Goal: Task Accomplishment & Management: Manage account settings

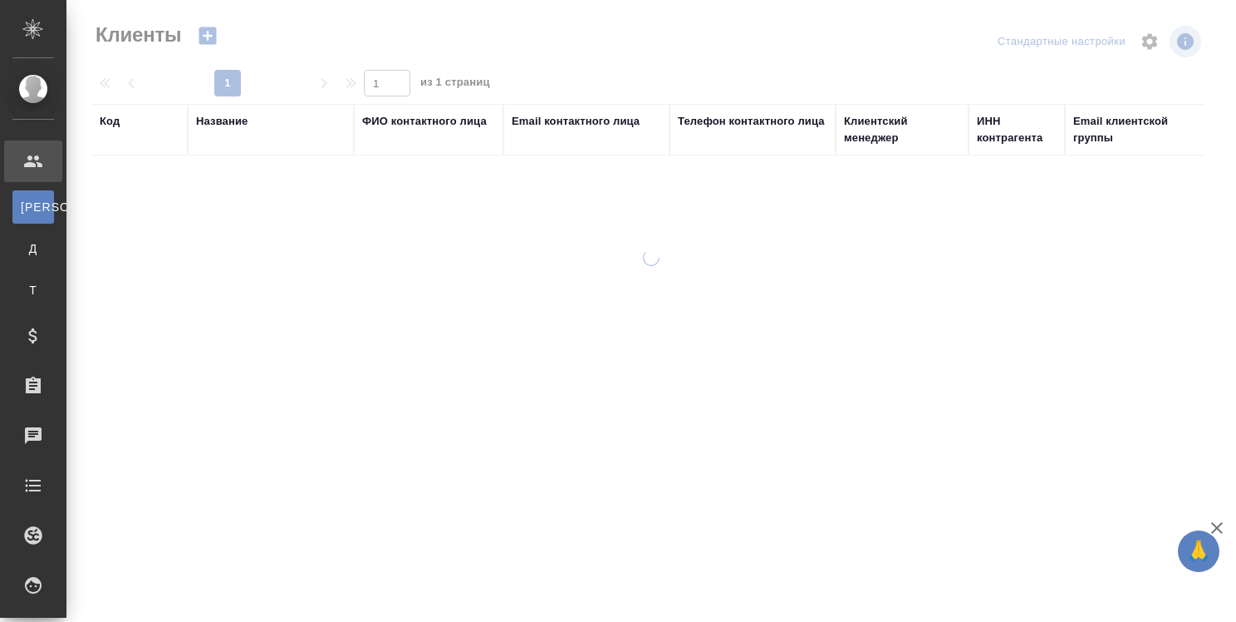
select select "RU"
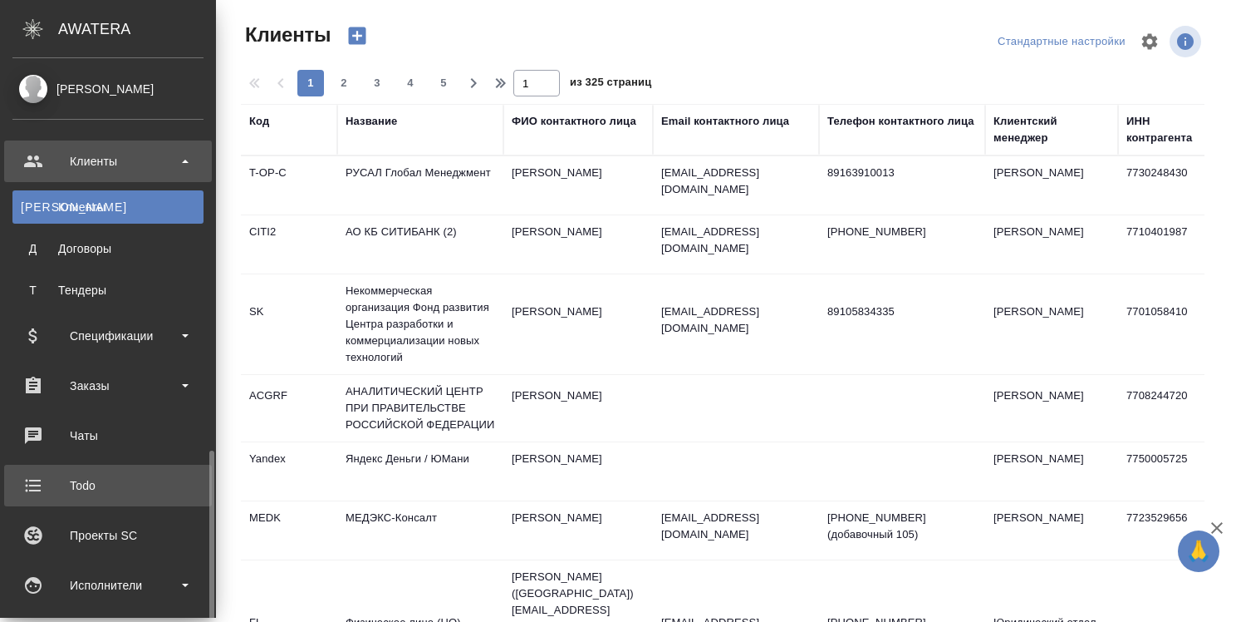
scroll to position [249, 0]
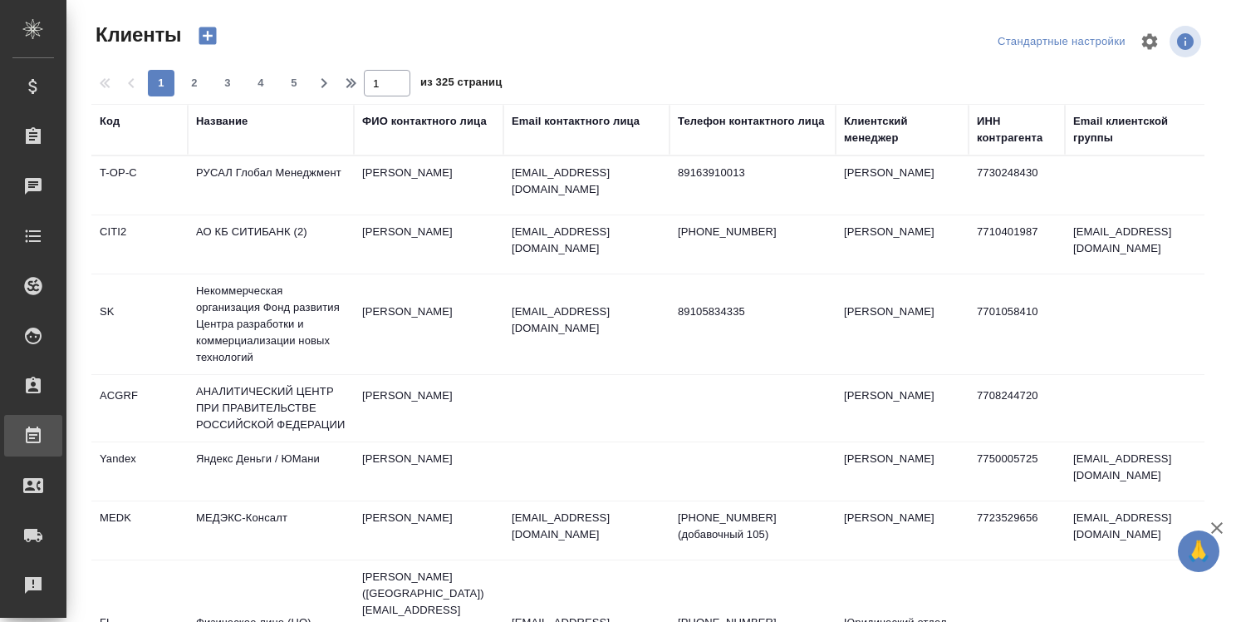
click at [33, 427] on div "Работы" at bounding box center [13, 435] width 42 height 25
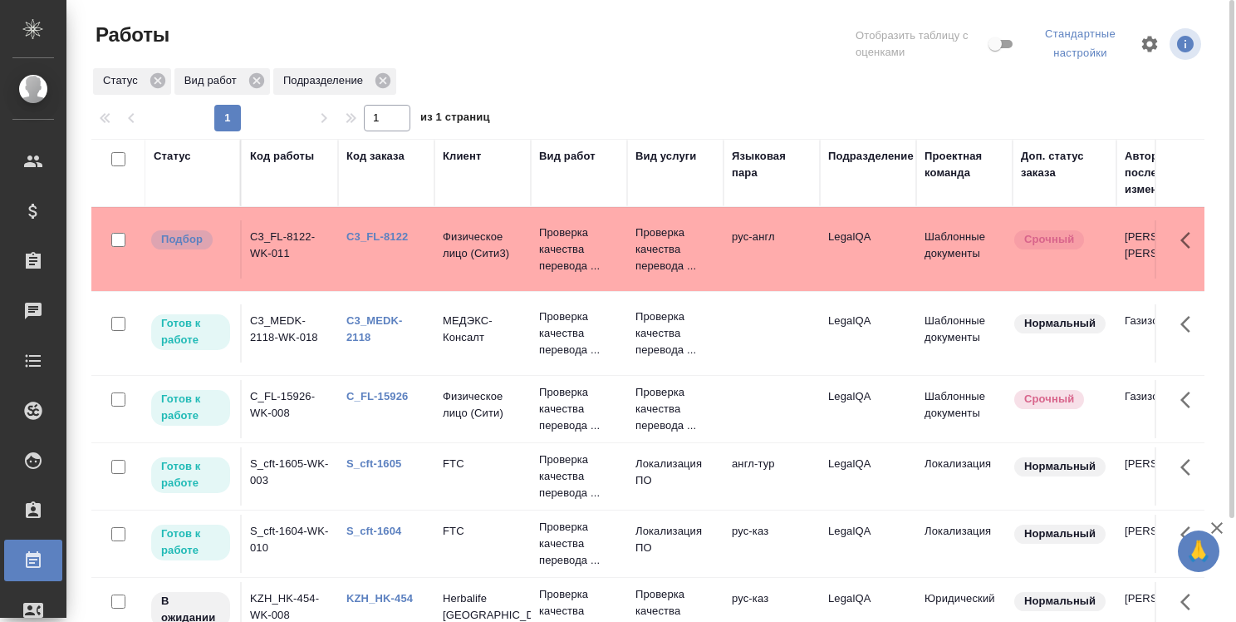
click at [395, 312] on div "C3_MEDK-2118" at bounding box center [387, 328] width 80 height 33
click at [368, 317] on link "C3_MEDK-2118" at bounding box center [375, 328] width 57 height 29
click at [400, 233] on link "C3_FL-8122" at bounding box center [377, 236] width 61 height 12
click at [364, 396] on link "C_FL-15926" at bounding box center [377, 396] width 61 height 12
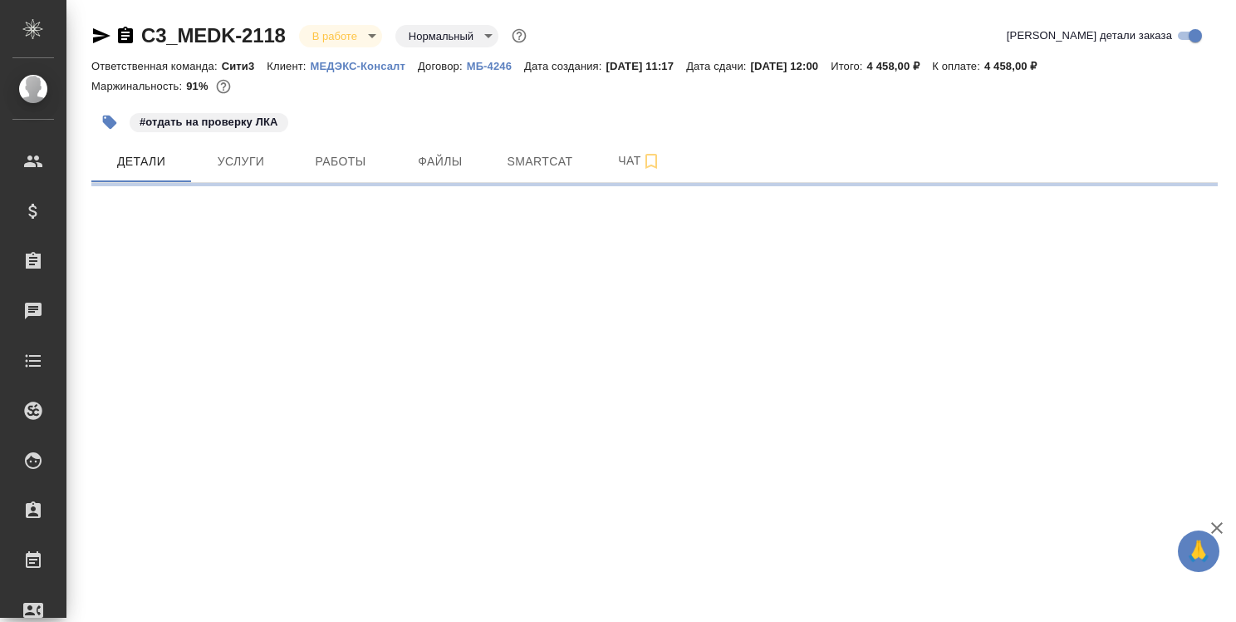
select select "RU"
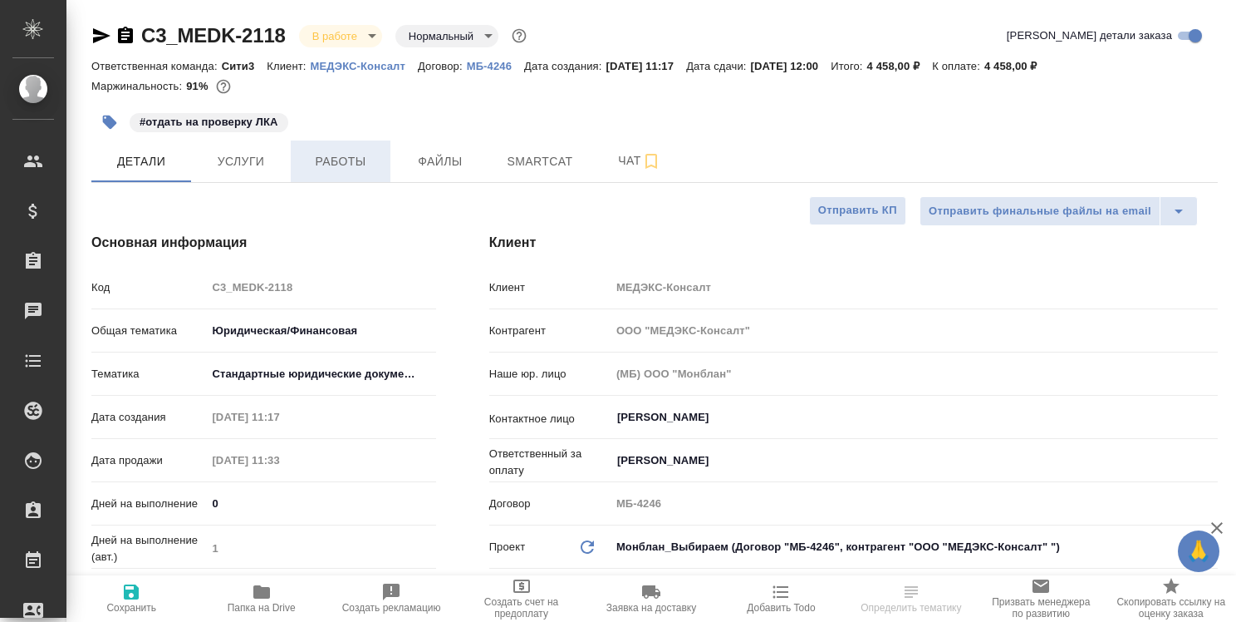
type textarea "x"
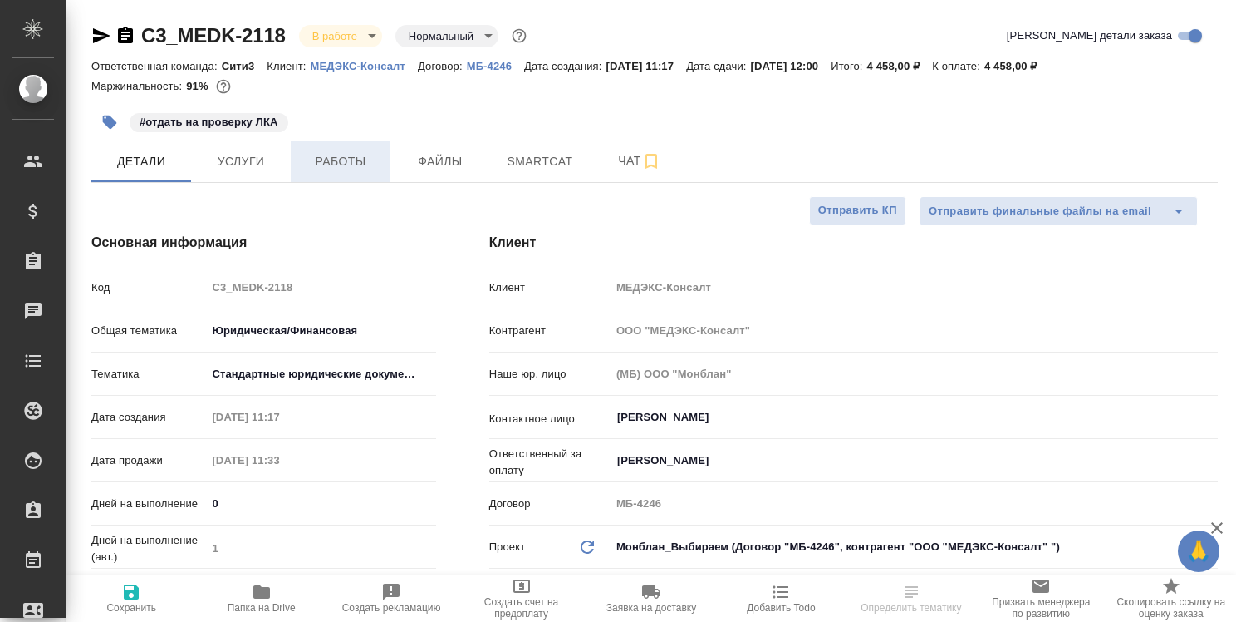
type textarea "x"
click at [348, 164] on span "Работы" at bounding box center [341, 161] width 80 height 21
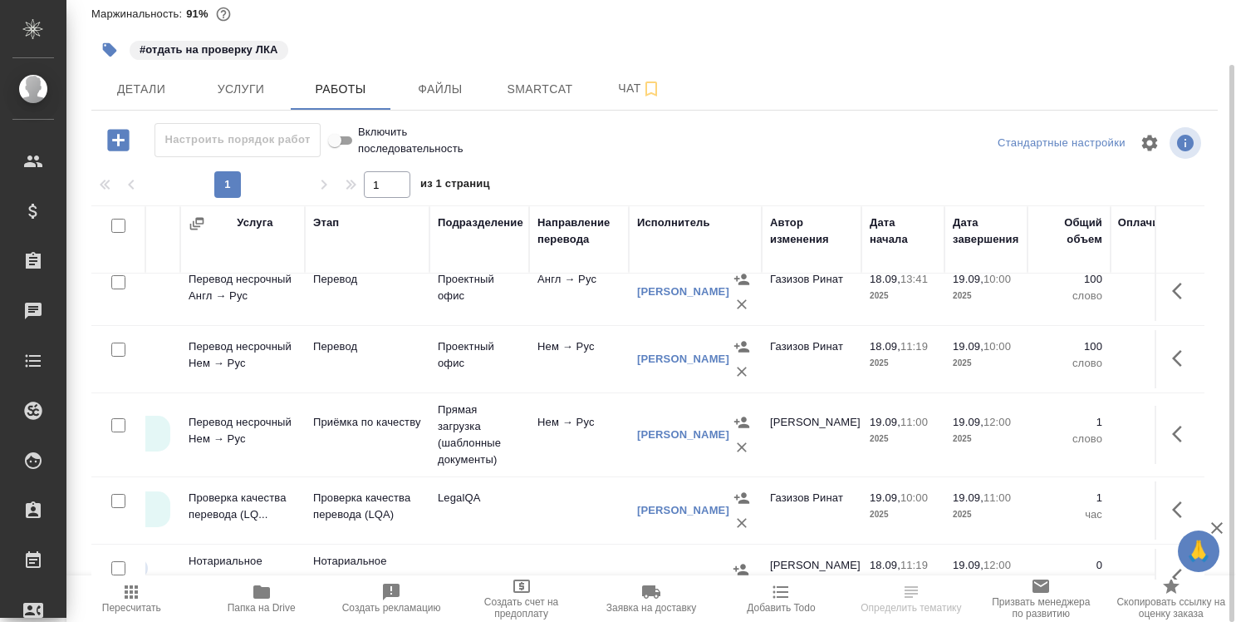
scroll to position [83, 170]
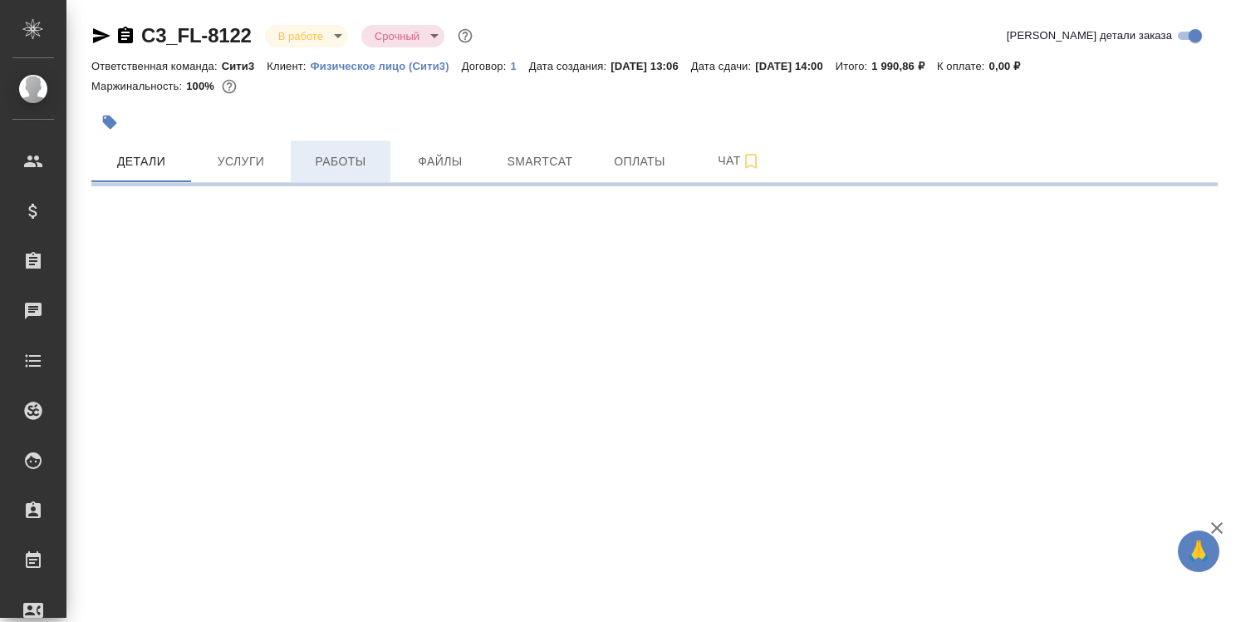
click at [351, 166] on span "Работы" at bounding box center [341, 161] width 80 height 21
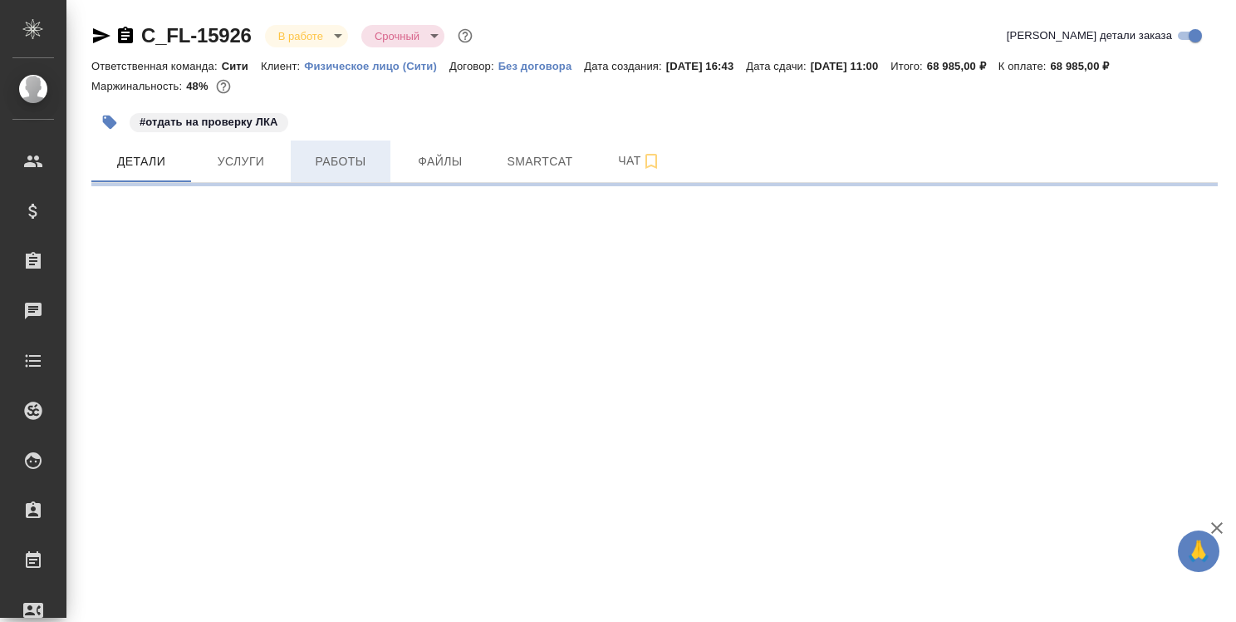
click at [351, 159] on span "Работы" at bounding box center [341, 161] width 80 height 21
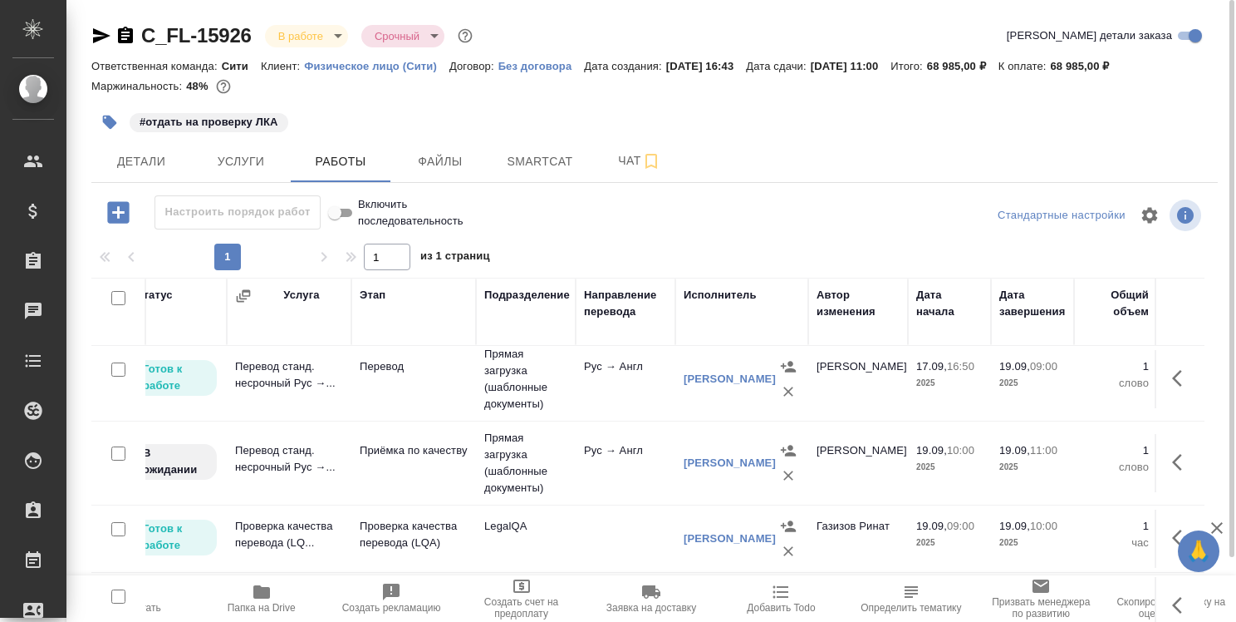
scroll to position [92, 118]
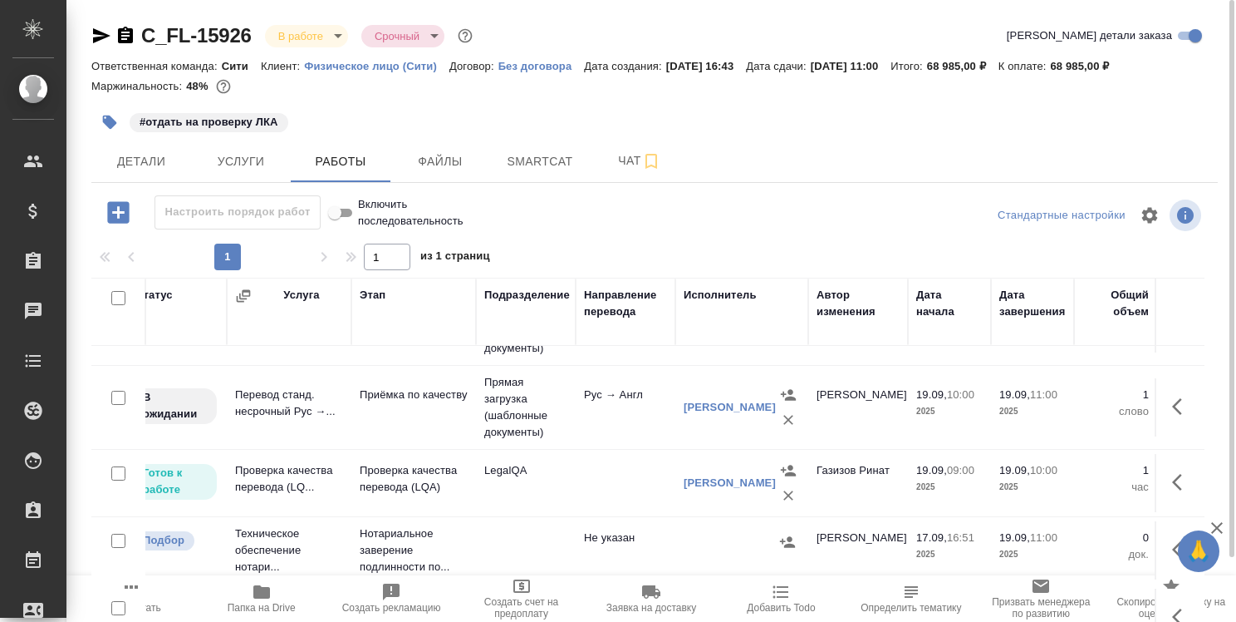
click at [98, 38] on icon "button" at bounding box center [101, 35] width 17 height 15
click at [264, 592] on icon "button" at bounding box center [261, 591] width 17 height 13
click at [133, 159] on span "Детали" at bounding box center [141, 161] width 80 height 21
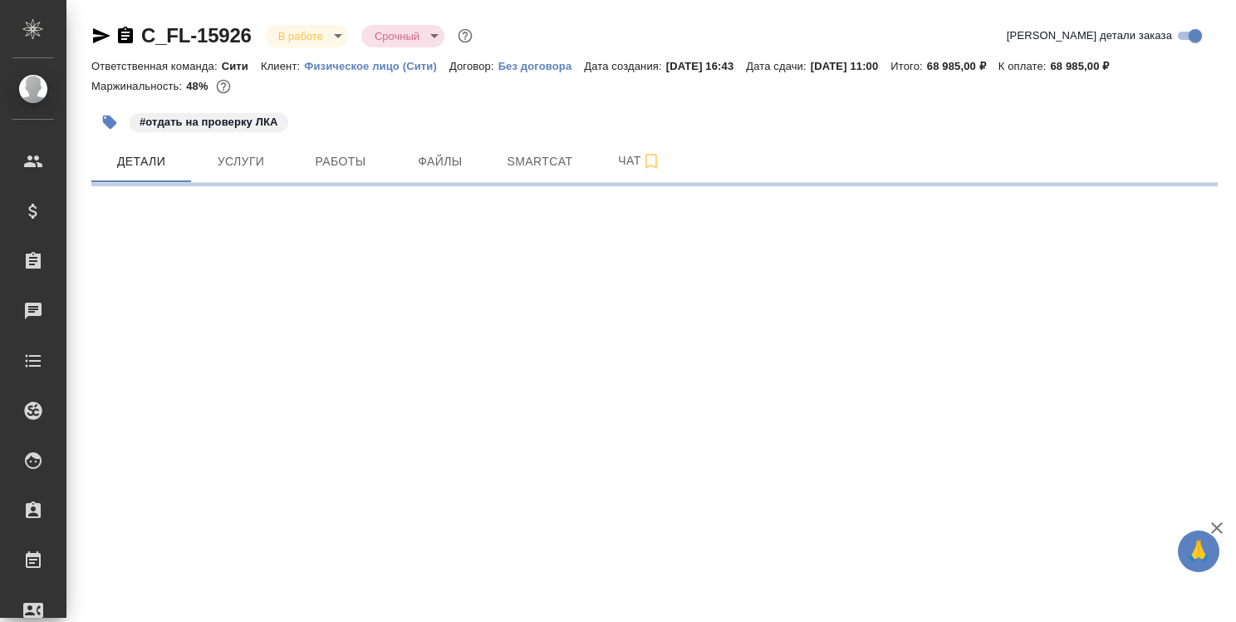
select select "RU"
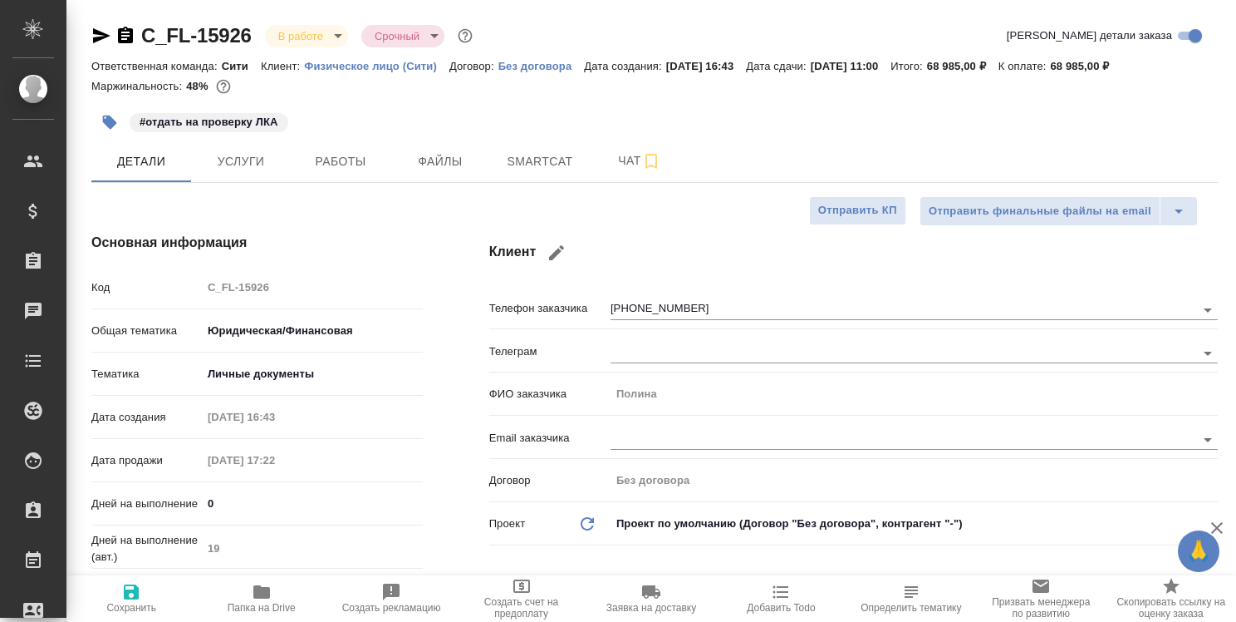
type textarea "x"
click at [356, 166] on span "Работы" at bounding box center [341, 161] width 80 height 21
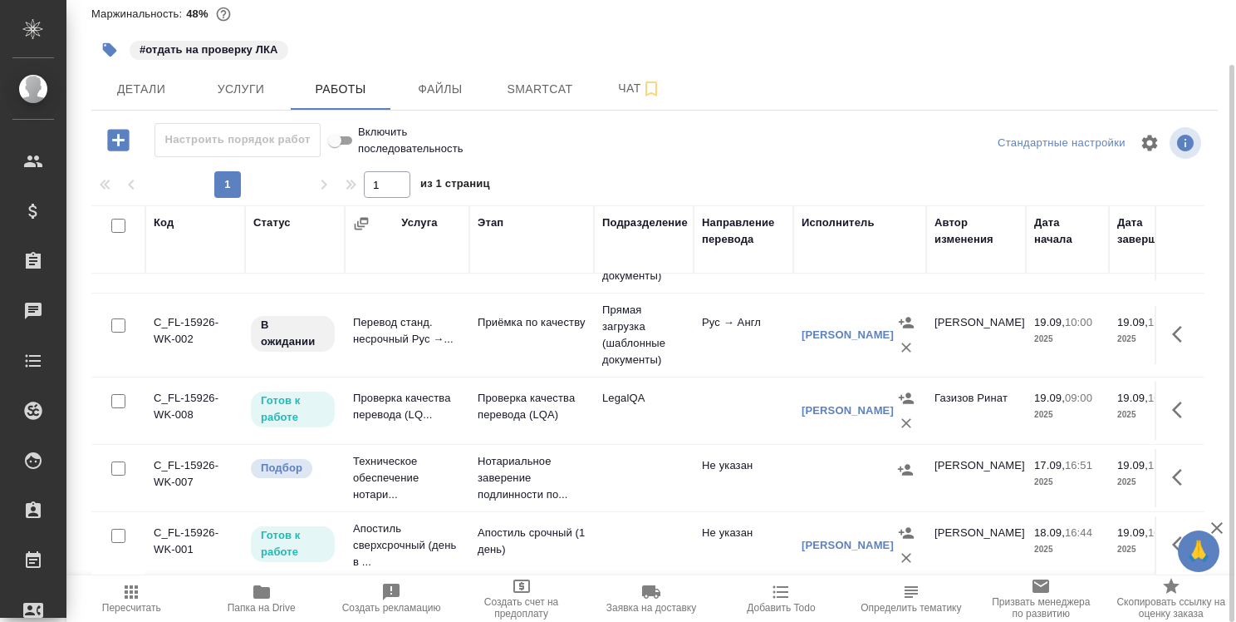
scroll to position [92, 0]
click at [1172, 401] on icon "button" at bounding box center [1177, 409] width 10 height 17
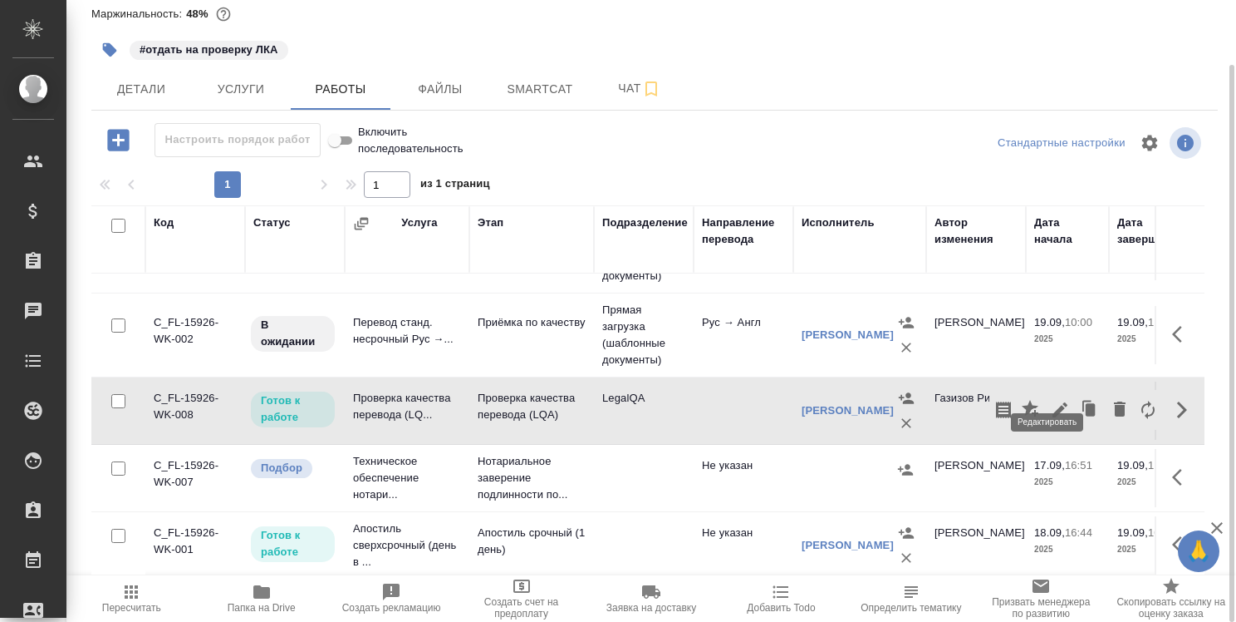
click at [1053, 402] on icon "button" at bounding box center [1060, 409] width 15 height 15
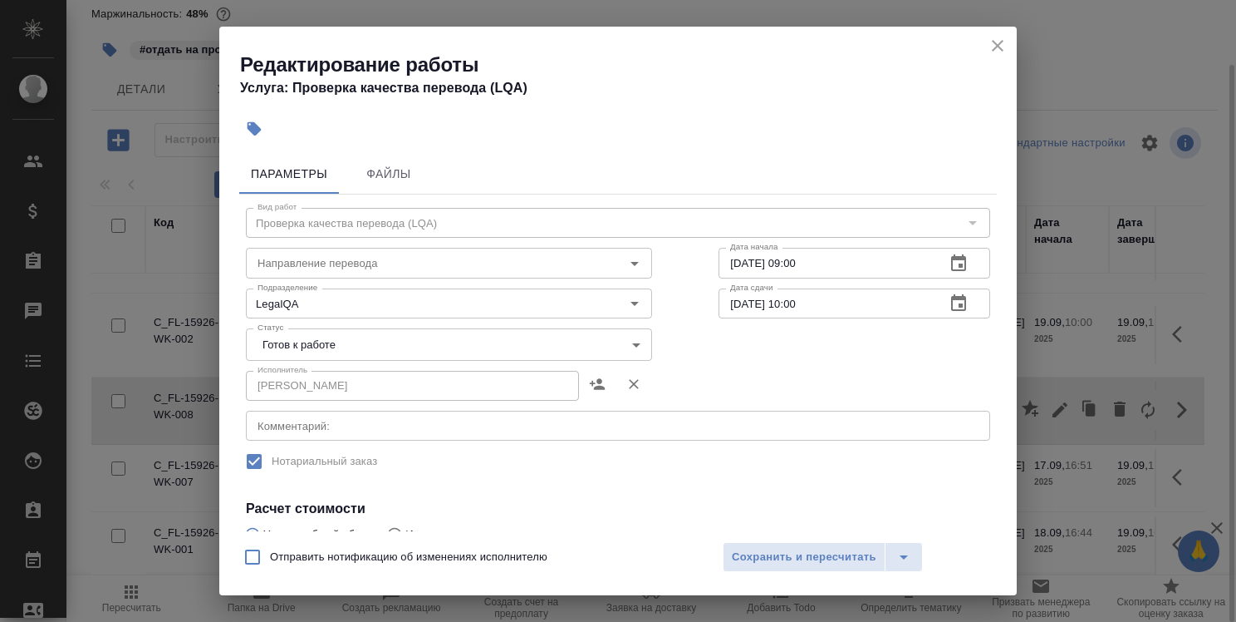
scroll to position [166, 0]
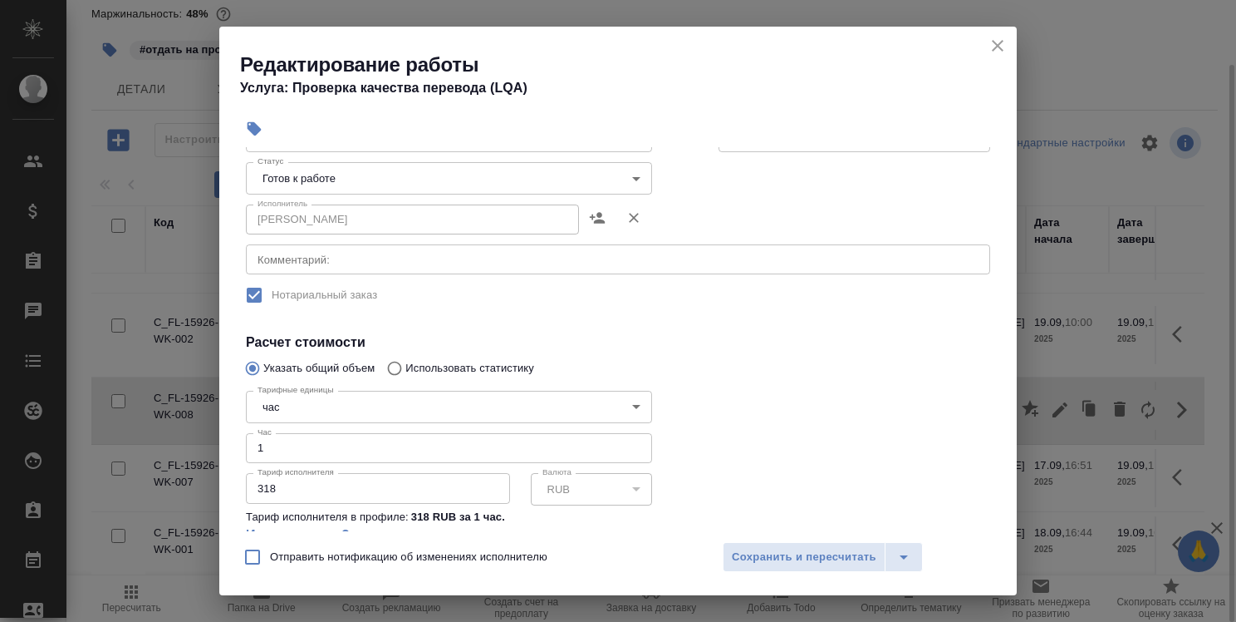
click at [389, 444] on input "1" at bounding box center [449, 448] width 406 height 30
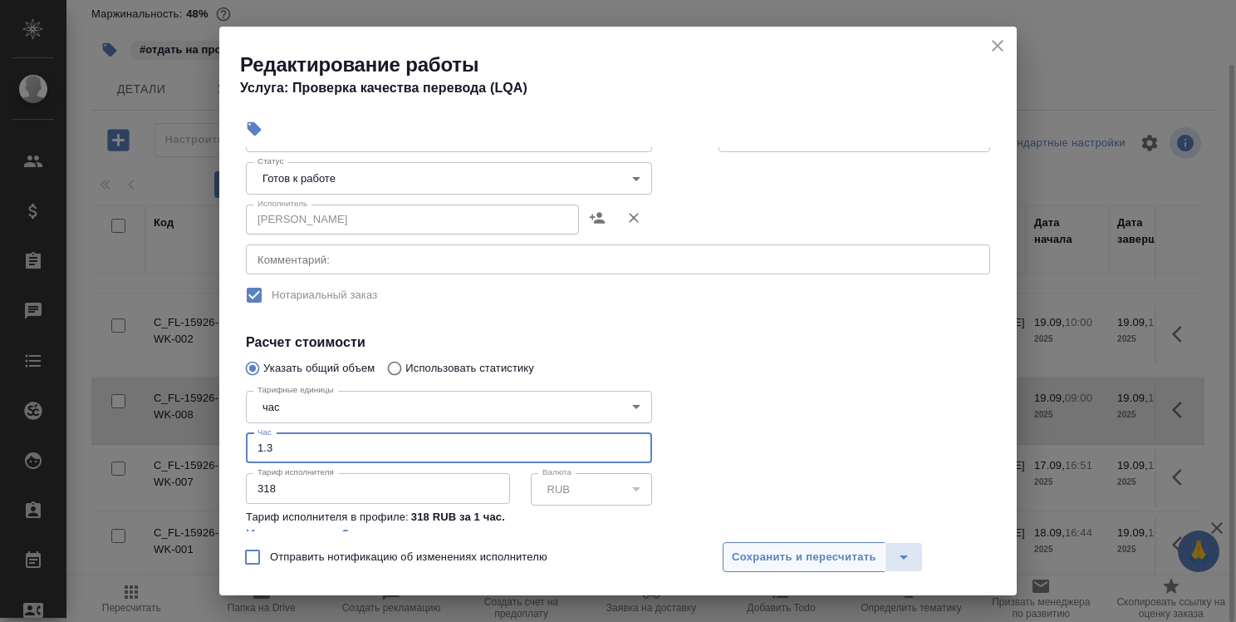
type input "1.3"
click at [777, 567] on button "Сохранить и пересчитать" at bounding box center [804, 557] width 163 height 30
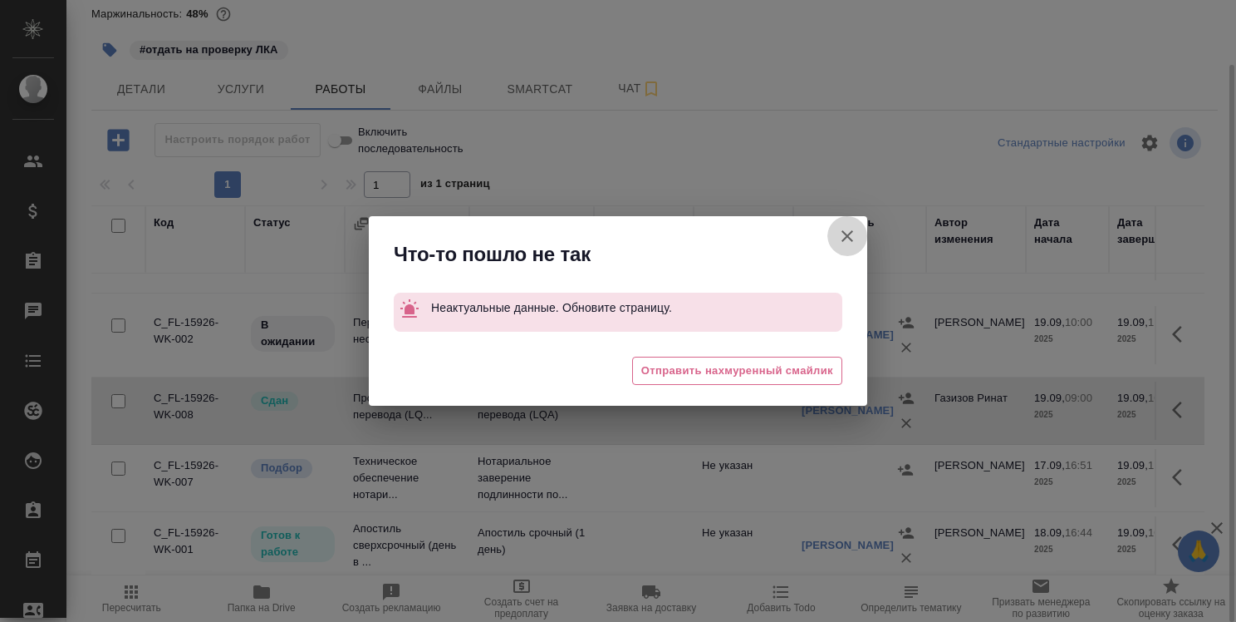
click at [849, 231] on icon "button" at bounding box center [848, 236] width 20 height 20
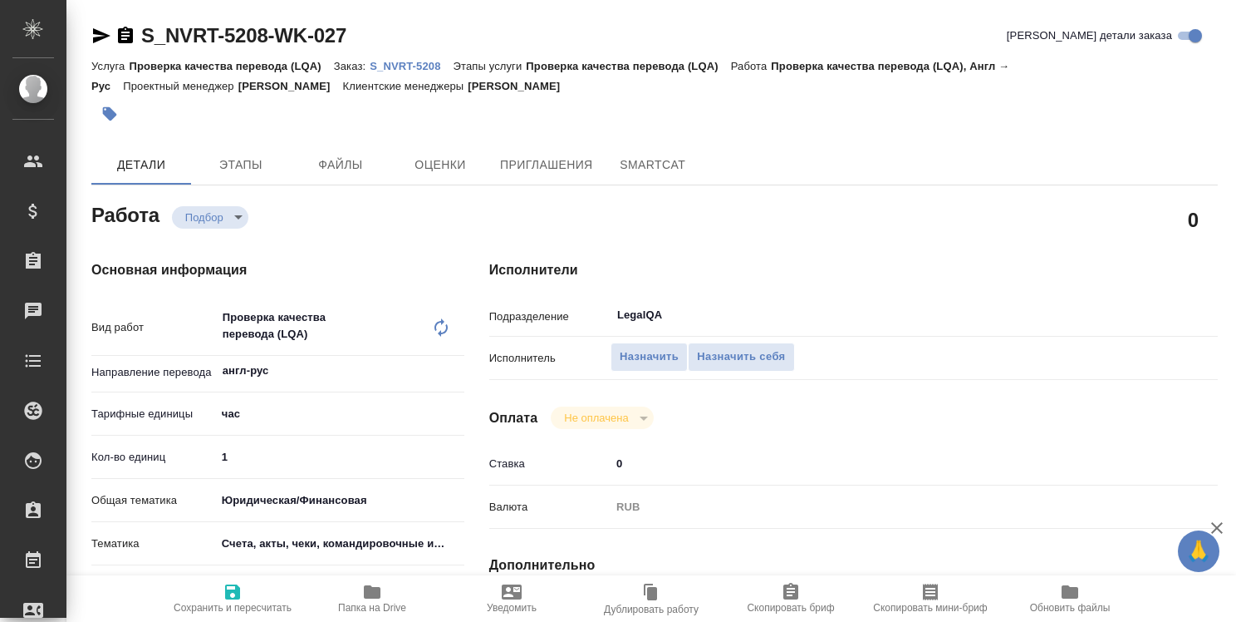
type textarea "x"
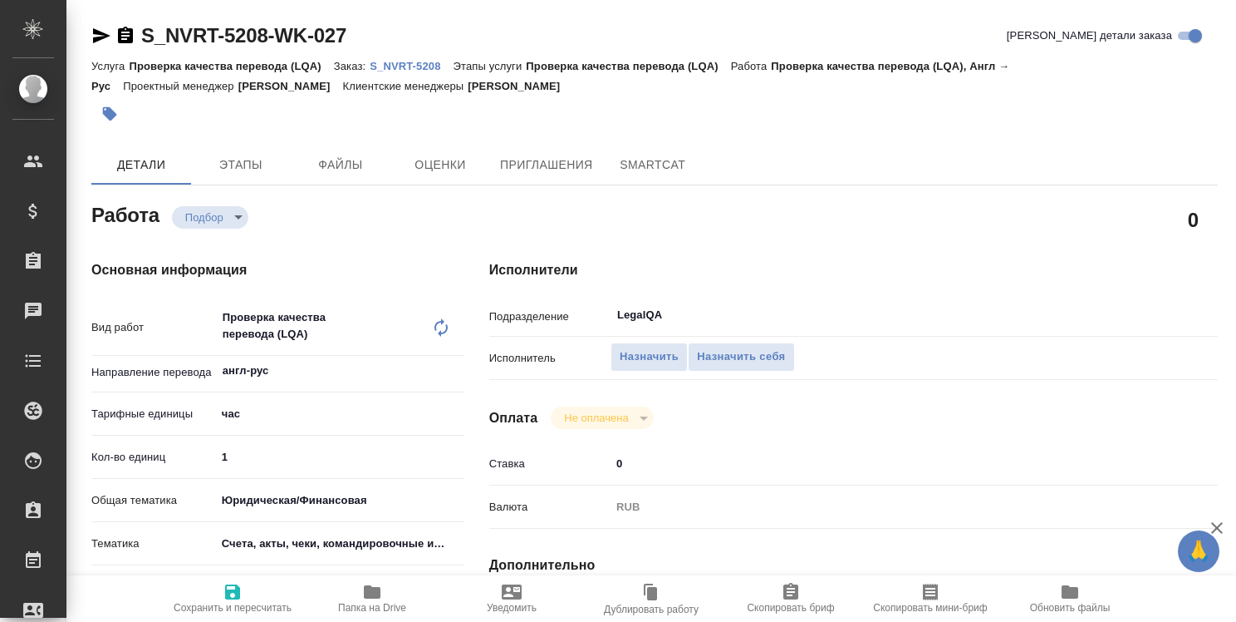
type textarea "x"
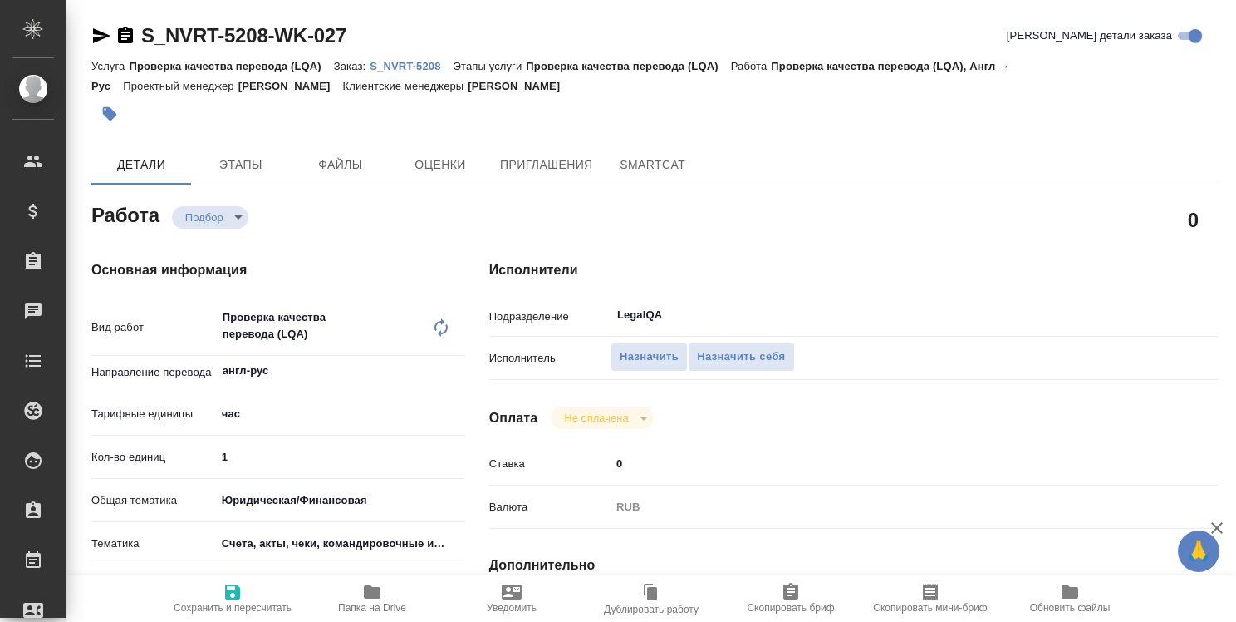
type textarea "x"
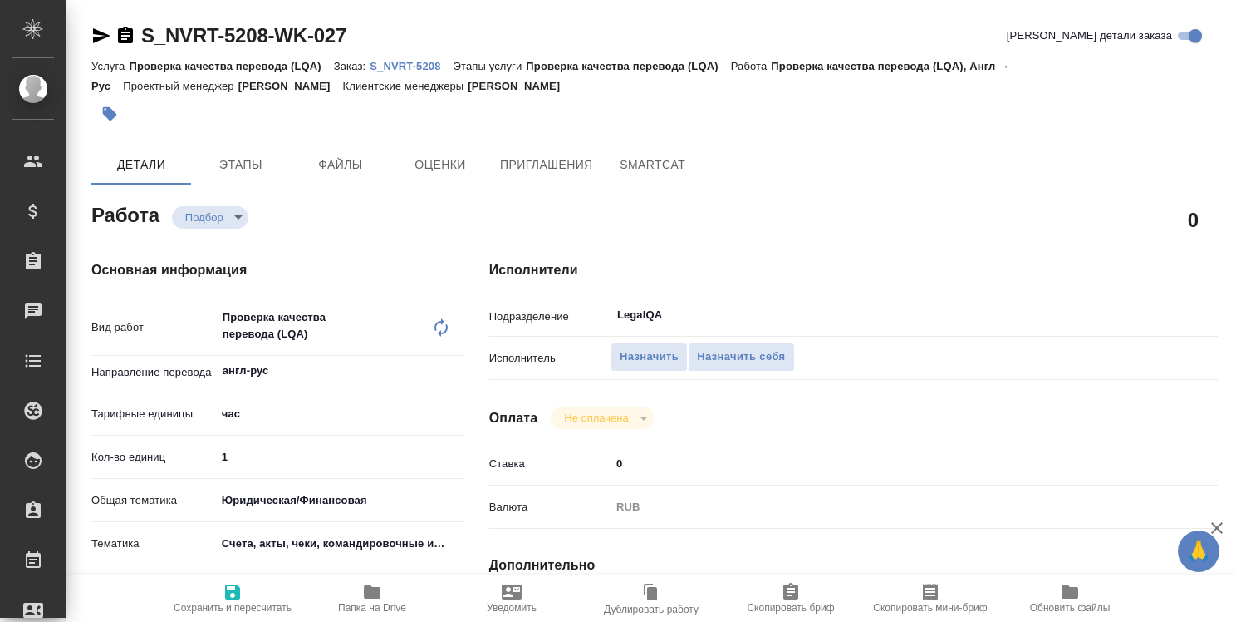
type textarea "x"
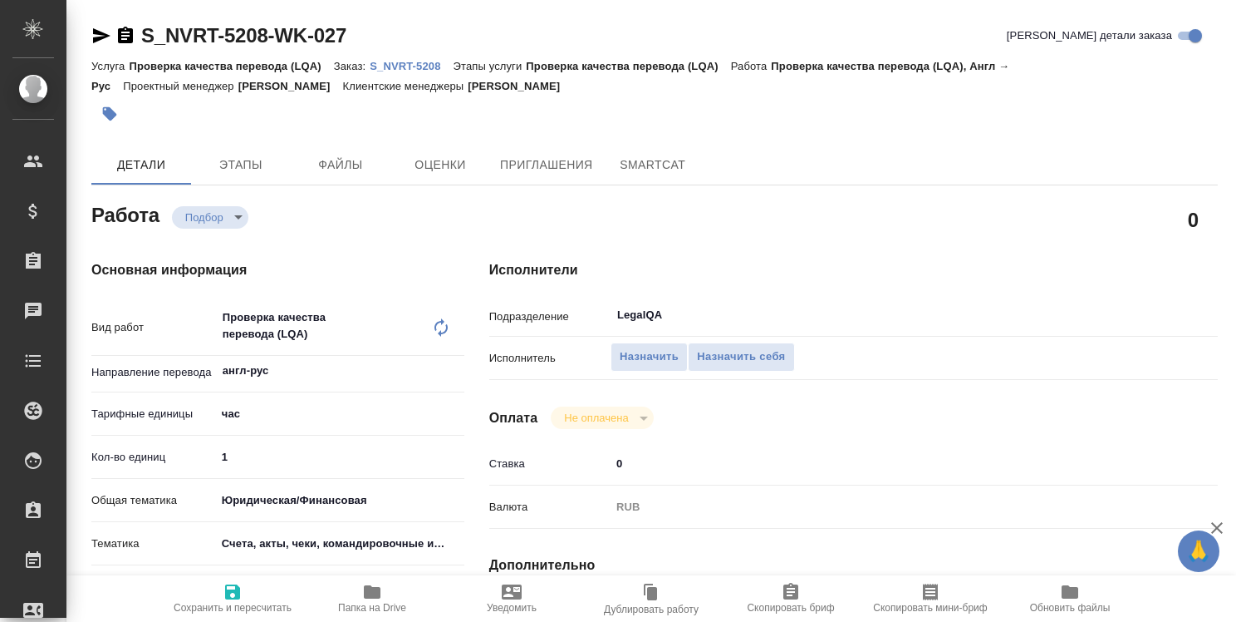
type textarea "x"
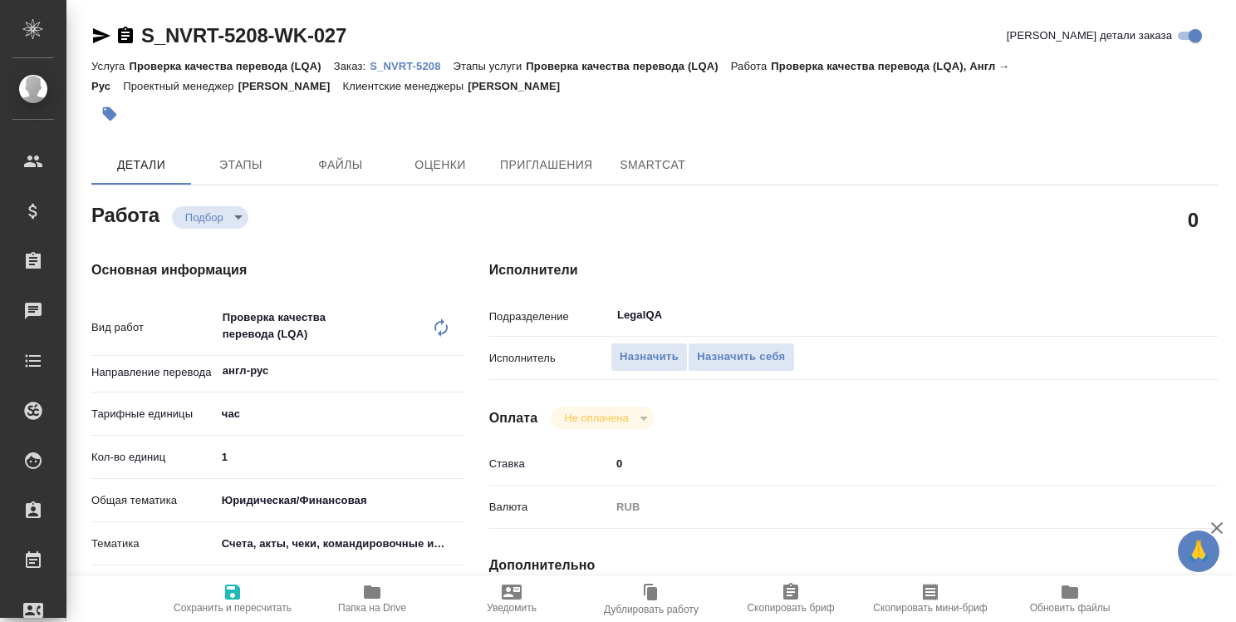
type textarea "x"
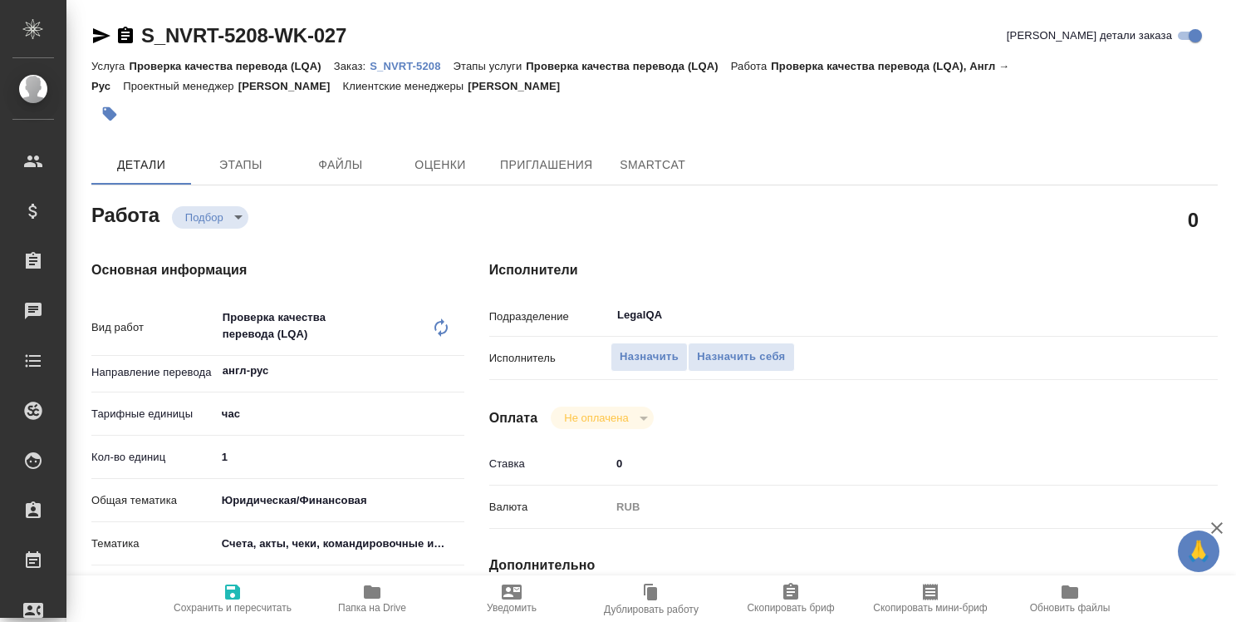
click at [425, 70] on p "S_NVRT-5208" at bounding box center [411, 66] width 83 height 12
type textarea "x"
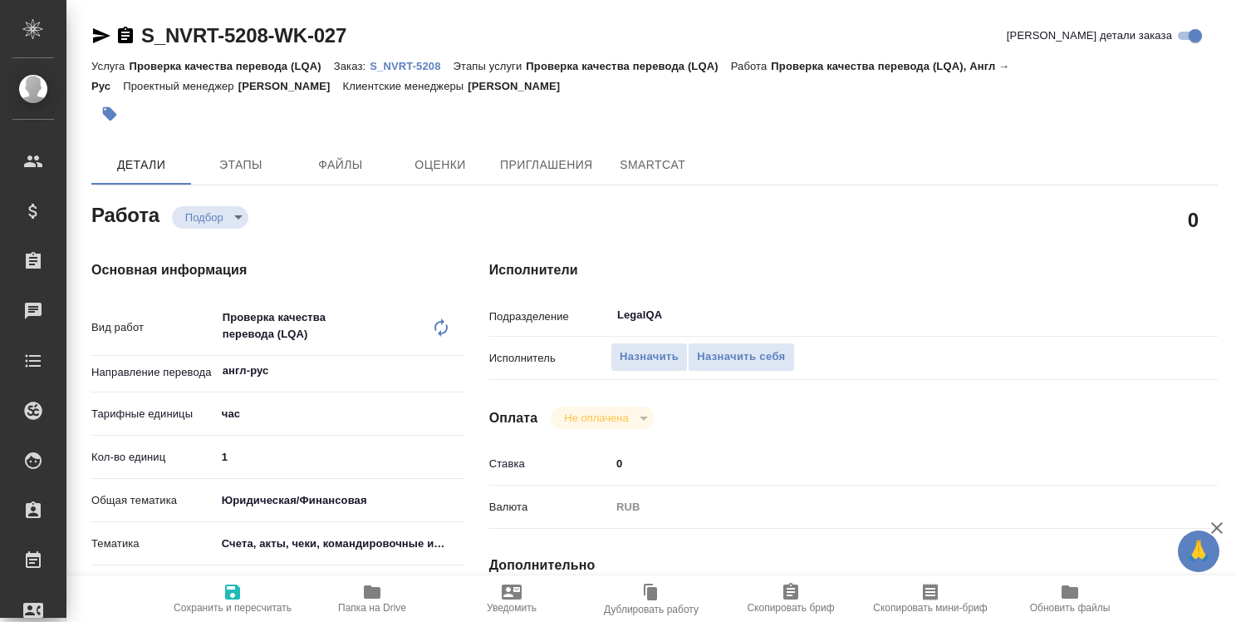
type textarea "x"
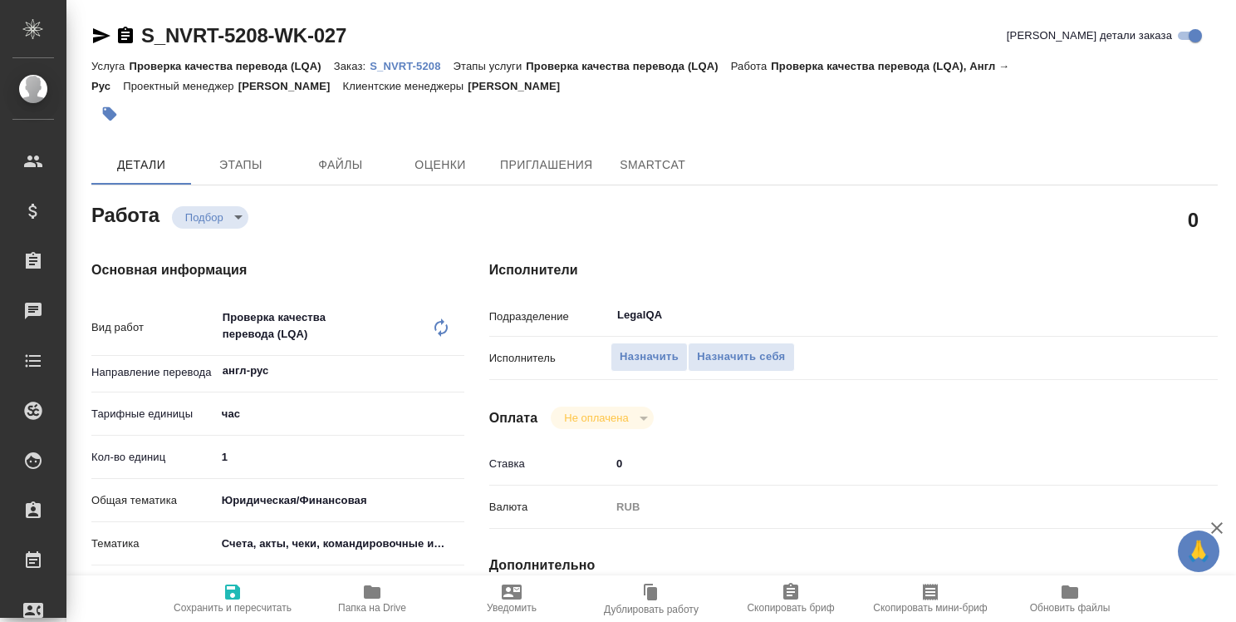
type textarea "x"
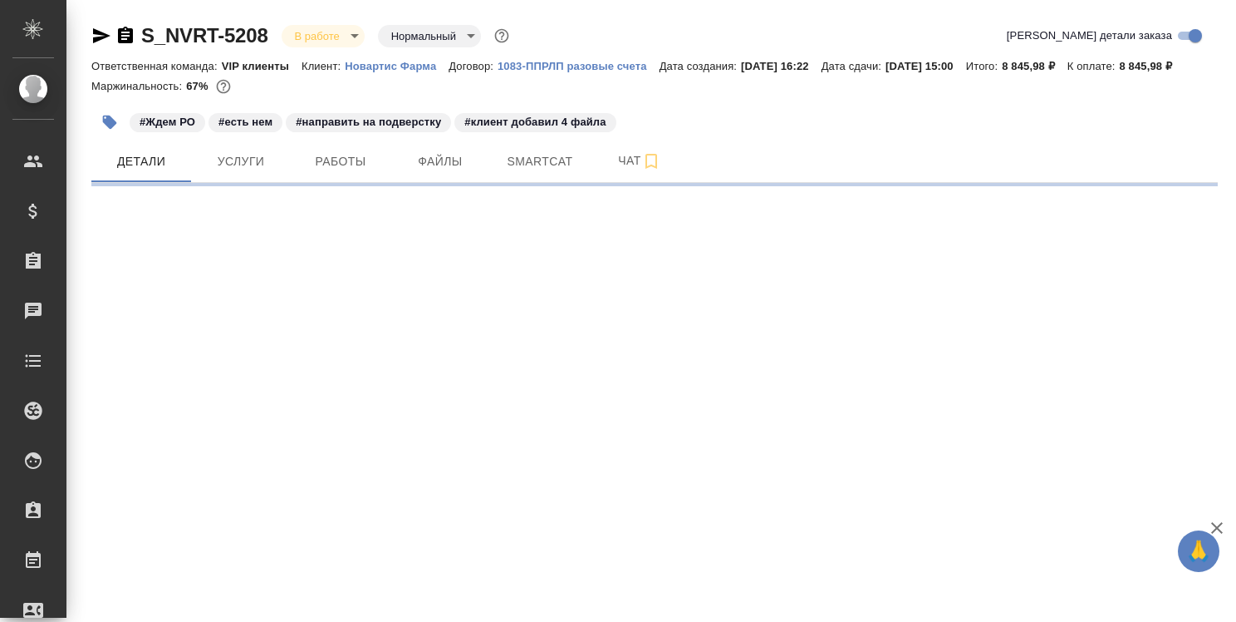
select select "RU"
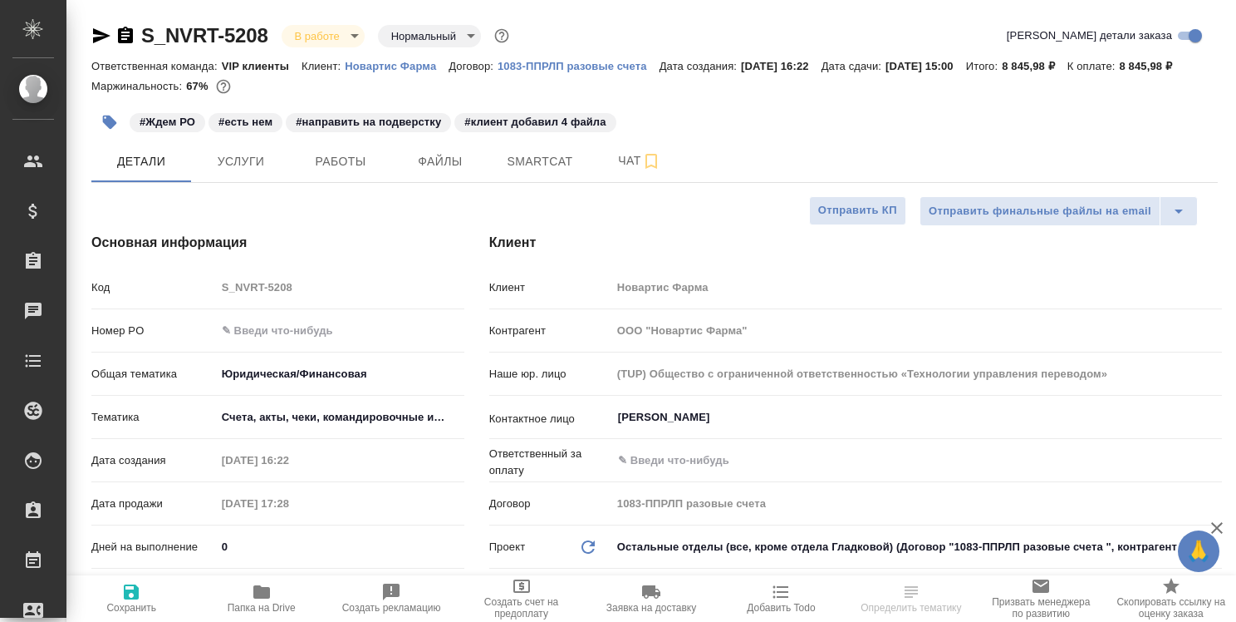
type textarea "x"
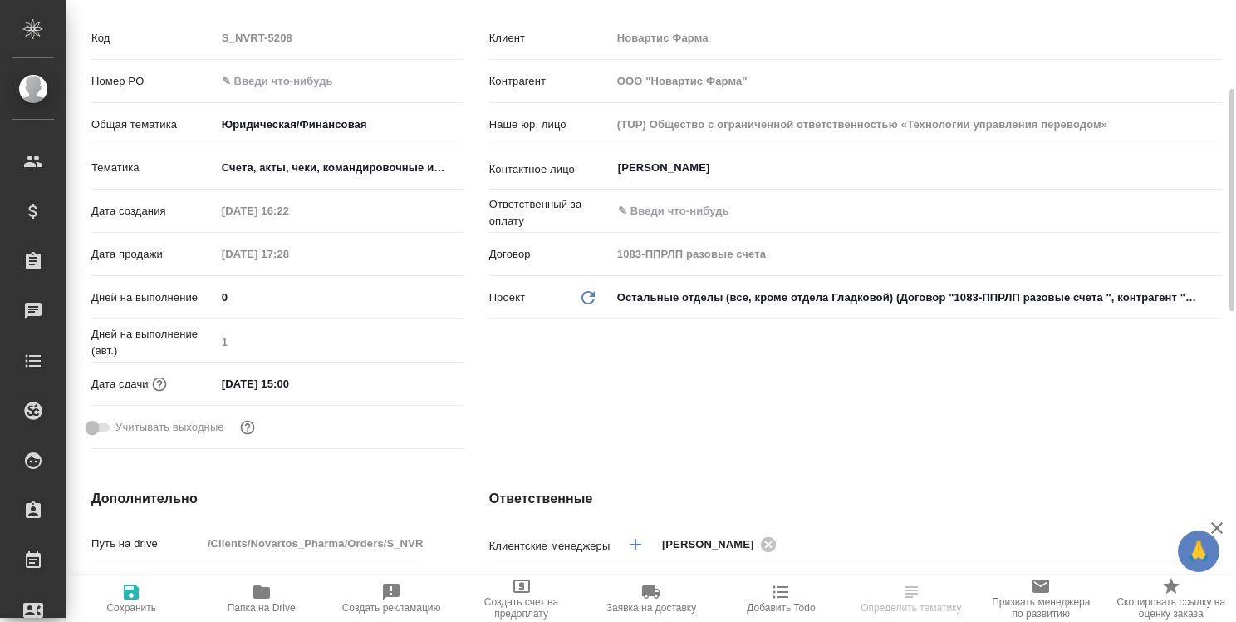
type textarea "x"
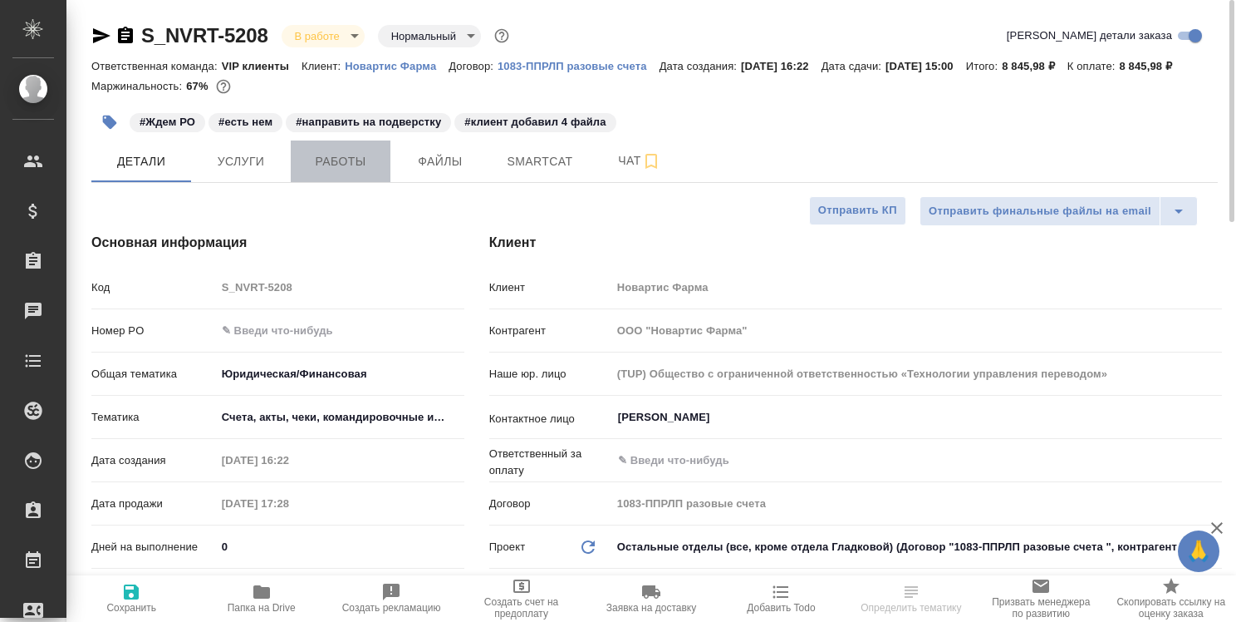
click at [348, 172] on span "Работы" at bounding box center [341, 161] width 80 height 21
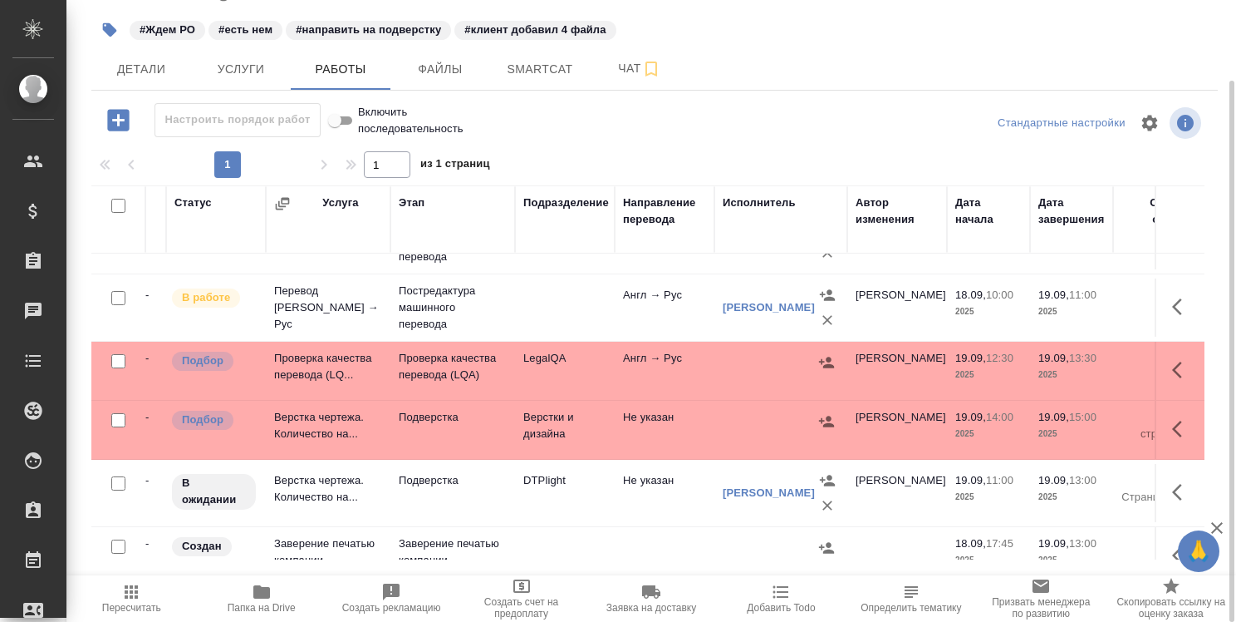
scroll to position [249, 0]
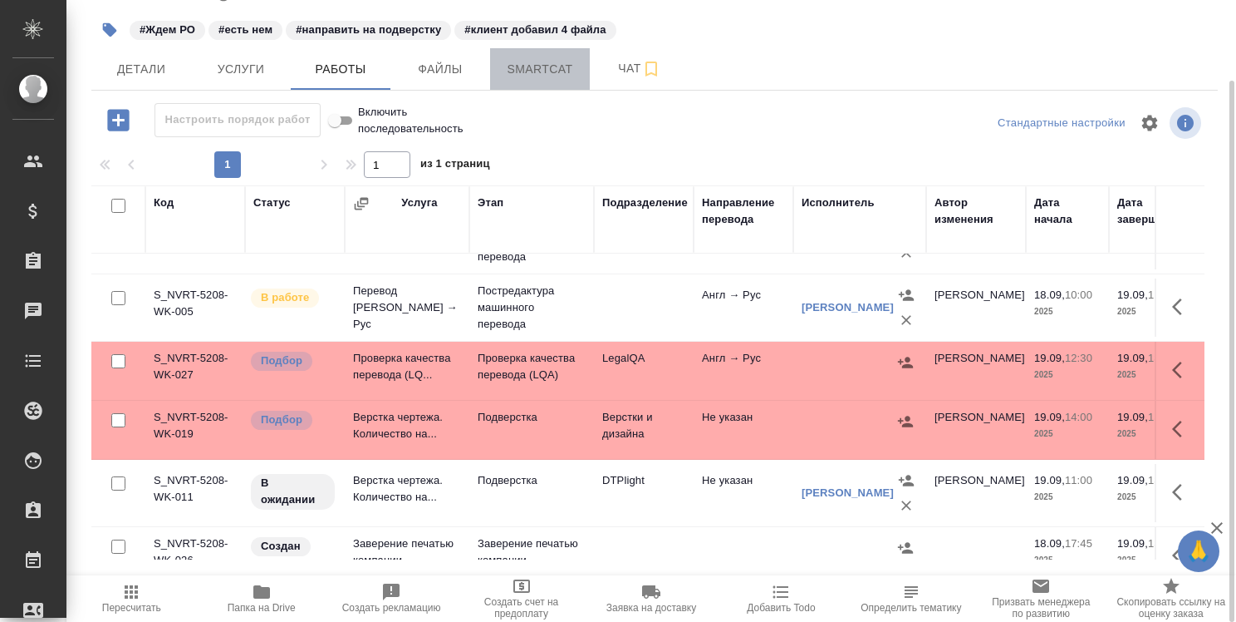
click at [552, 80] on span "Smartcat" at bounding box center [540, 69] width 80 height 21
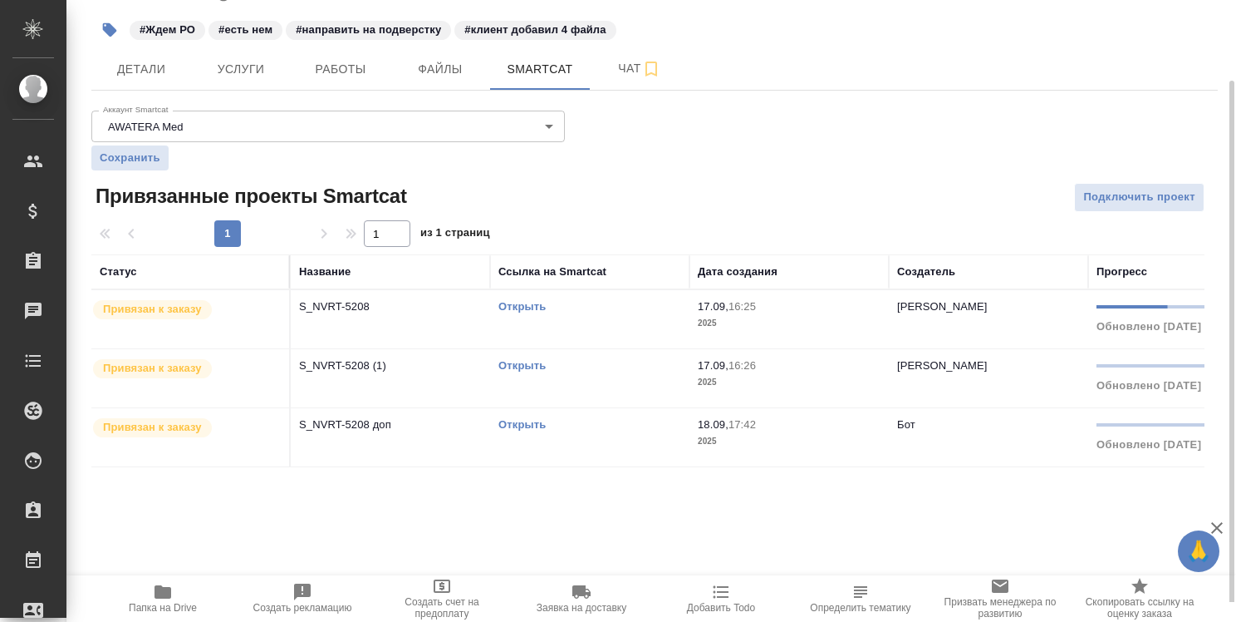
click at [518, 312] on link "Открыть" at bounding box center [522, 306] width 47 height 12
click at [533, 312] on link "Открыть" at bounding box center [522, 306] width 47 height 12
click at [530, 371] on link "Открыть" at bounding box center [522, 365] width 47 height 12
click at [536, 312] on link "Открыть" at bounding box center [522, 306] width 47 height 12
click at [352, 80] on span "Работы" at bounding box center [341, 69] width 80 height 21
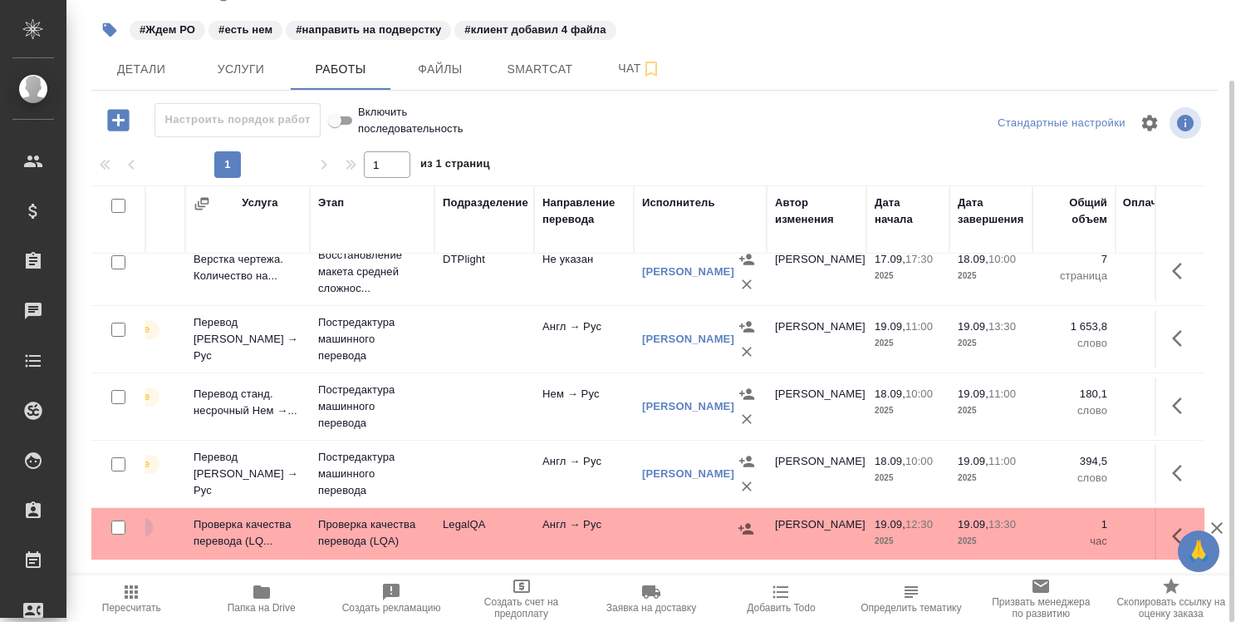
scroll to position [83, 0]
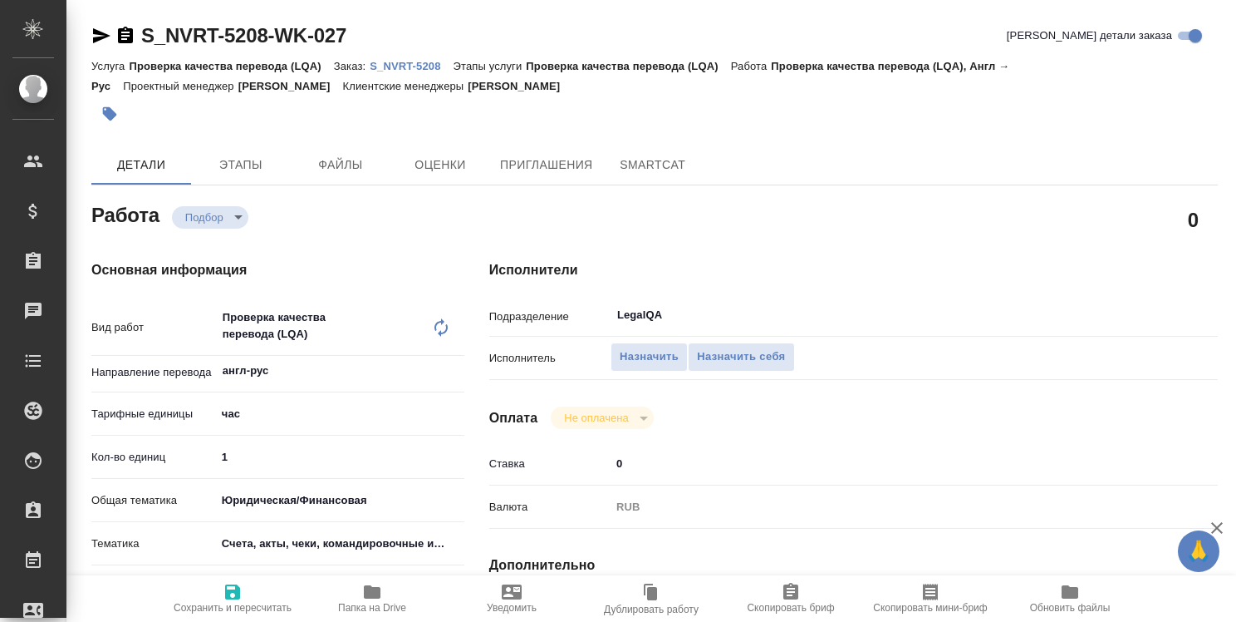
type textarea "x"
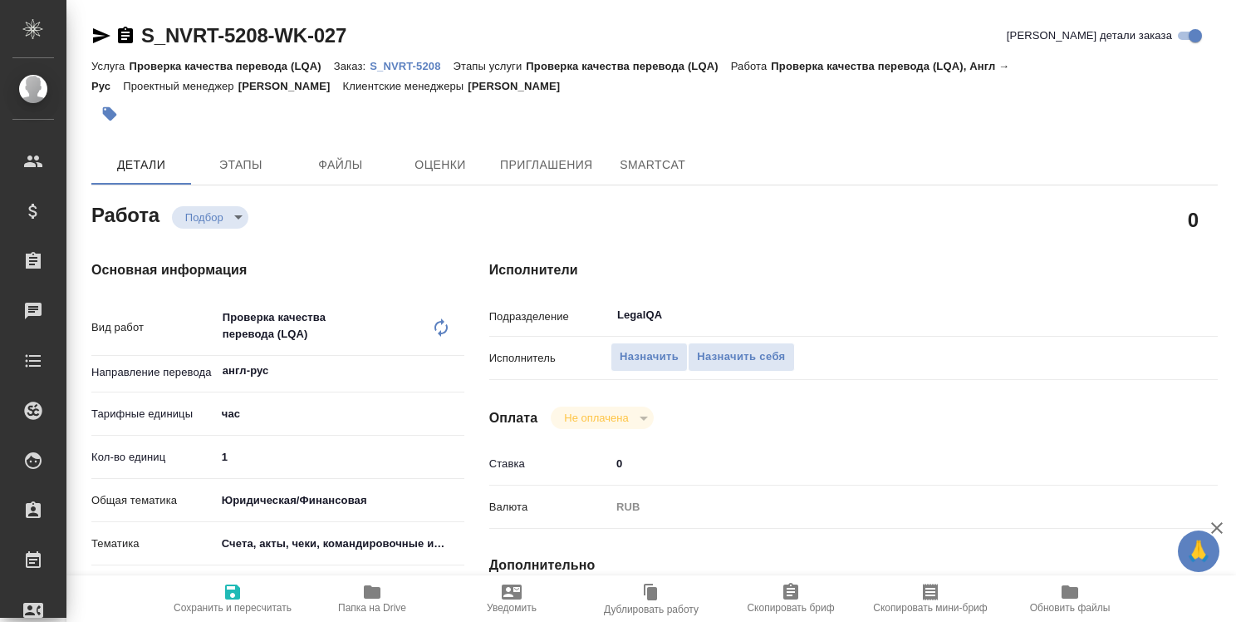
type textarea "x"
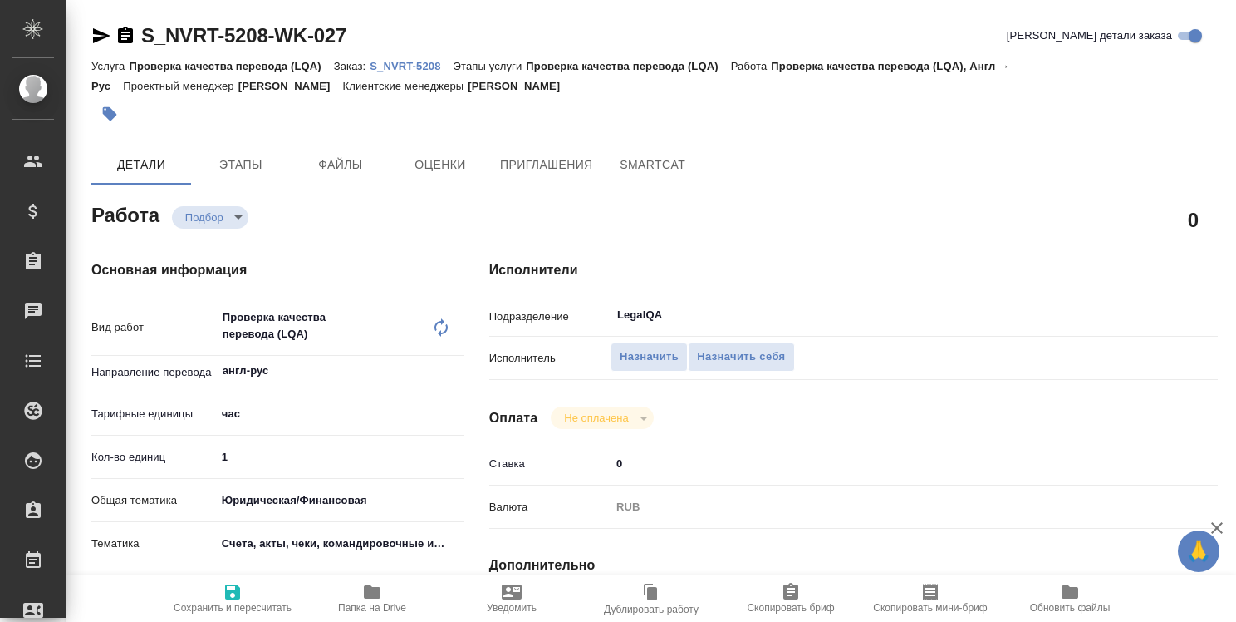
type textarea "x"
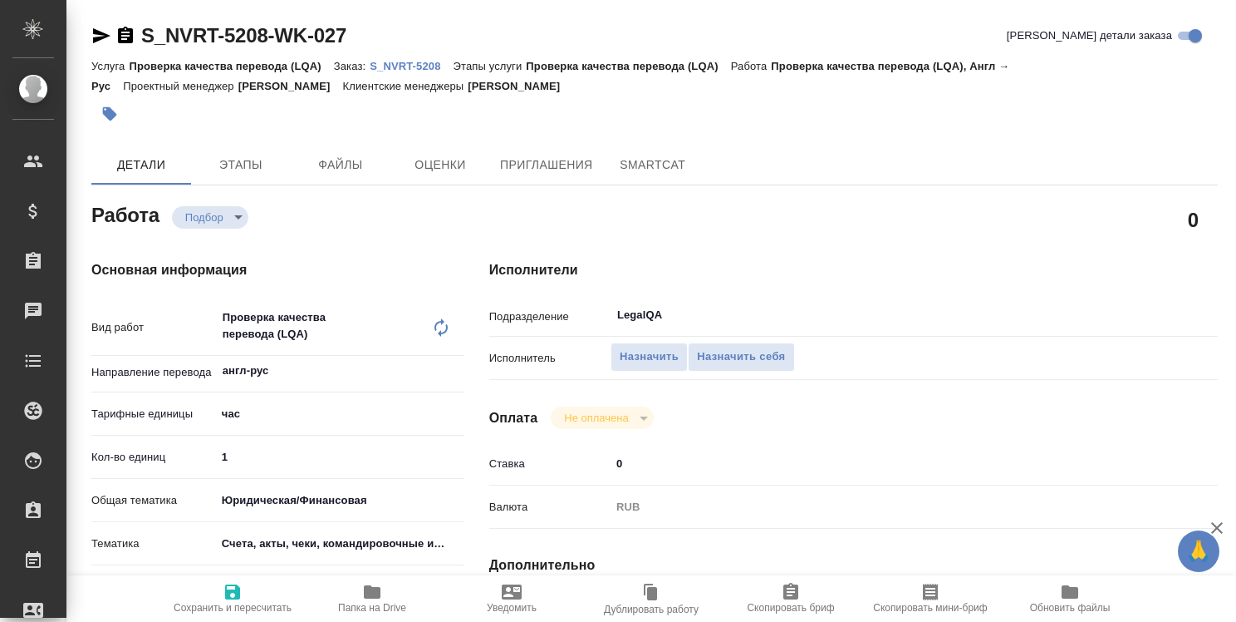
click at [419, 66] on p "S_NVRT-5208" at bounding box center [411, 66] width 83 height 12
type textarea "x"
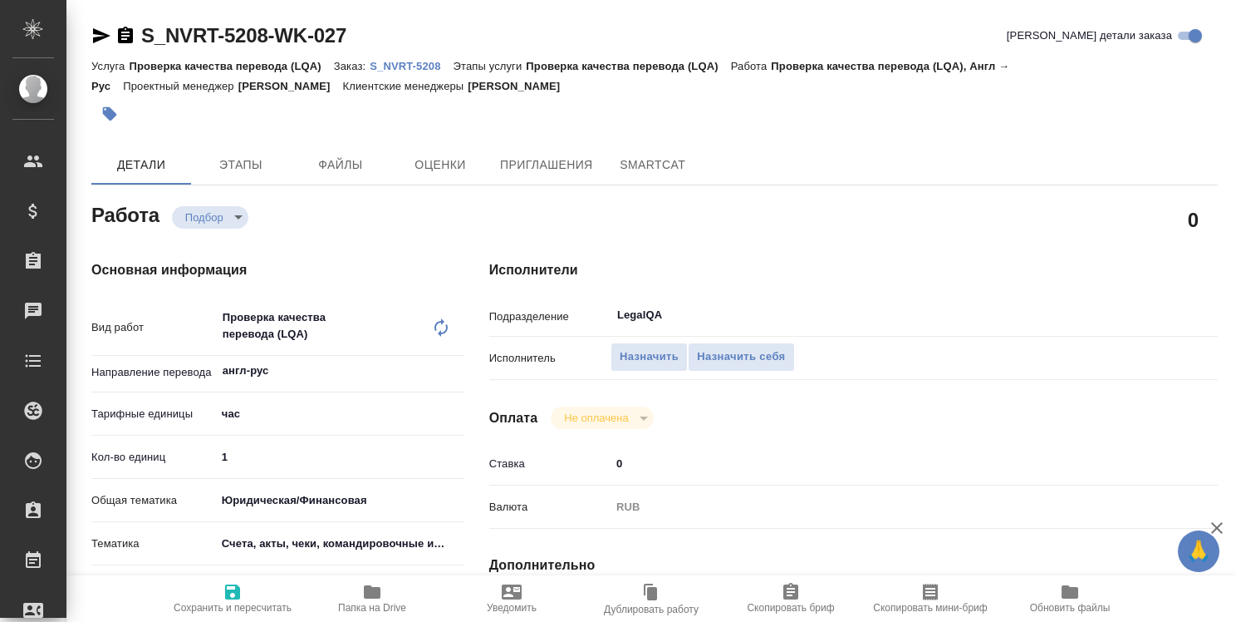
type textarea "x"
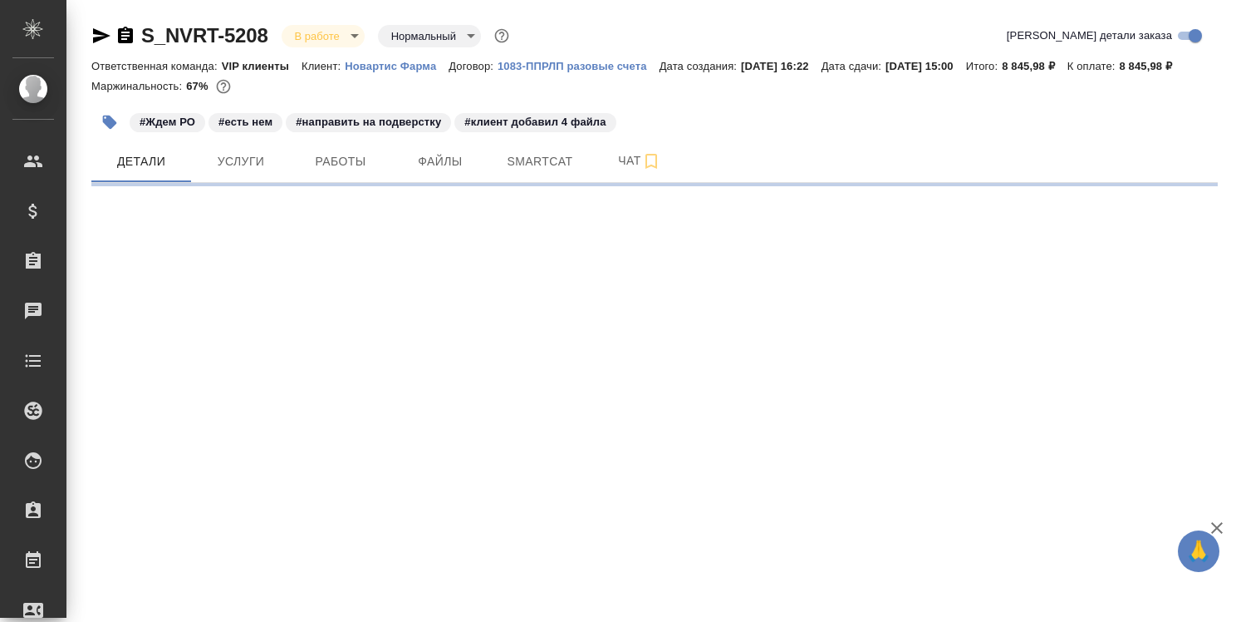
select select "RU"
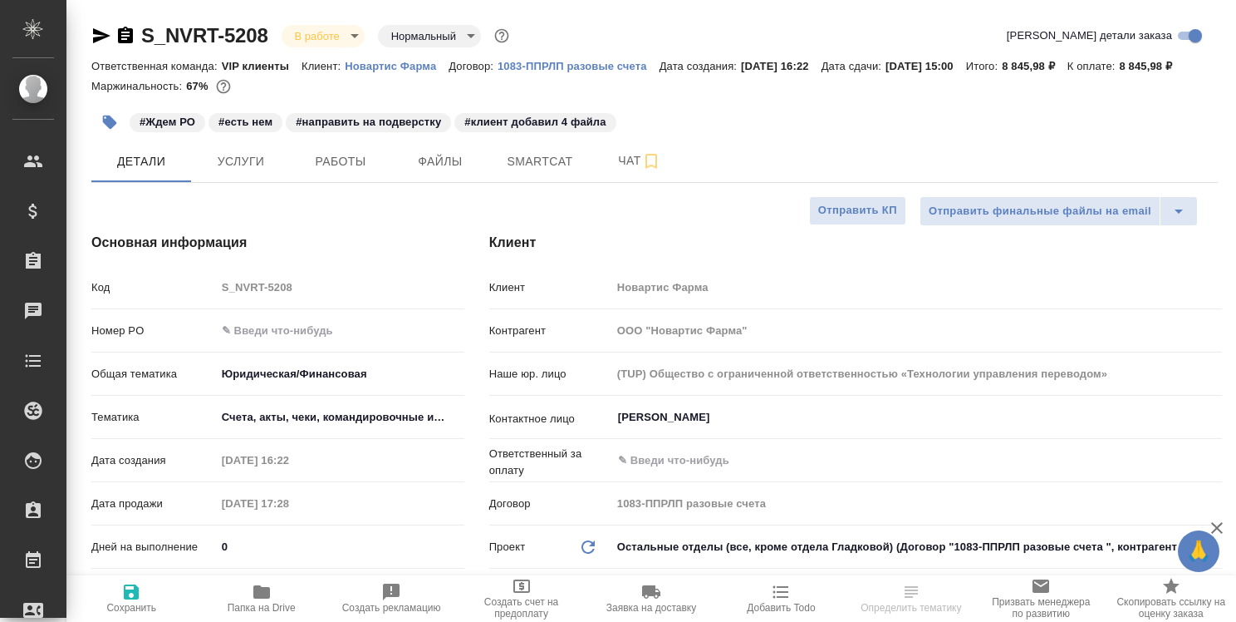
type textarea "x"
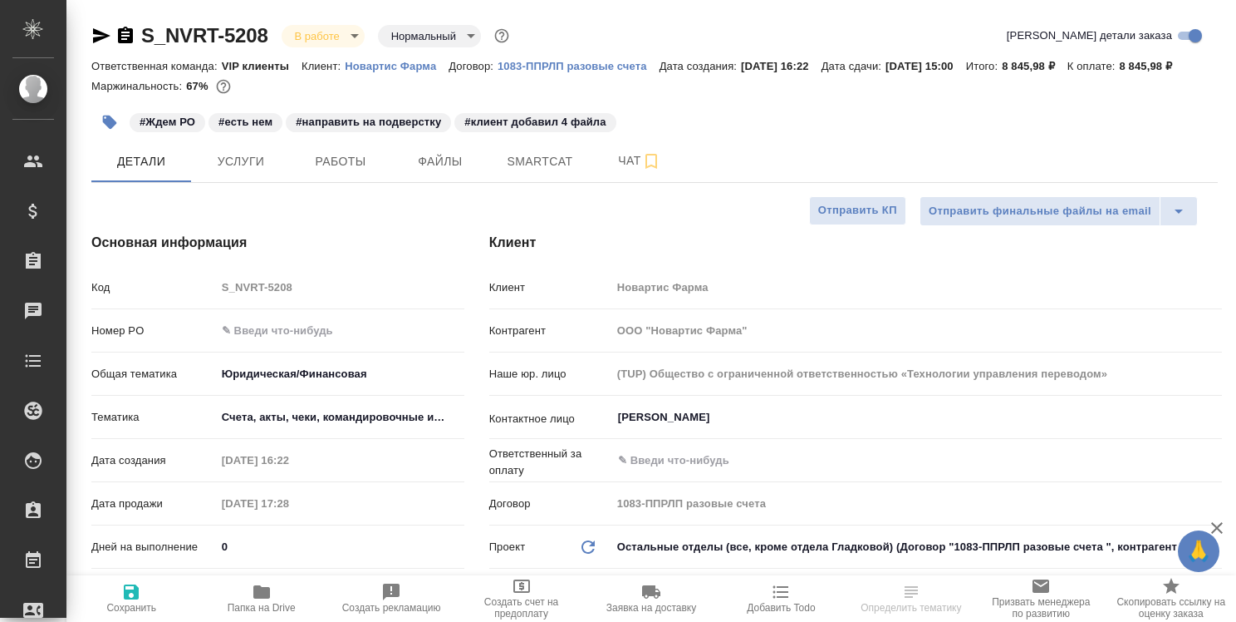
type textarea "x"
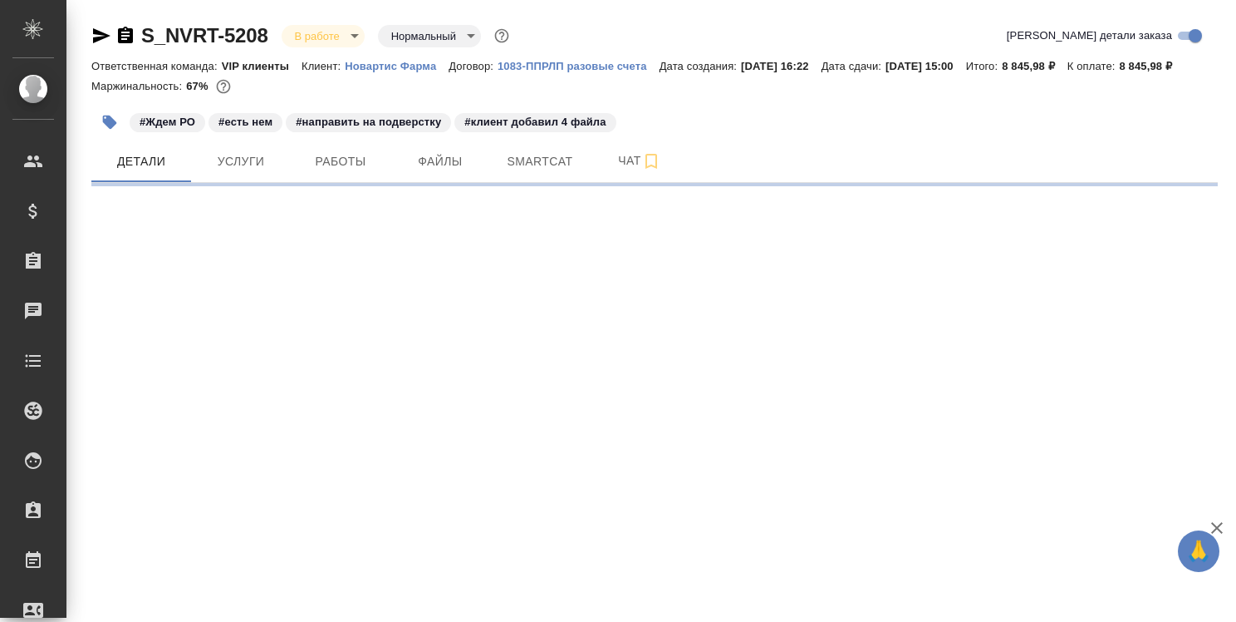
select select "RU"
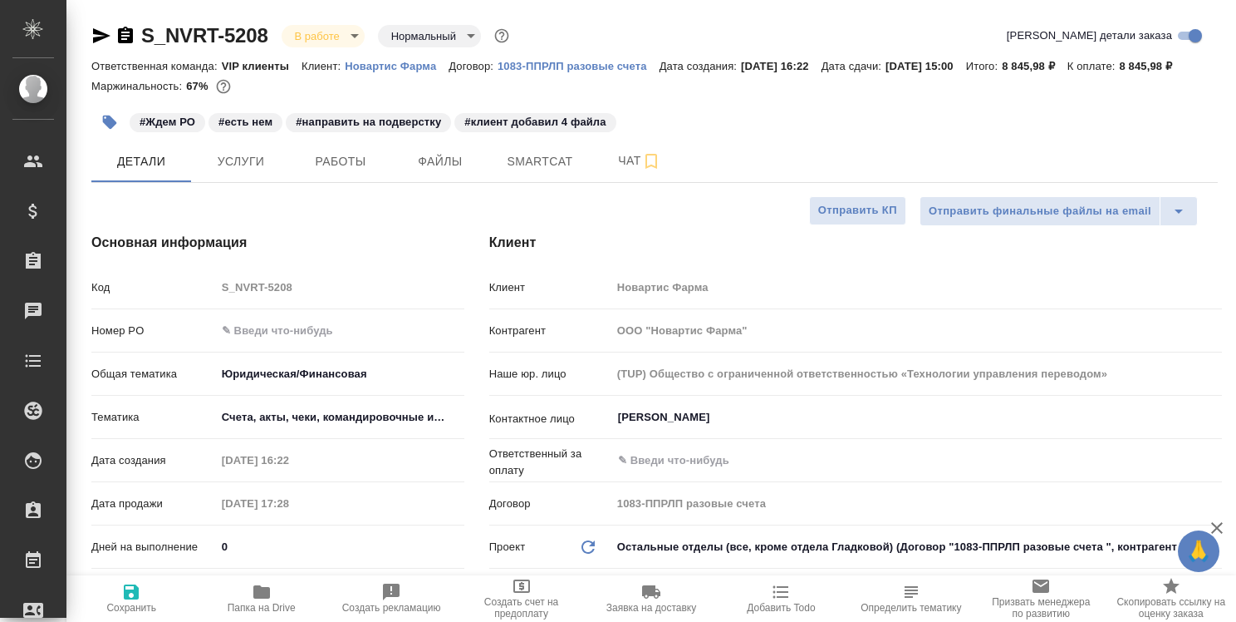
type textarea "x"
click at [529, 172] on span "Smartcat" at bounding box center [540, 161] width 80 height 21
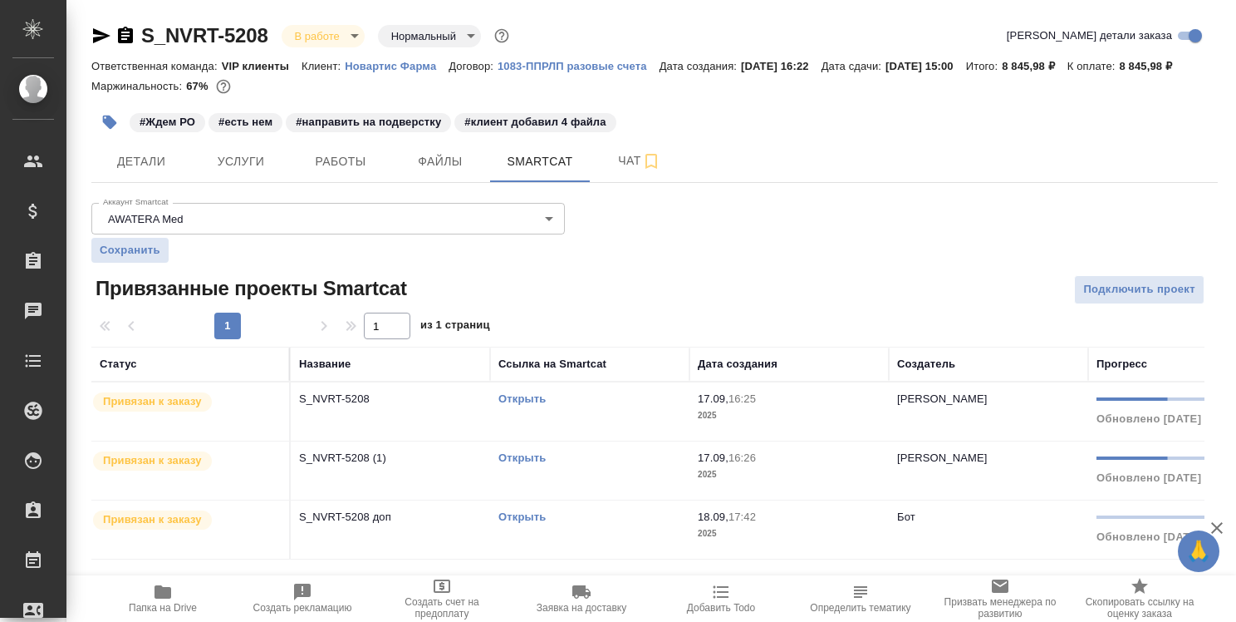
click at [538, 405] on link "Открыть" at bounding box center [522, 398] width 47 height 12
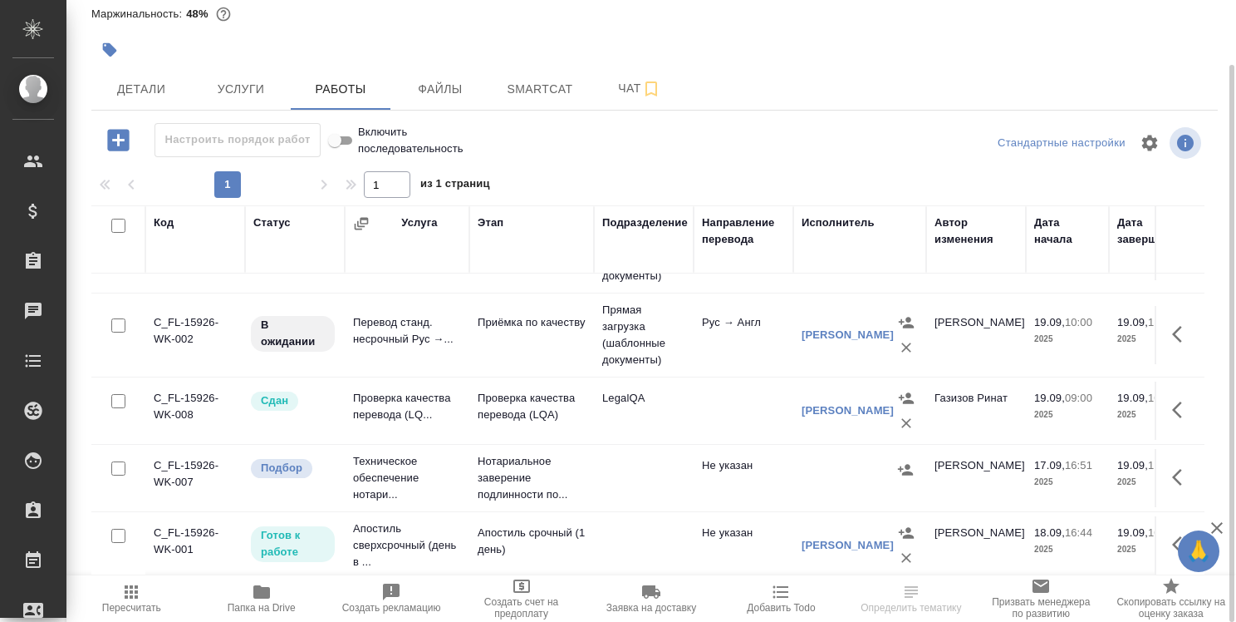
scroll to position [92, 0]
click at [1163, 390] on button "button" at bounding box center [1183, 410] width 40 height 40
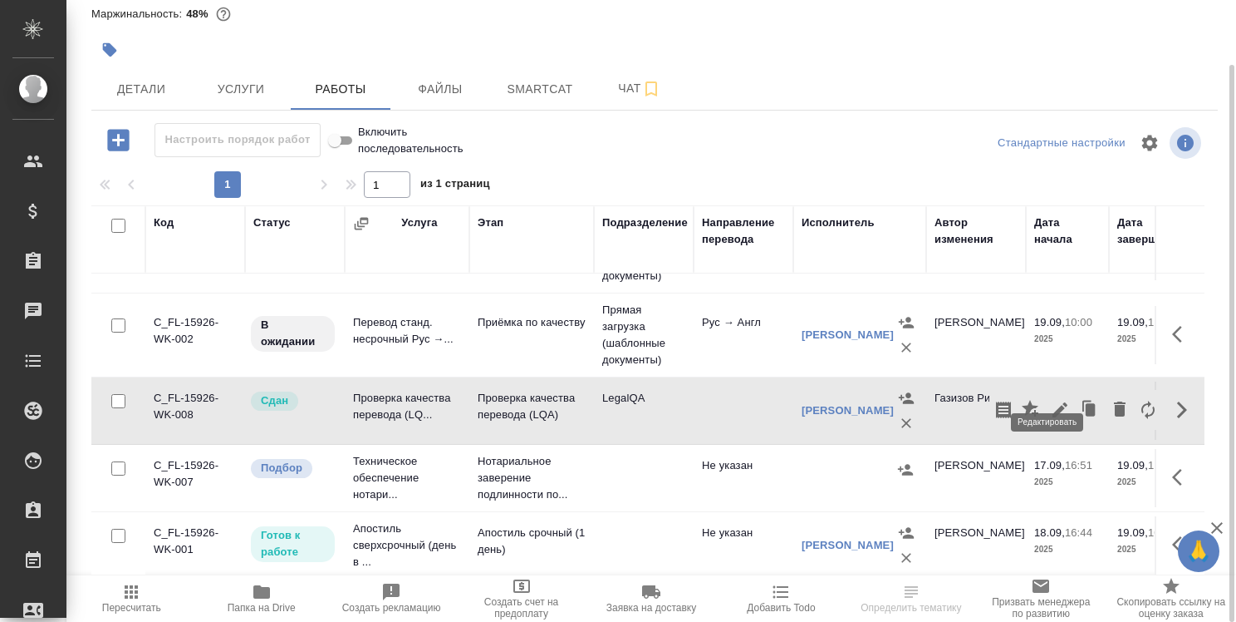
click at [1053, 402] on icon "button" at bounding box center [1060, 409] width 15 height 15
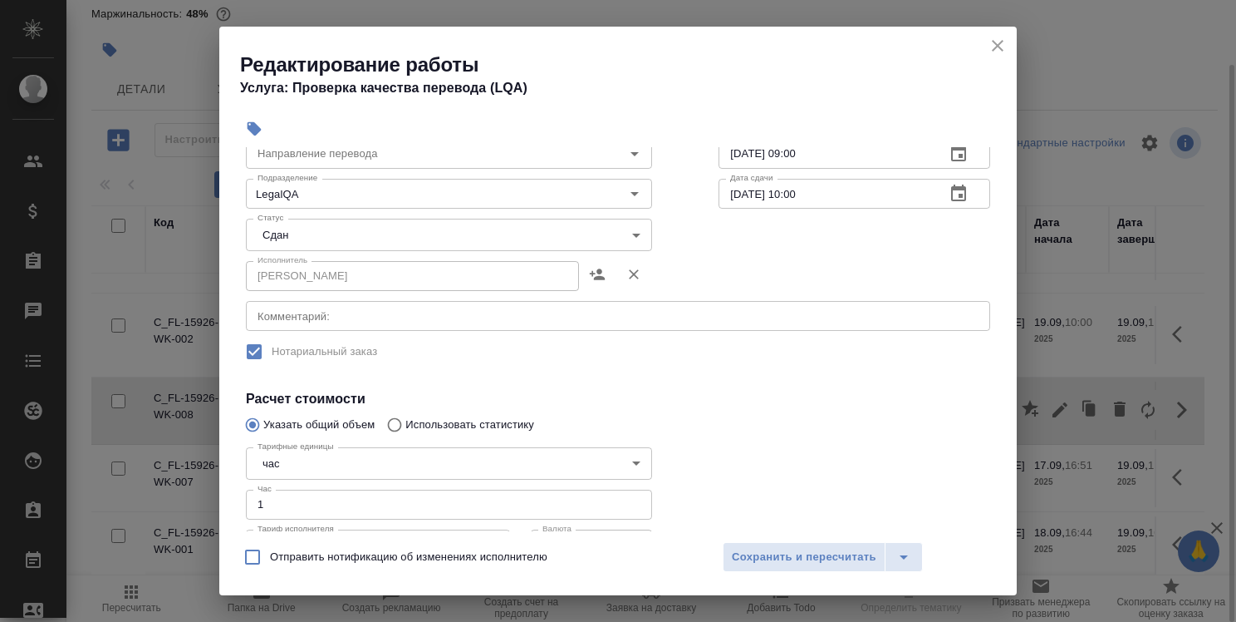
scroll to position [249, 0]
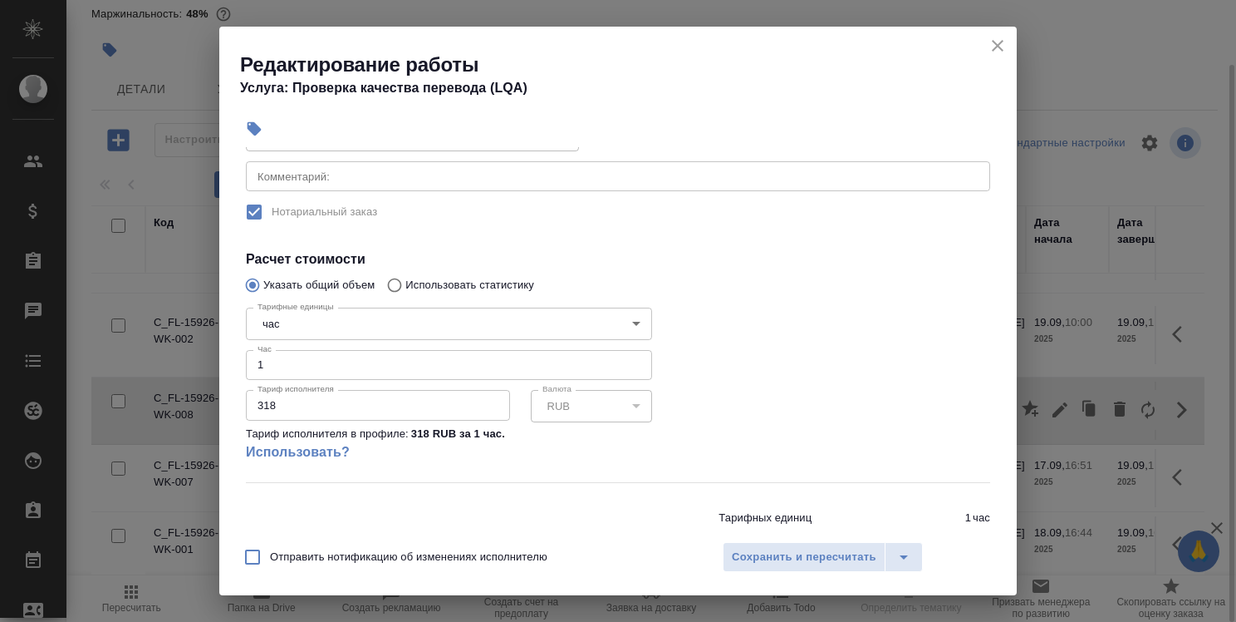
click at [444, 364] on input "1" at bounding box center [449, 365] width 406 height 30
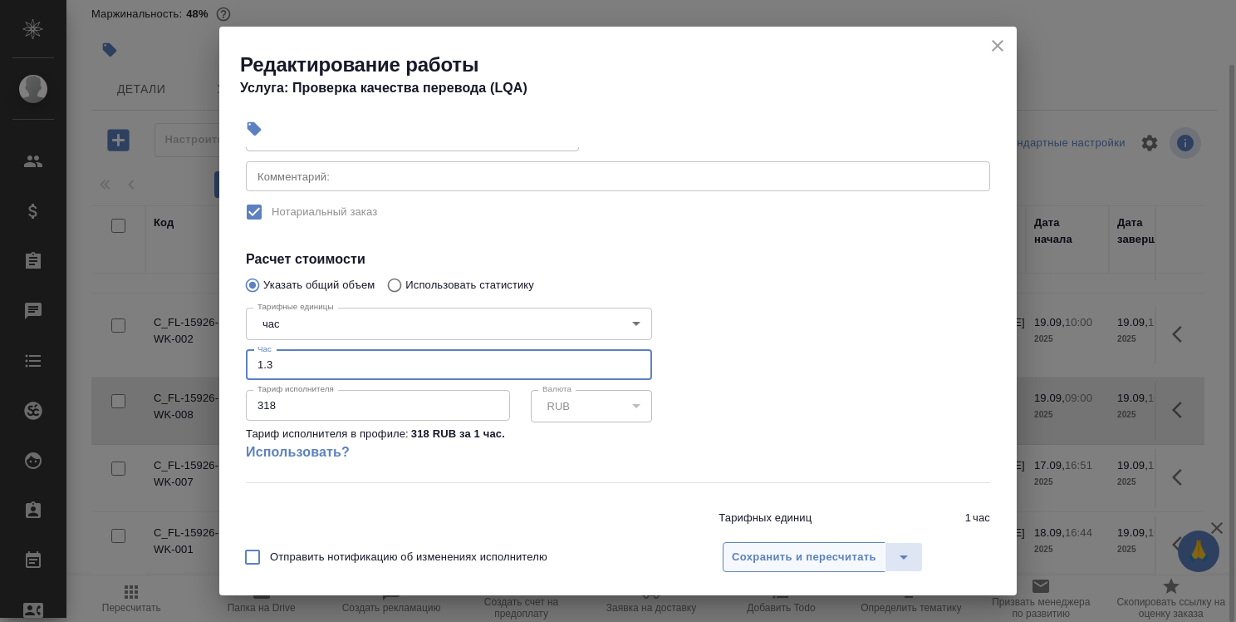
type input "1.3"
click at [794, 559] on span "Сохранить и пересчитать" at bounding box center [804, 557] width 145 height 19
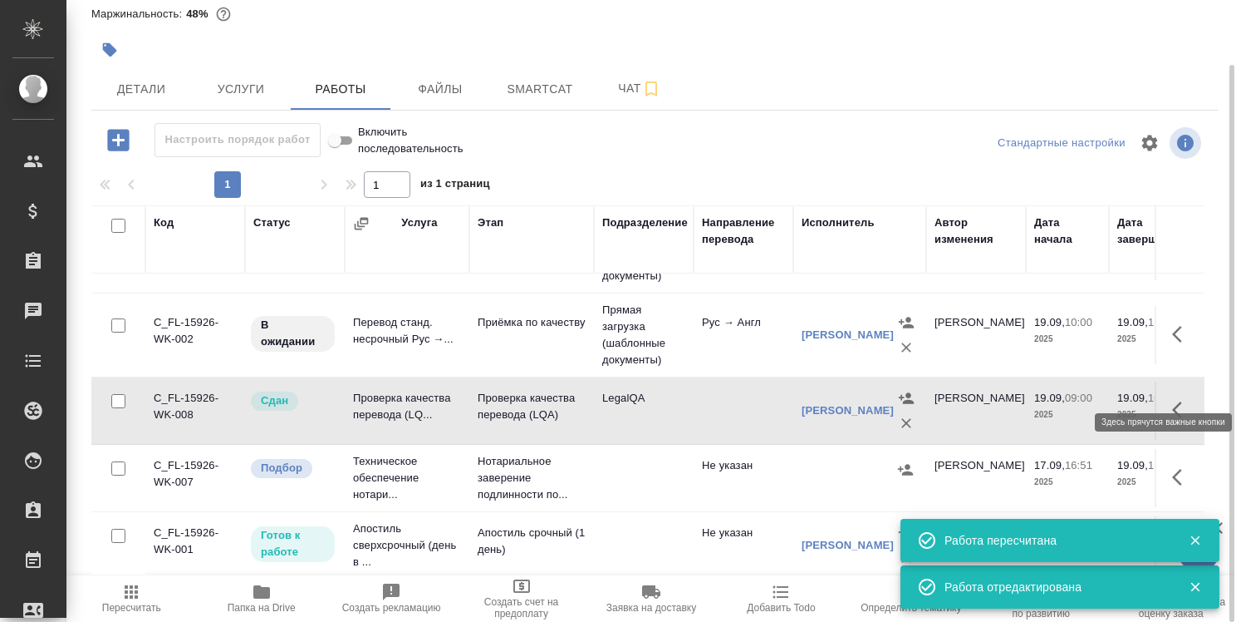
click at [1172, 400] on icon "button" at bounding box center [1182, 410] width 20 height 20
click at [1053, 402] on icon "button" at bounding box center [1060, 409] width 15 height 15
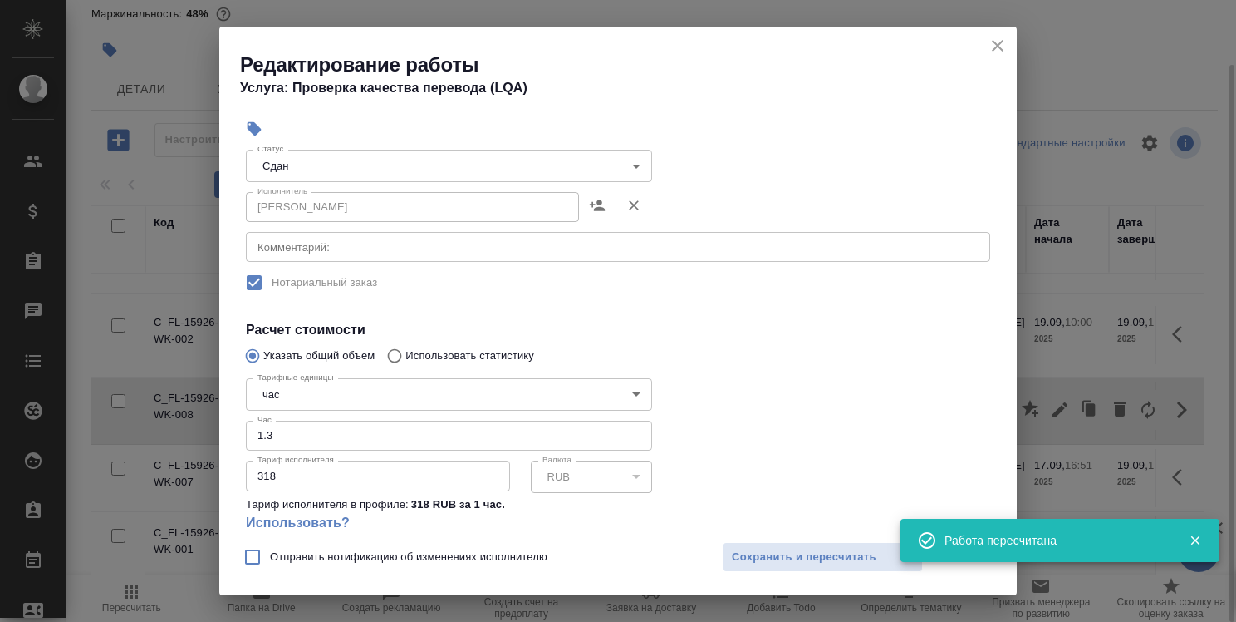
scroll to position [299, 0]
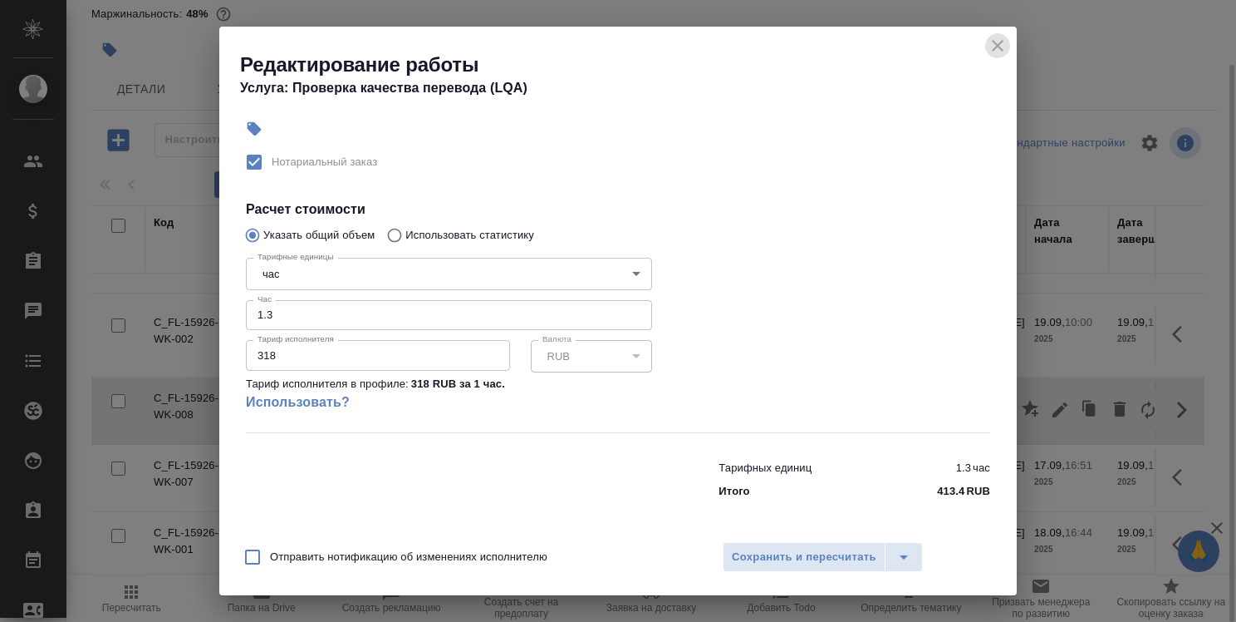
click at [1000, 47] on icon "close" at bounding box center [998, 46] width 12 height 12
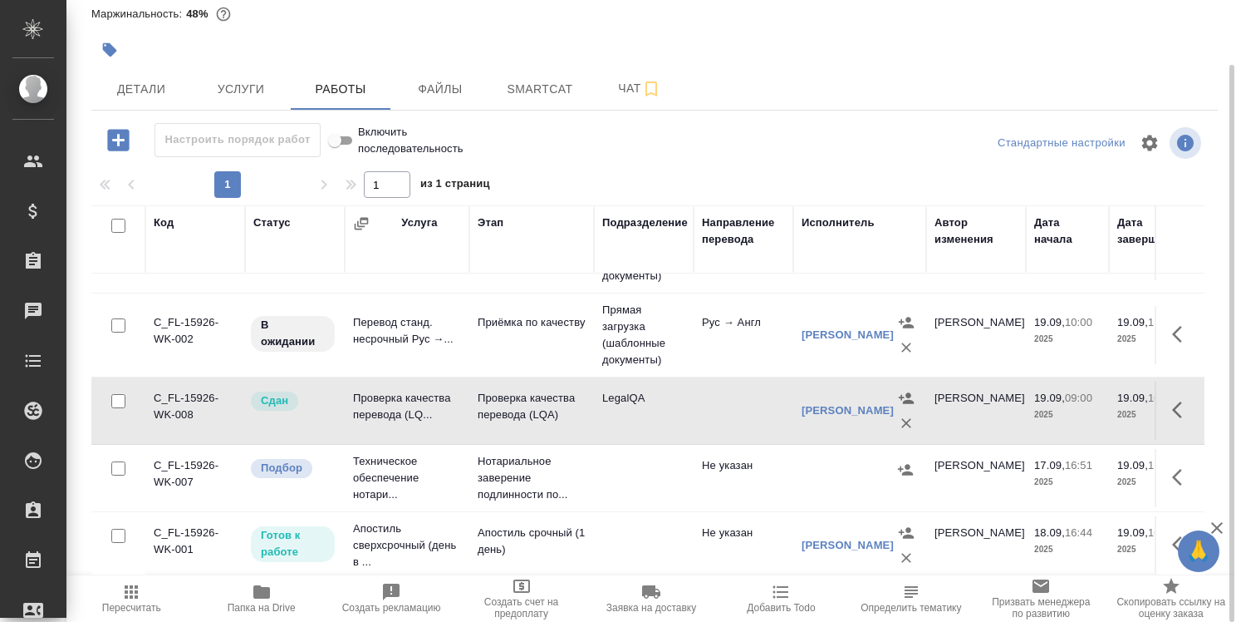
scroll to position [9, 0]
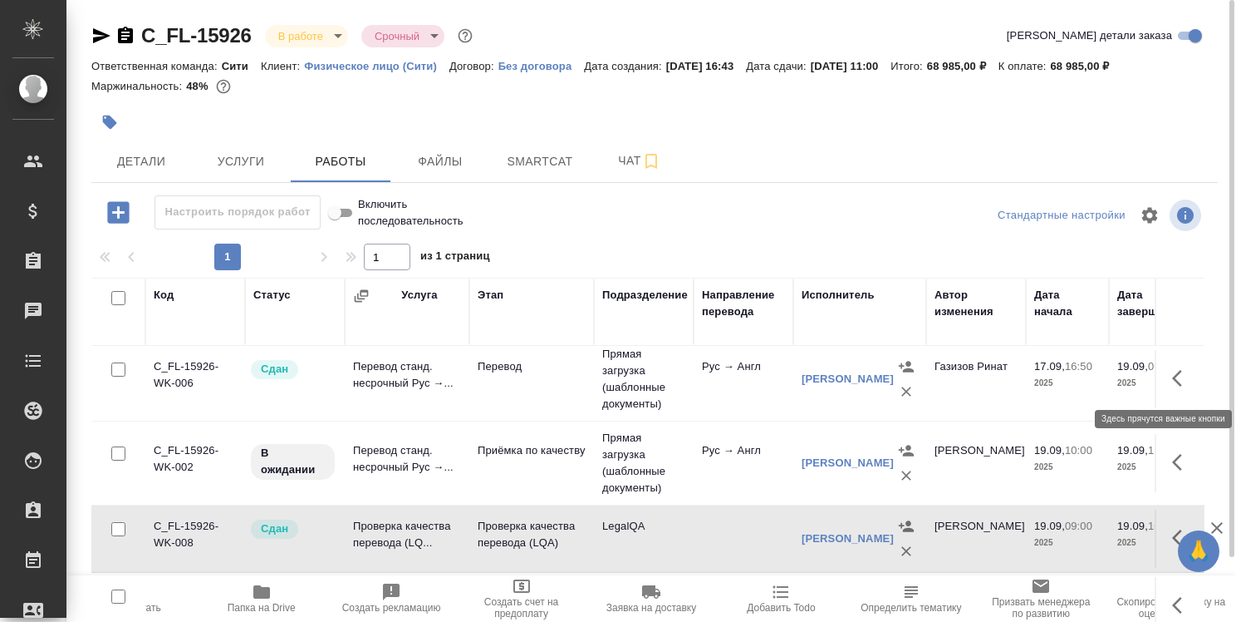
click at [1172, 370] on icon "button" at bounding box center [1182, 378] width 20 height 20
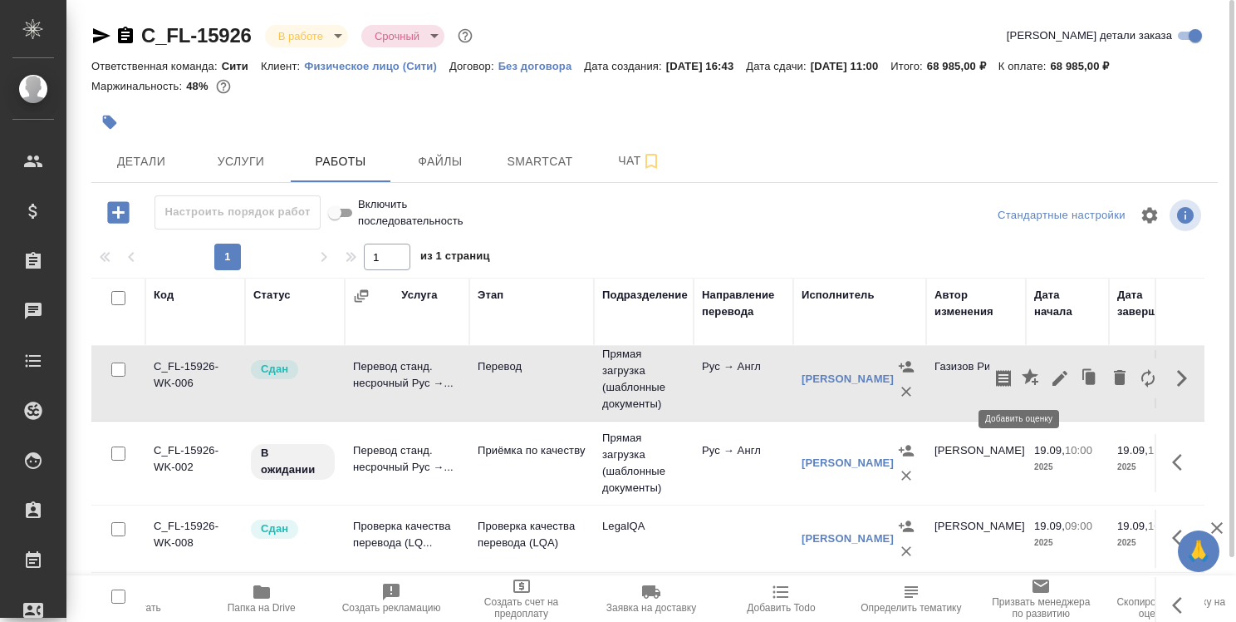
click at [1022, 376] on icon "button" at bounding box center [1030, 376] width 17 height 17
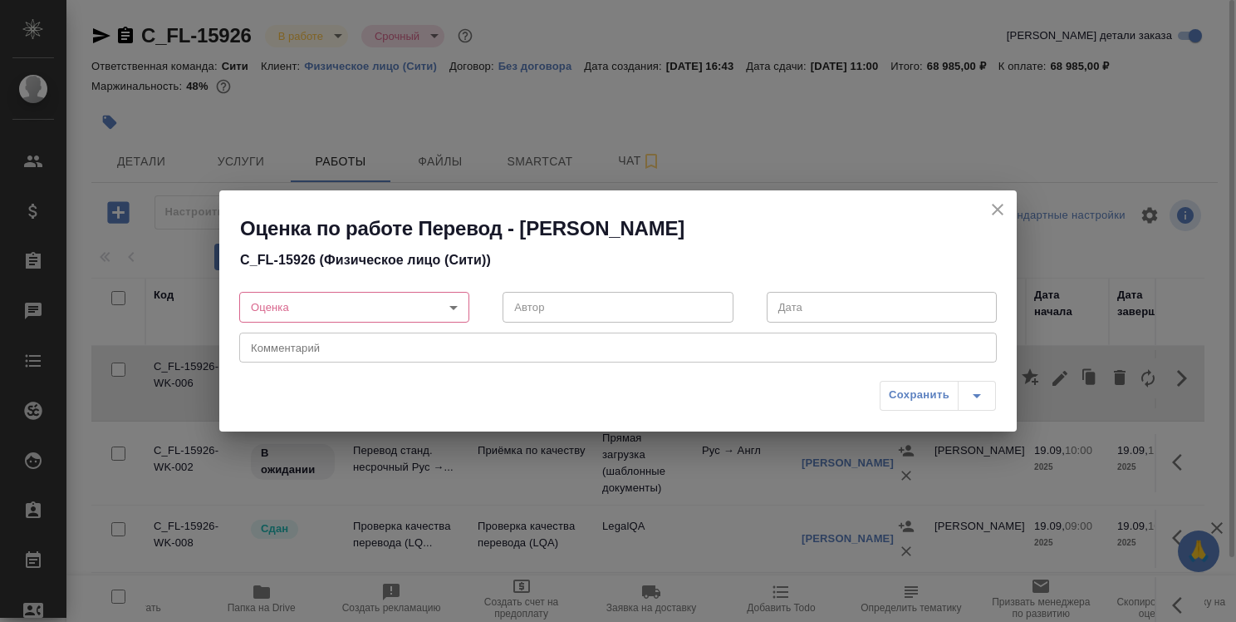
click at [452, 311] on body "🙏 .cls-1 fill:#fff; AWATERA Strelnikova Olga Клиенты Спецификации Заказы 0 Чаты…" at bounding box center [618, 311] width 1236 height 622
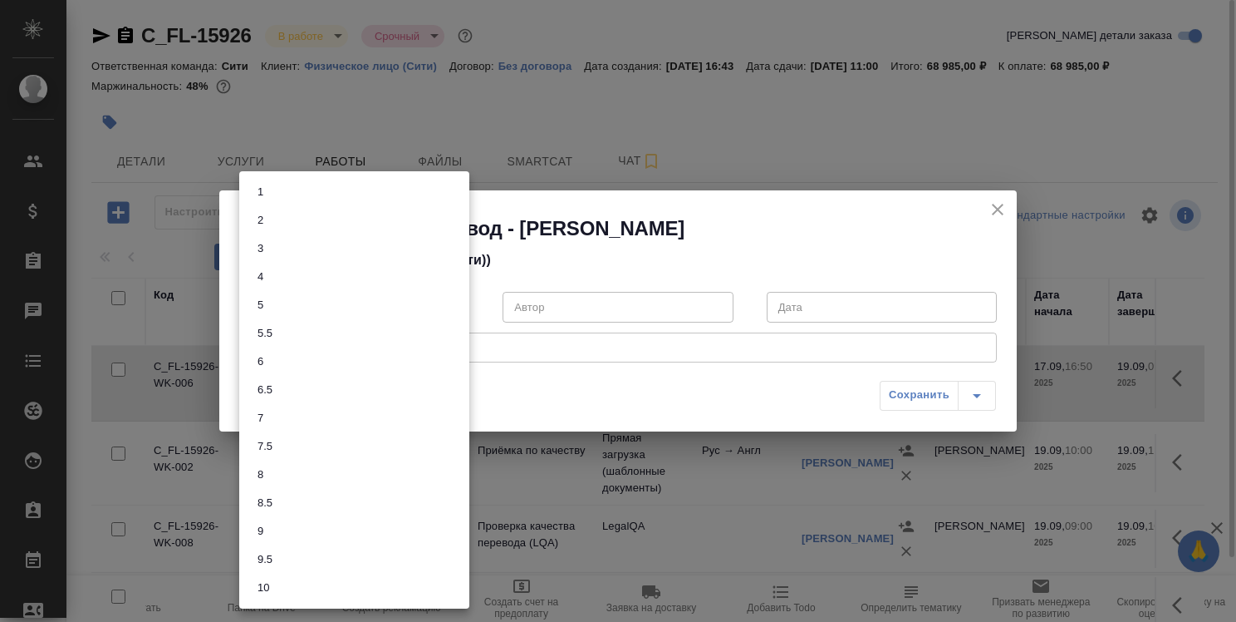
click at [415, 311] on li "5" at bounding box center [354, 305] width 230 height 28
type input "5"
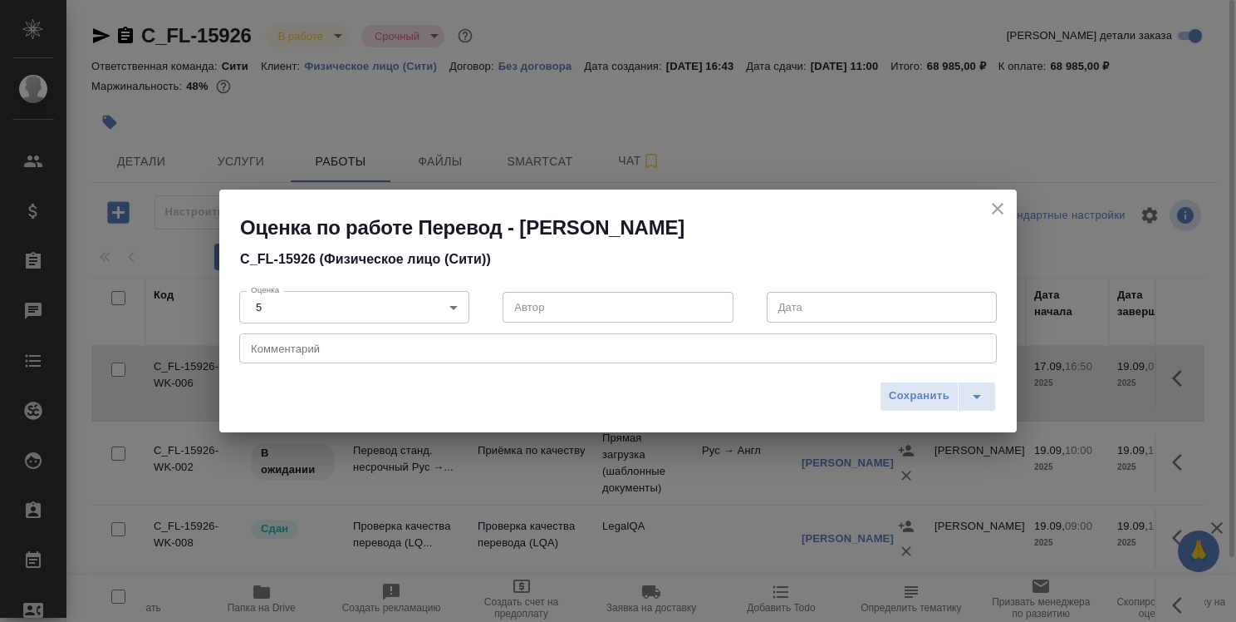
click at [442, 356] on div "x Комментарий" at bounding box center [618, 348] width 758 height 30
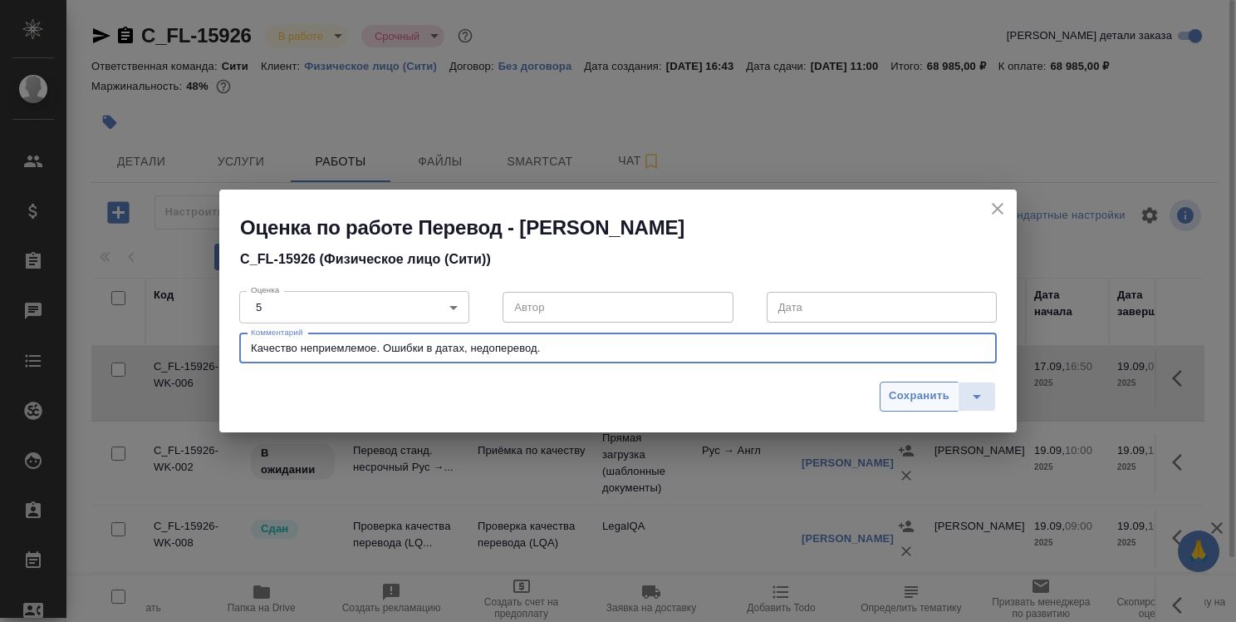
type textarea "Качество неприемлемое. Ошибки в датах, недоперевод."
click at [922, 395] on span "Сохранить" at bounding box center [919, 395] width 61 height 19
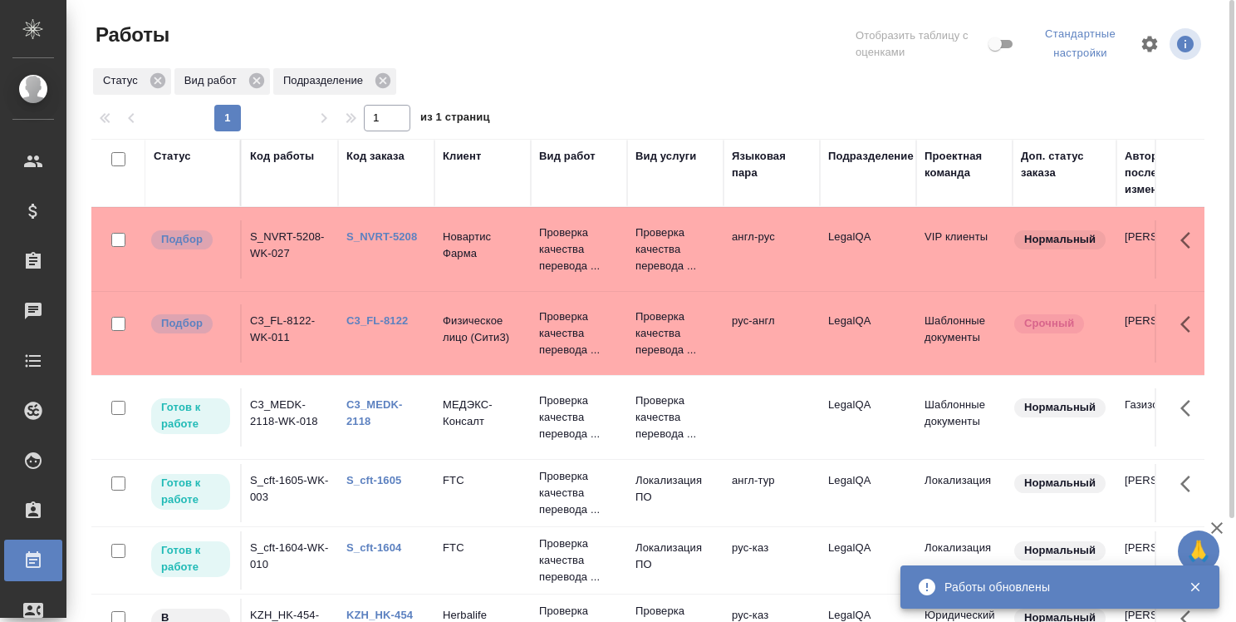
click at [378, 402] on link "C3_MEDK-2118" at bounding box center [375, 412] width 57 height 29
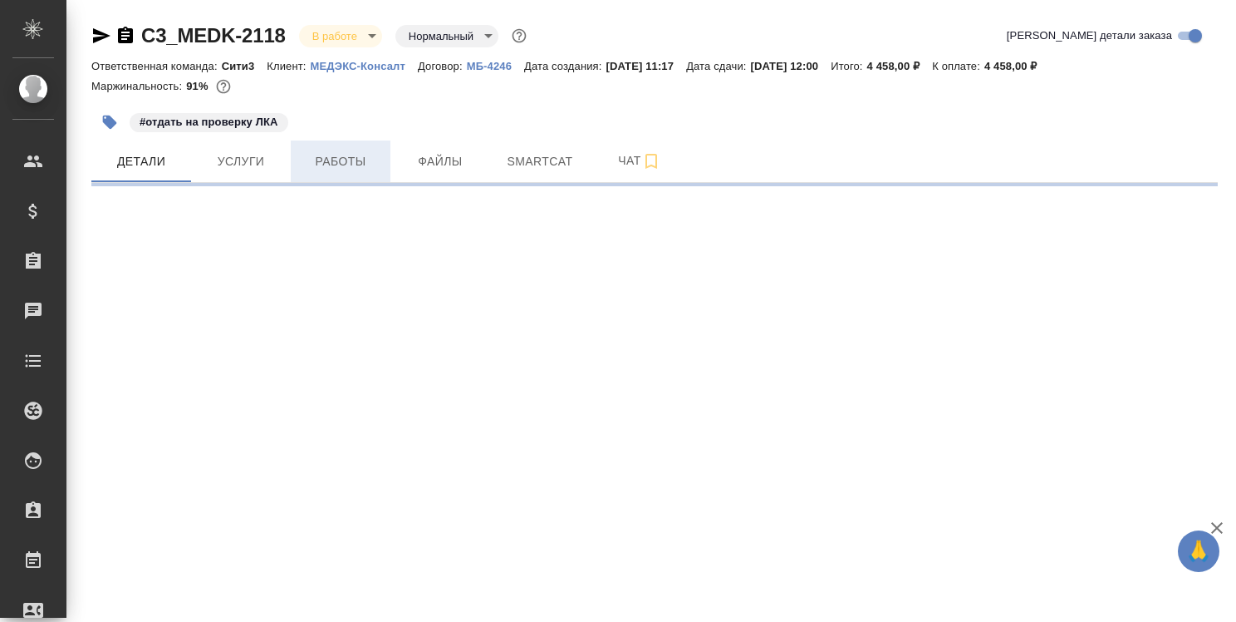
select select "RU"
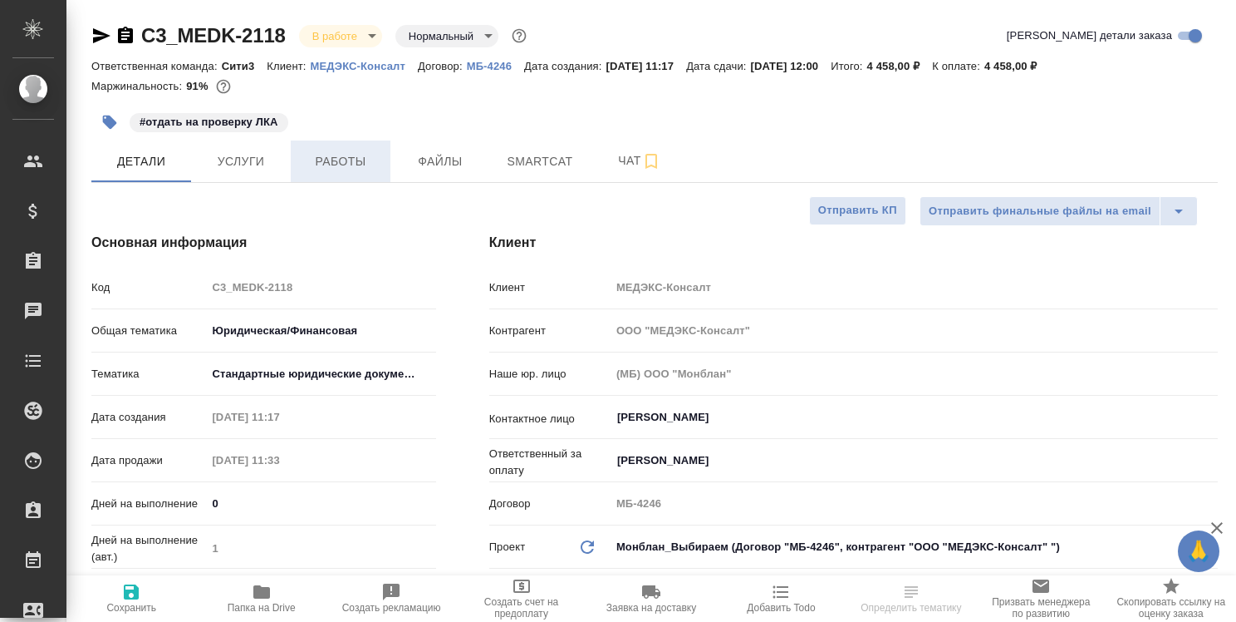
type textarea "x"
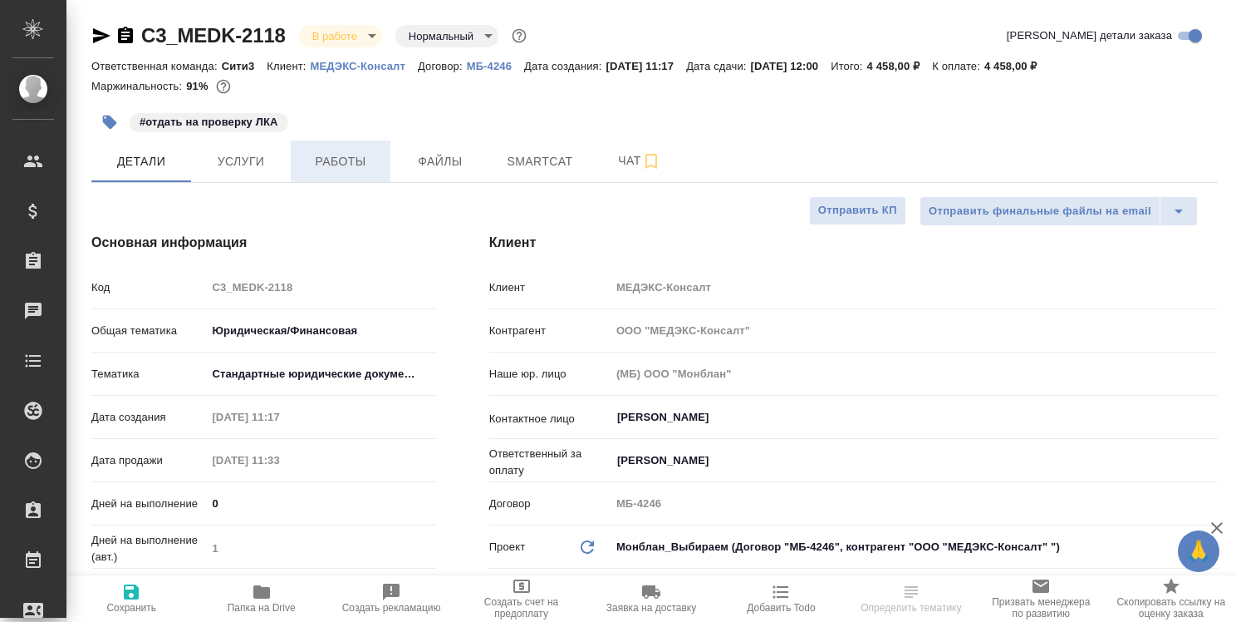
type textarea "x"
type input "Газизов Ринат"
click at [356, 160] on span "Работы" at bounding box center [341, 161] width 80 height 21
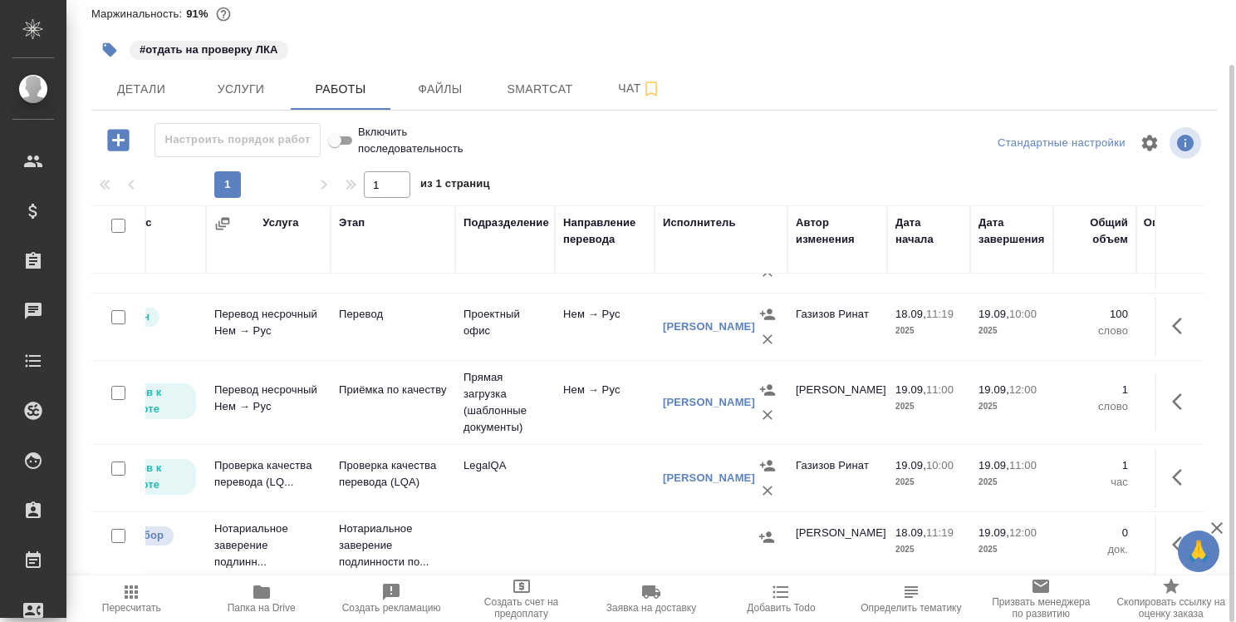
scroll to position [126, 130]
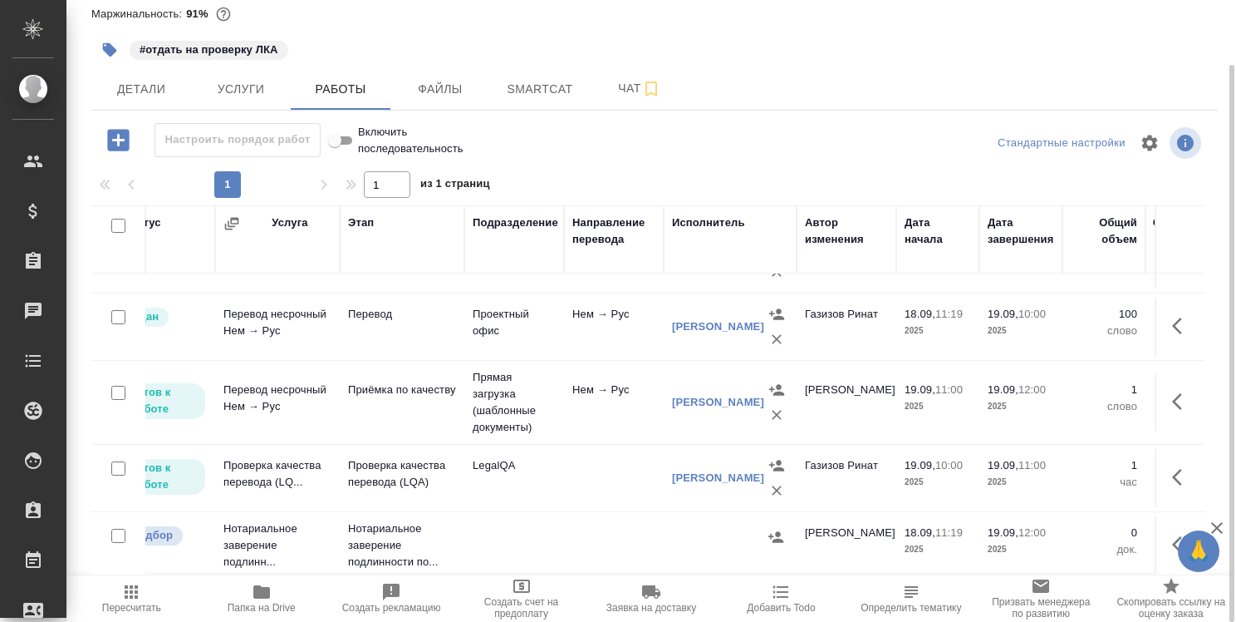
click at [526, 29] on div at bounding box center [654, 29] width 1127 height 3
click at [1172, 467] on icon "button" at bounding box center [1182, 477] width 20 height 20
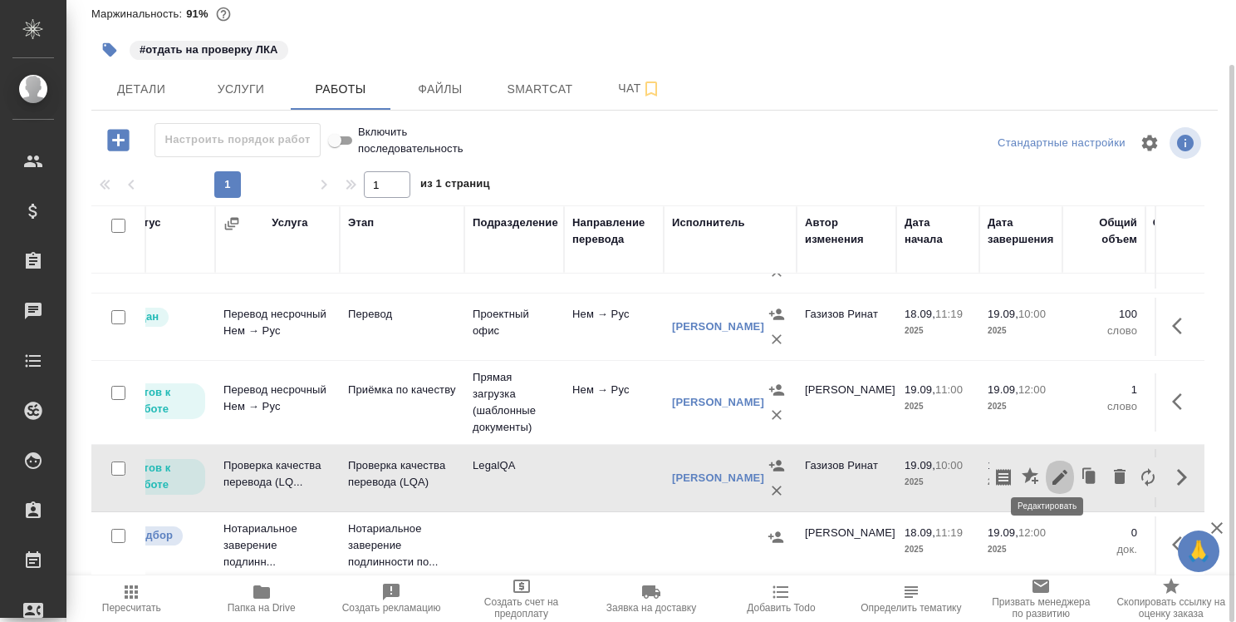
click at [1053, 469] on icon "button" at bounding box center [1060, 476] width 15 height 15
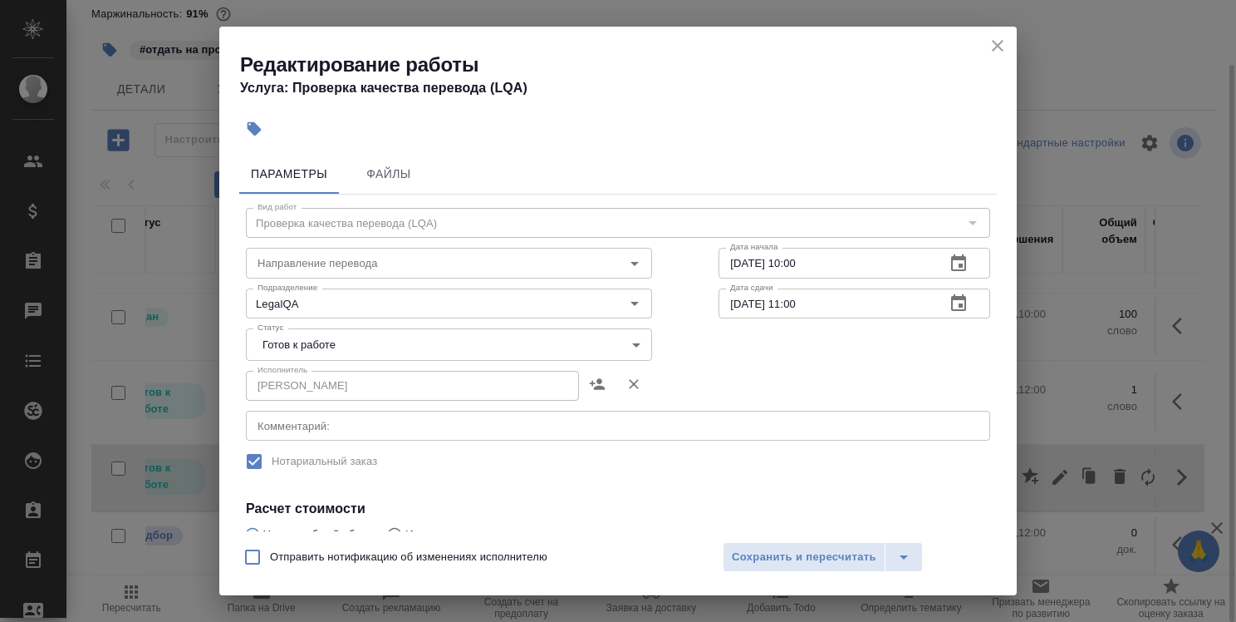
click at [522, 348] on body "🙏 .cls-1 fill:#fff; AWATERA Strelnikova Olga Клиенты Спецификации Заказы 0 Чаты…" at bounding box center [618, 311] width 1236 height 622
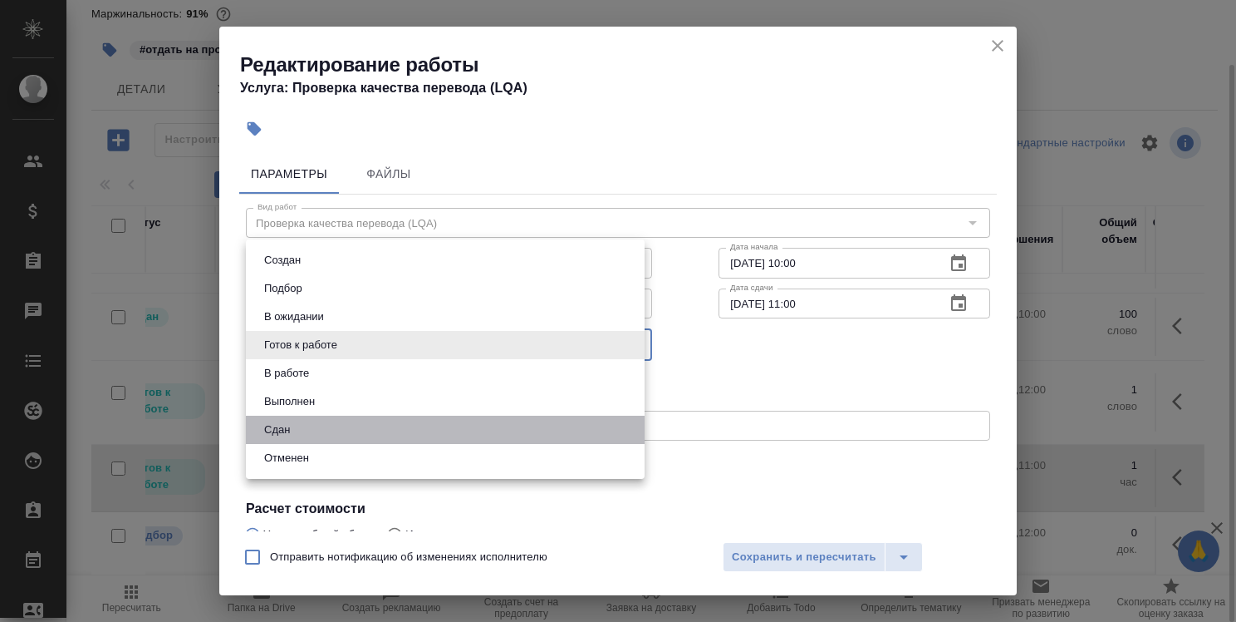
click at [509, 425] on li "Сдан" at bounding box center [445, 429] width 399 height 28
type input "closed"
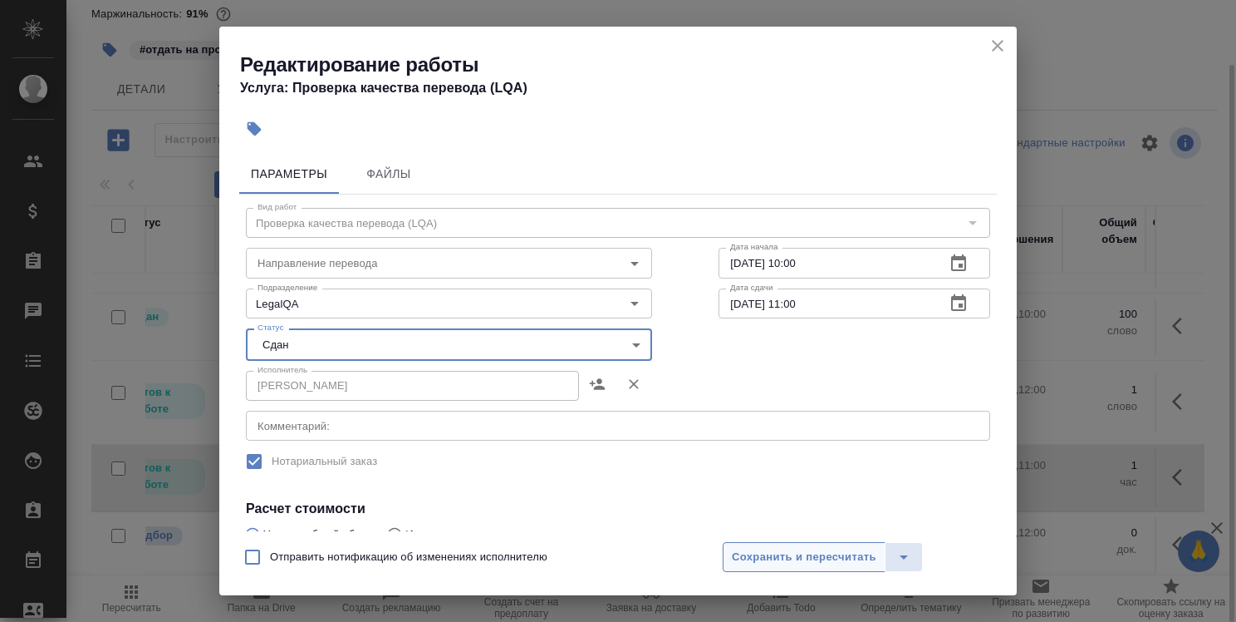
click at [814, 552] on span "Сохранить и пересчитать" at bounding box center [804, 557] width 145 height 19
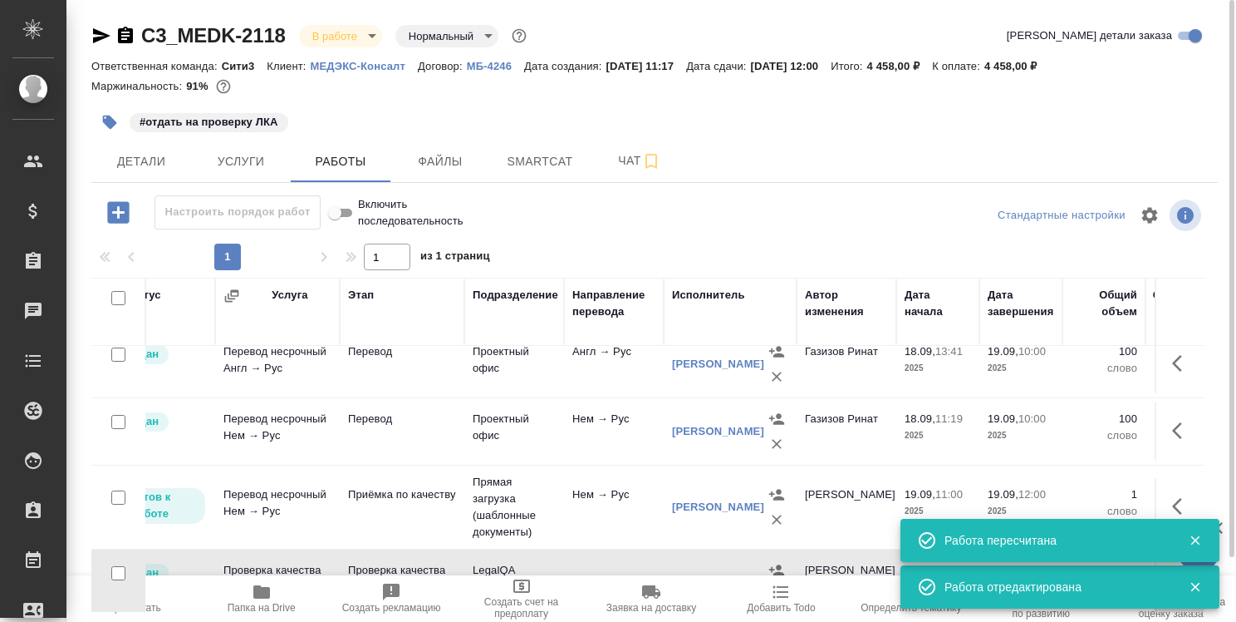
scroll to position [0, 130]
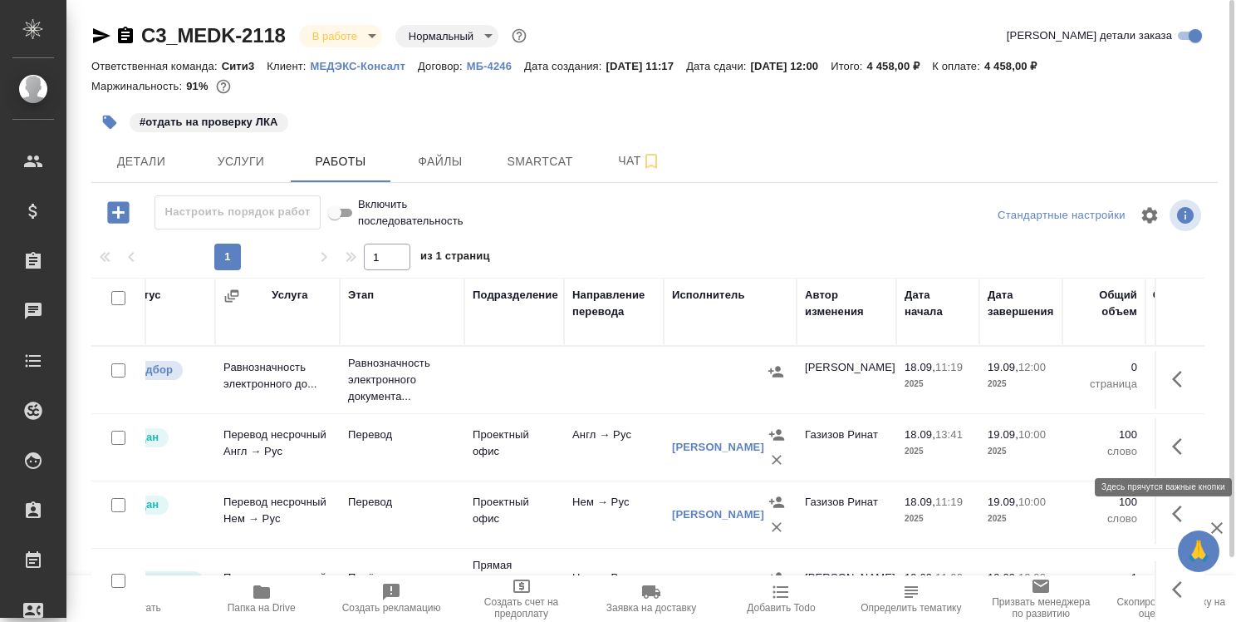
click at [1172, 454] on icon "button" at bounding box center [1182, 446] width 20 height 20
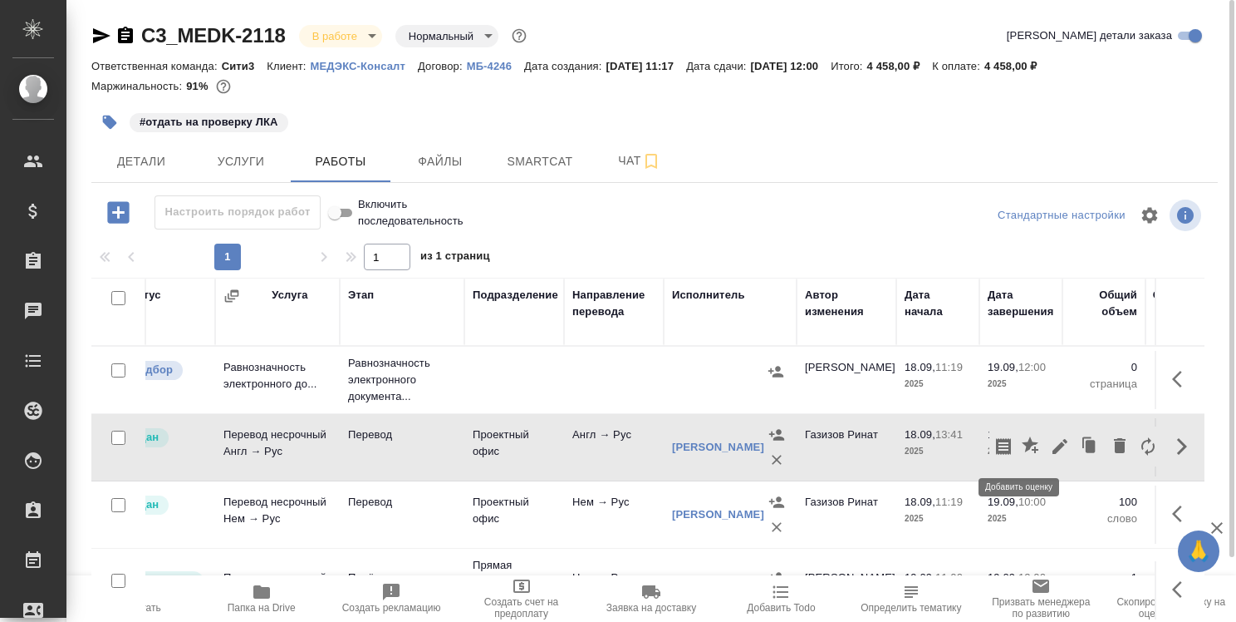
click at [1022, 444] on icon "button" at bounding box center [1030, 444] width 17 height 17
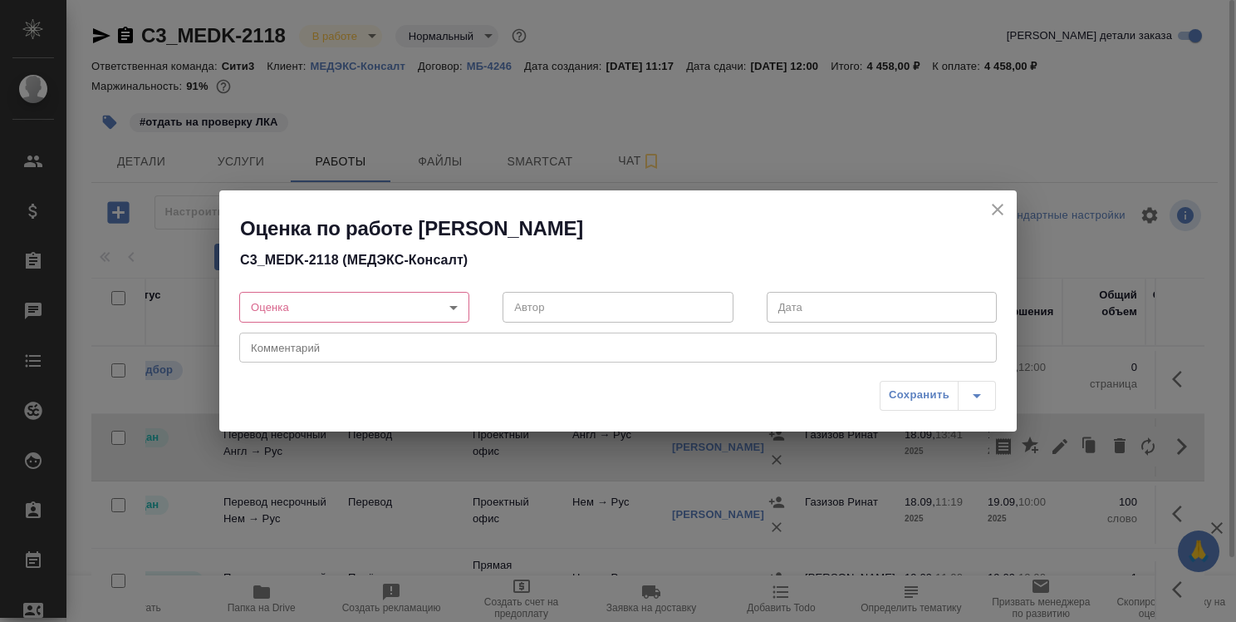
click at [455, 309] on body "🙏 .cls-1 fill:#fff; AWATERA Strelnikova Olga Клиенты Спецификации Заказы 0 Чаты…" at bounding box center [618, 311] width 1236 height 622
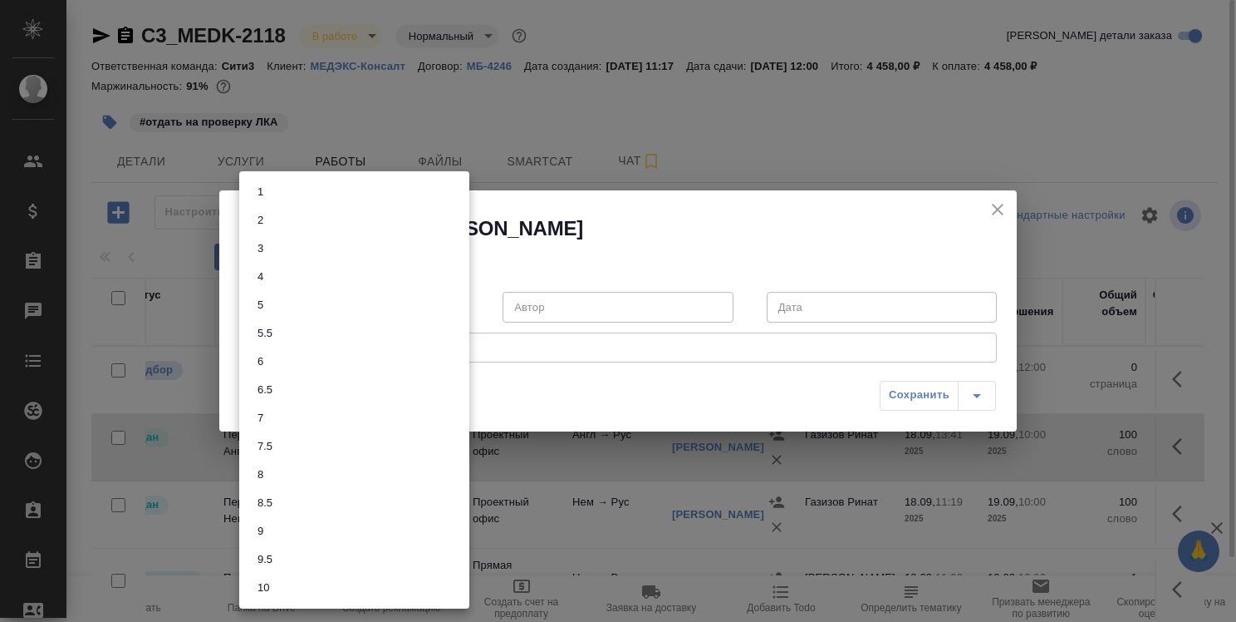
click at [422, 312] on li "5" at bounding box center [354, 305] width 230 height 28
type input "5"
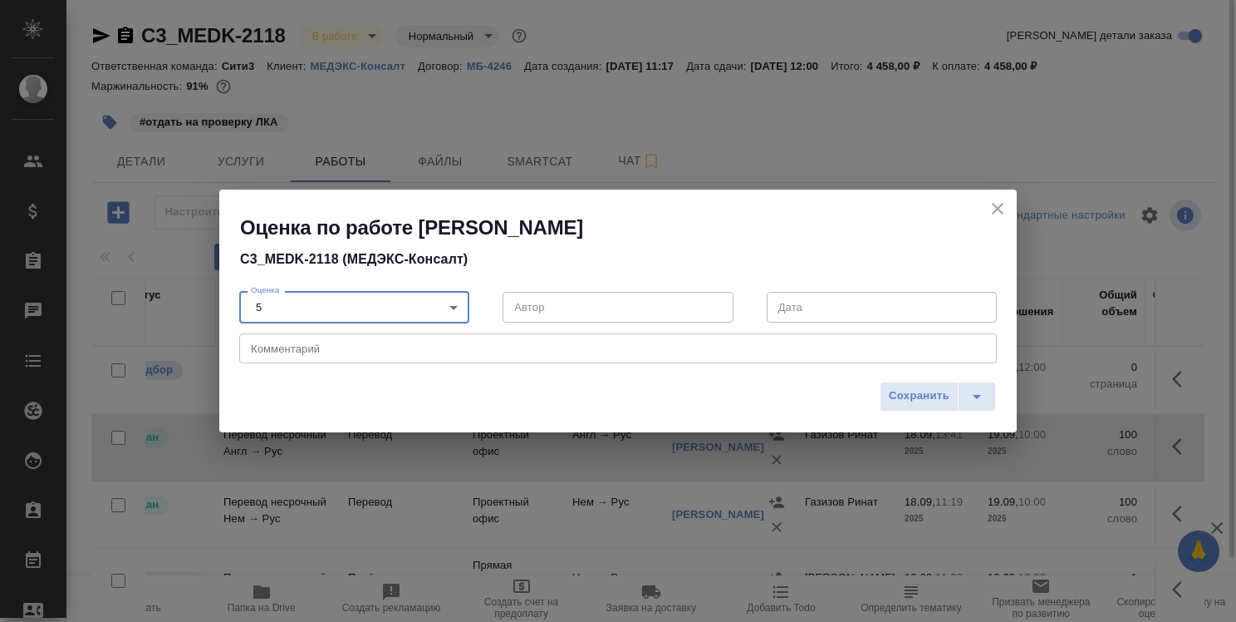
click at [435, 350] on textarea at bounding box center [618, 348] width 735 height 12
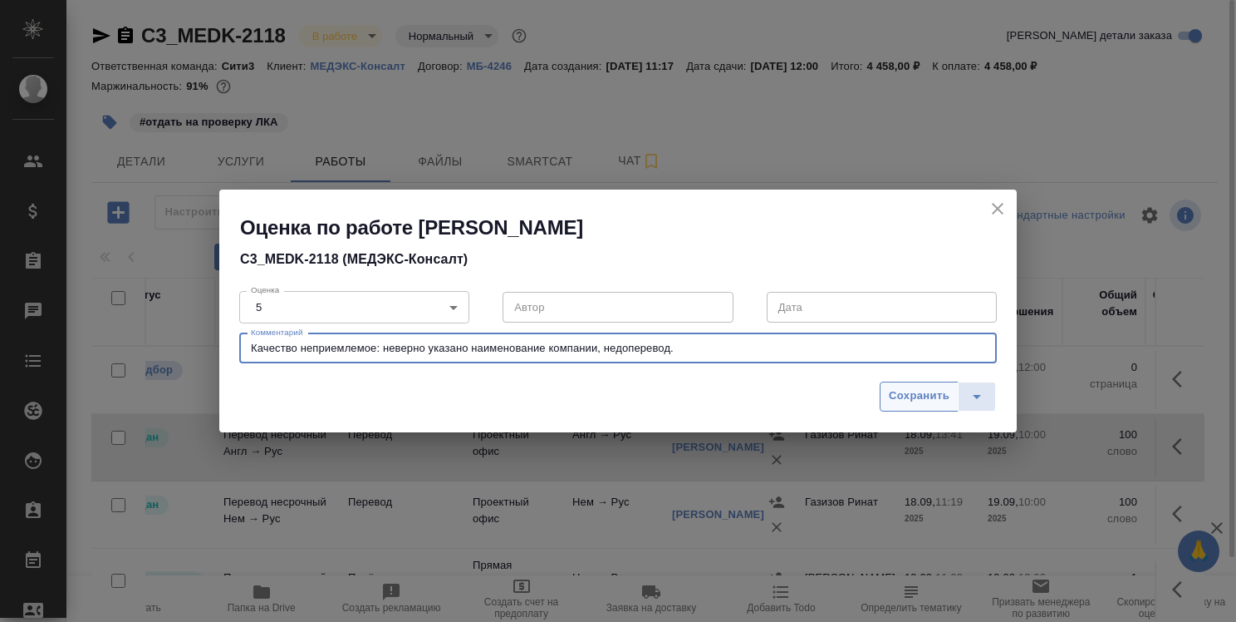
type textarea "Качество неприемлемое: неверно указано наименование компании, недоперевод."
click at [927, 397] on span "Сохранить" at bounding box center [919, 395] width 61 height 19
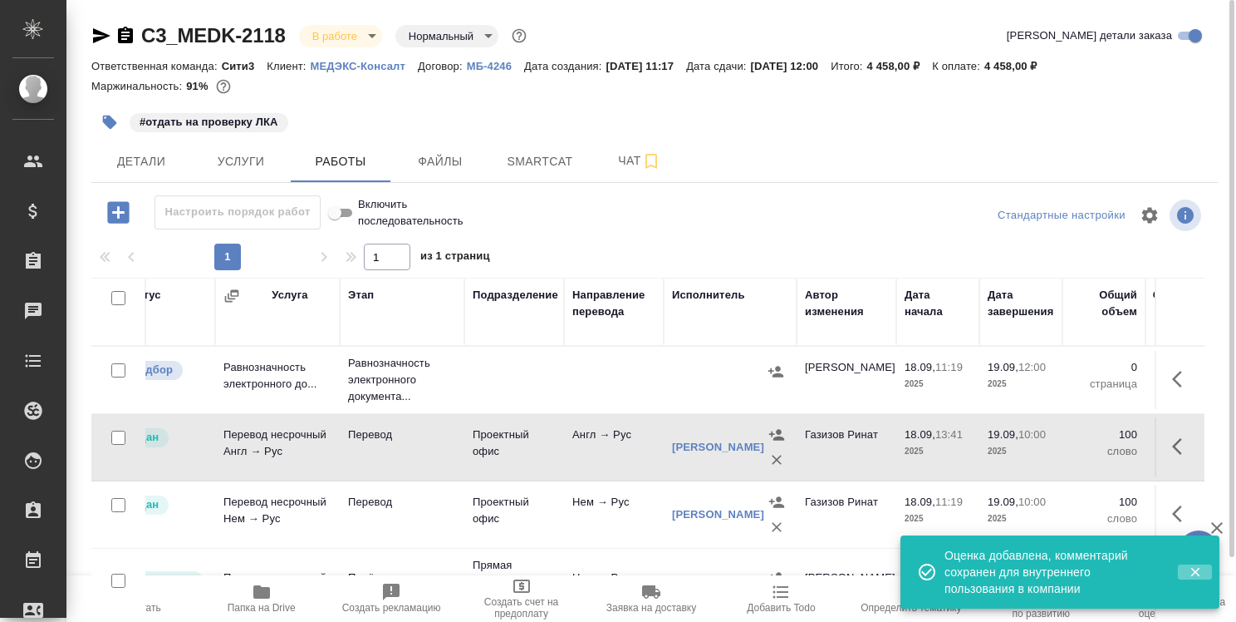
click at [1194, 569] on icon "button" at bounding box center [1195, 572] width 9 height 9
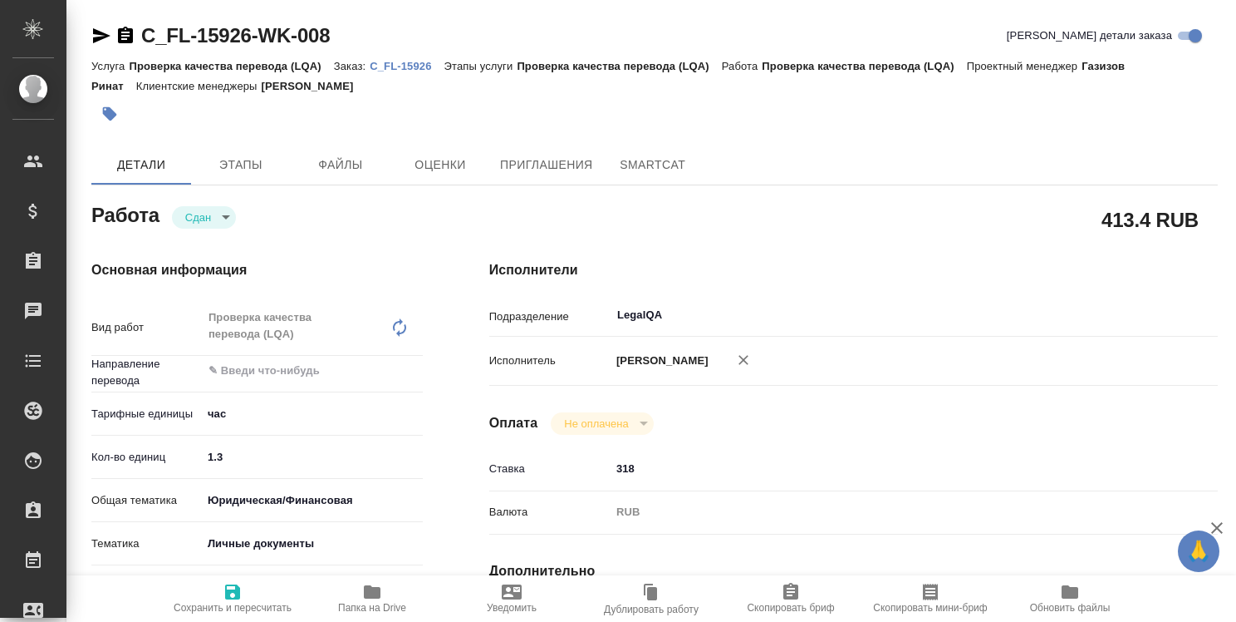
type textarea "x"
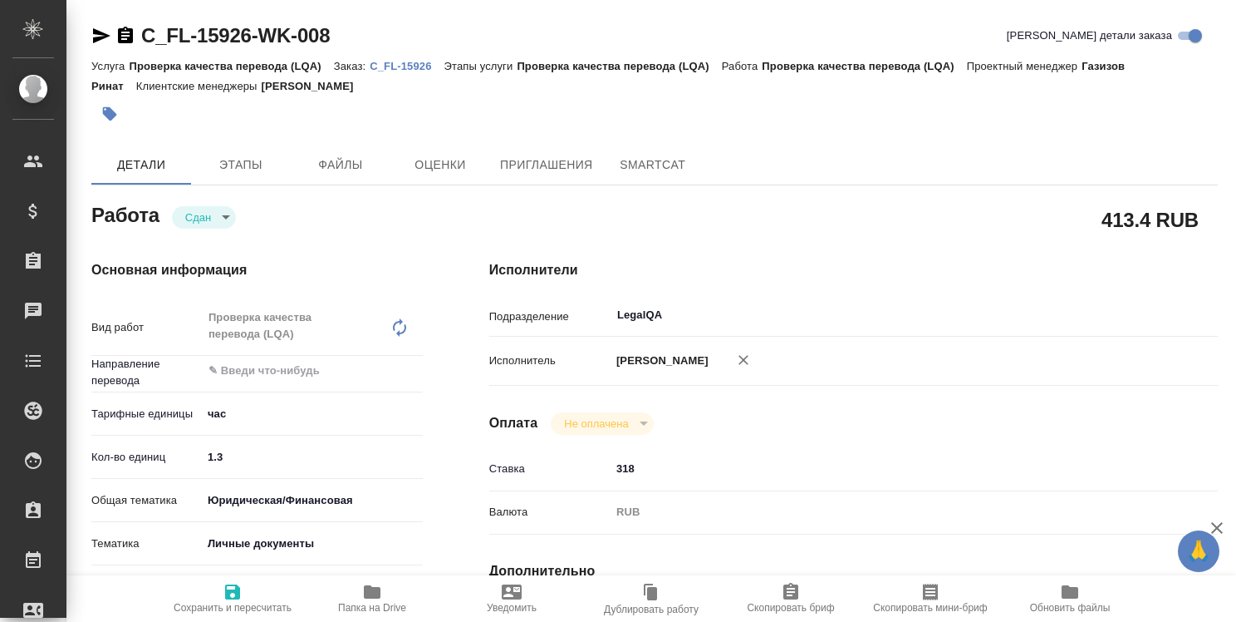
type textarea "x"
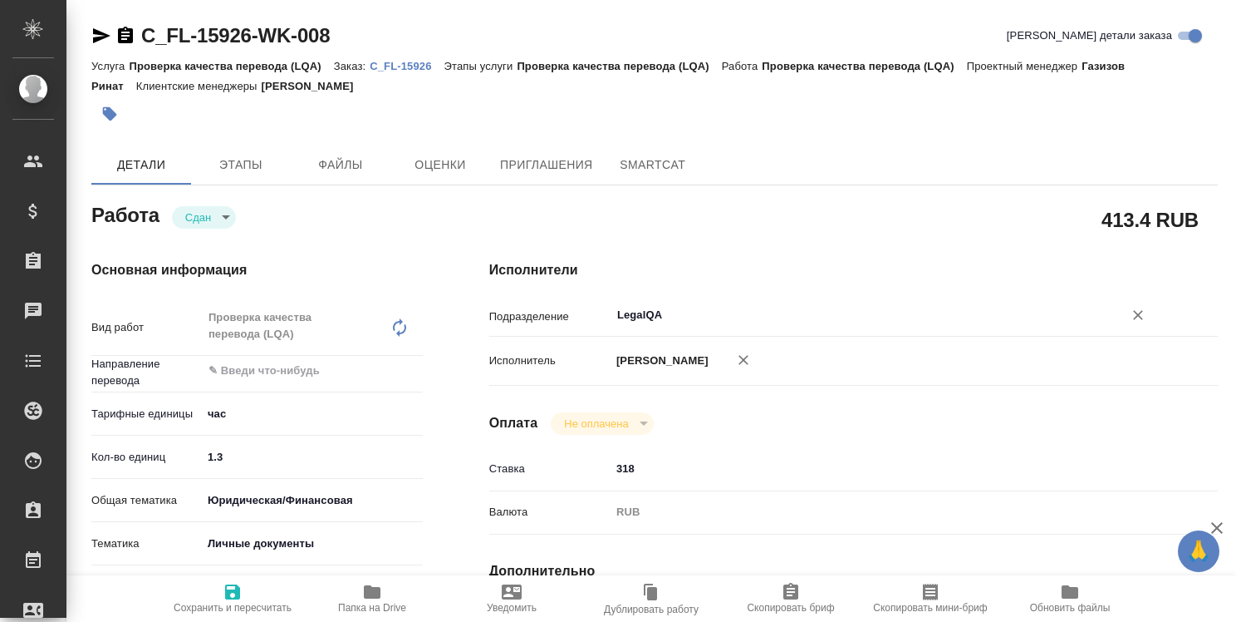
type textarea "x"
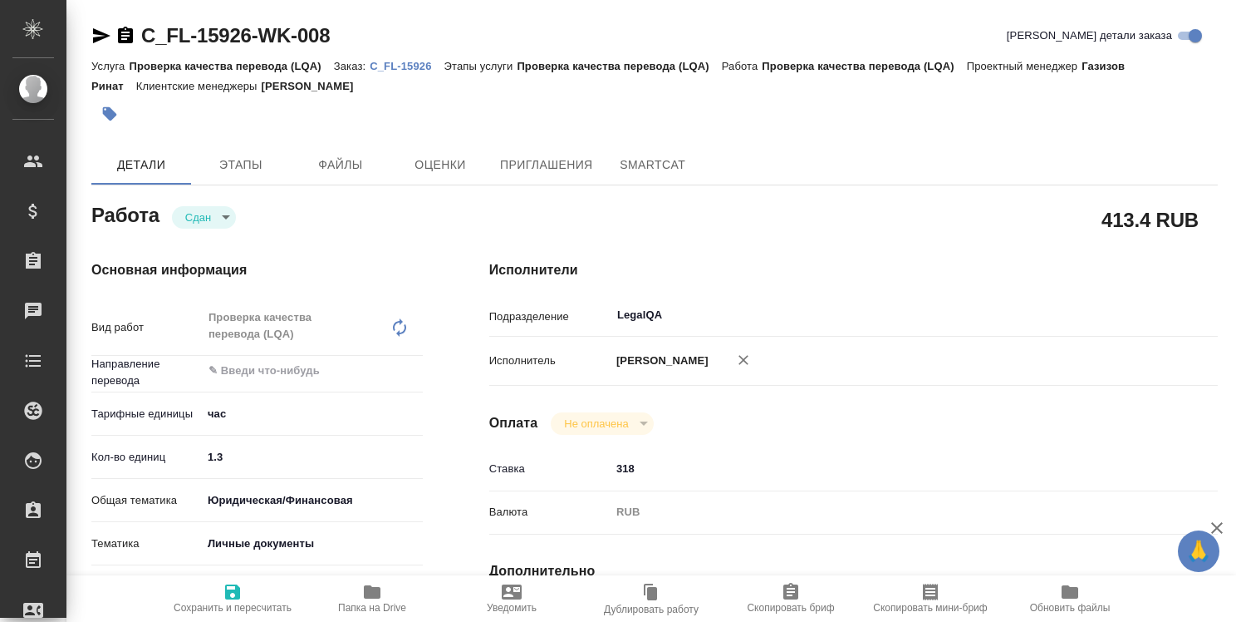
type textarea "x"
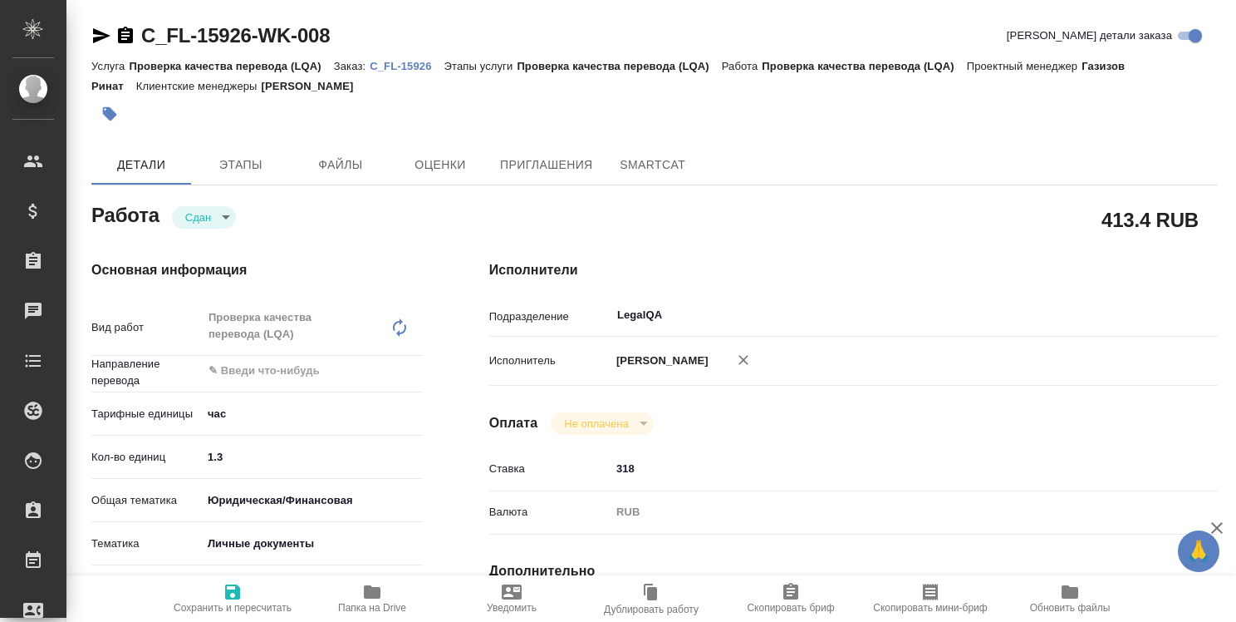
type textarea "x"
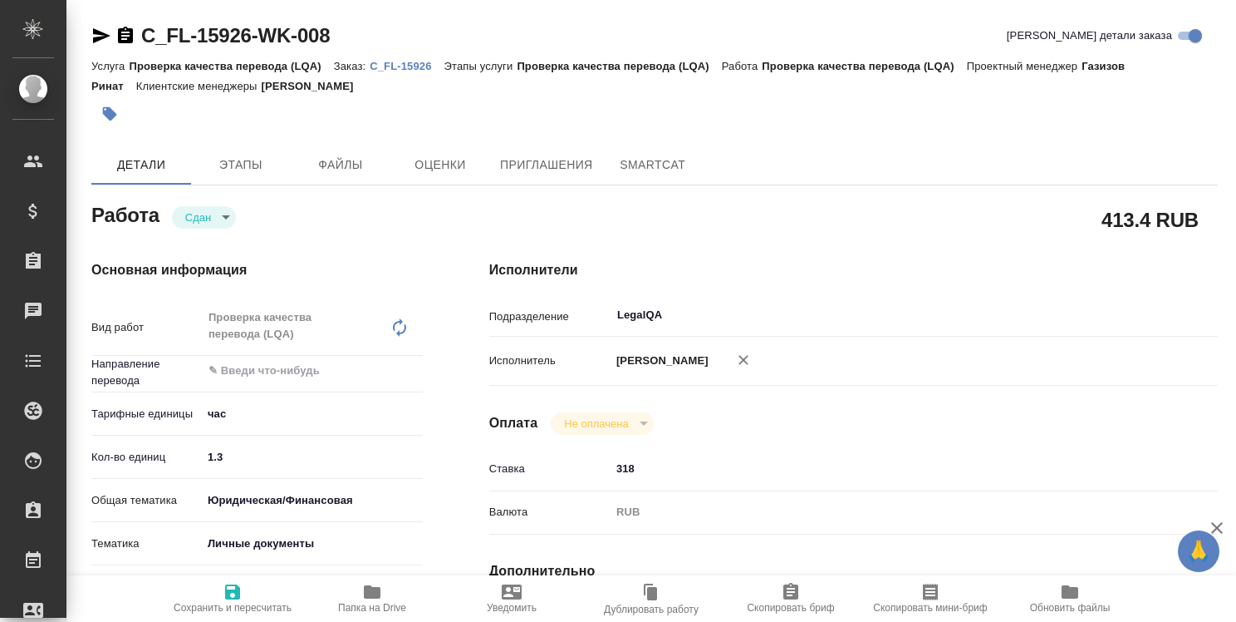
click at [415, 66] on p "C_FL-15926" at bounding box center [407, 66] width 74 height 12
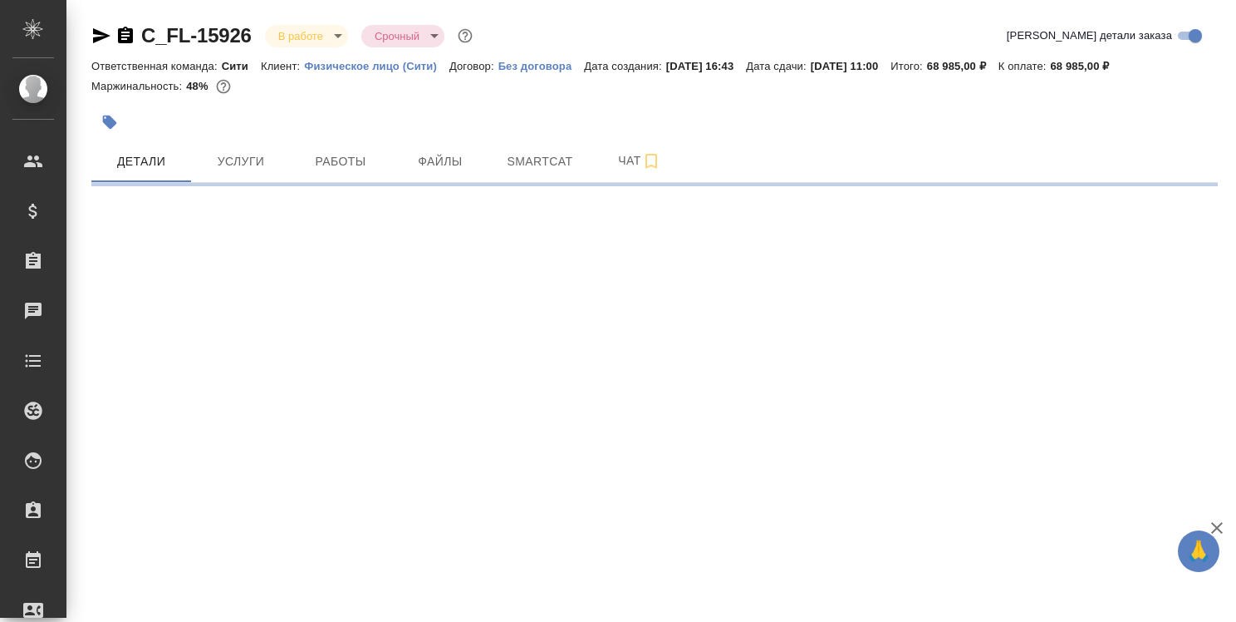
select select "RU"
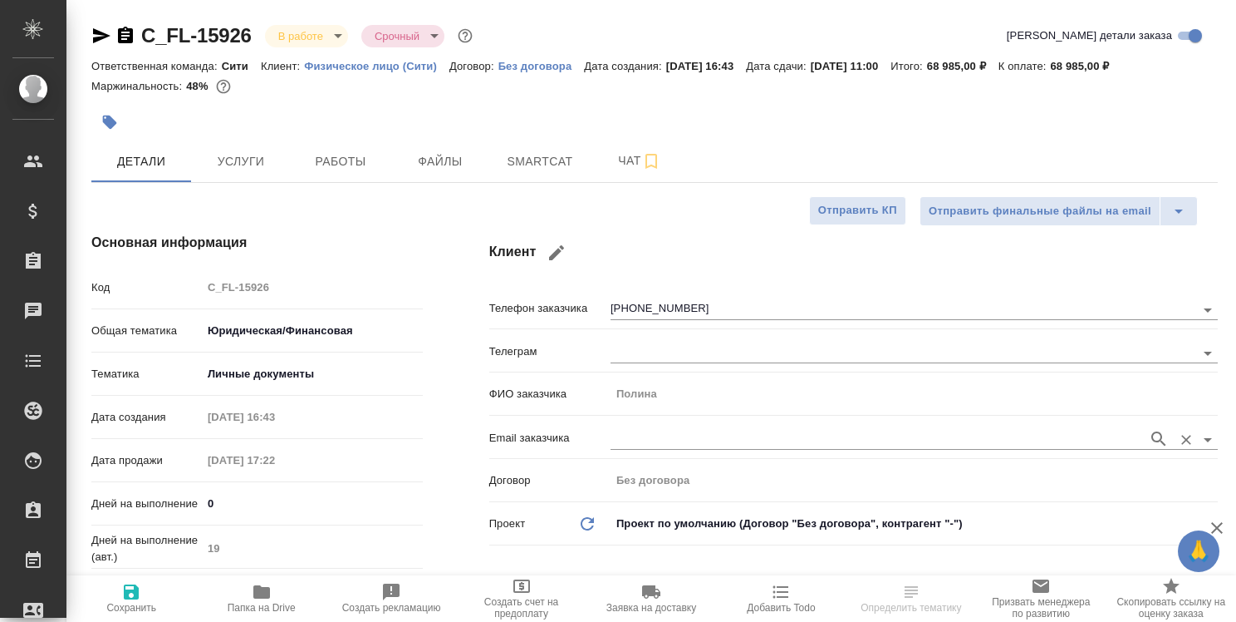
type textarea "x"
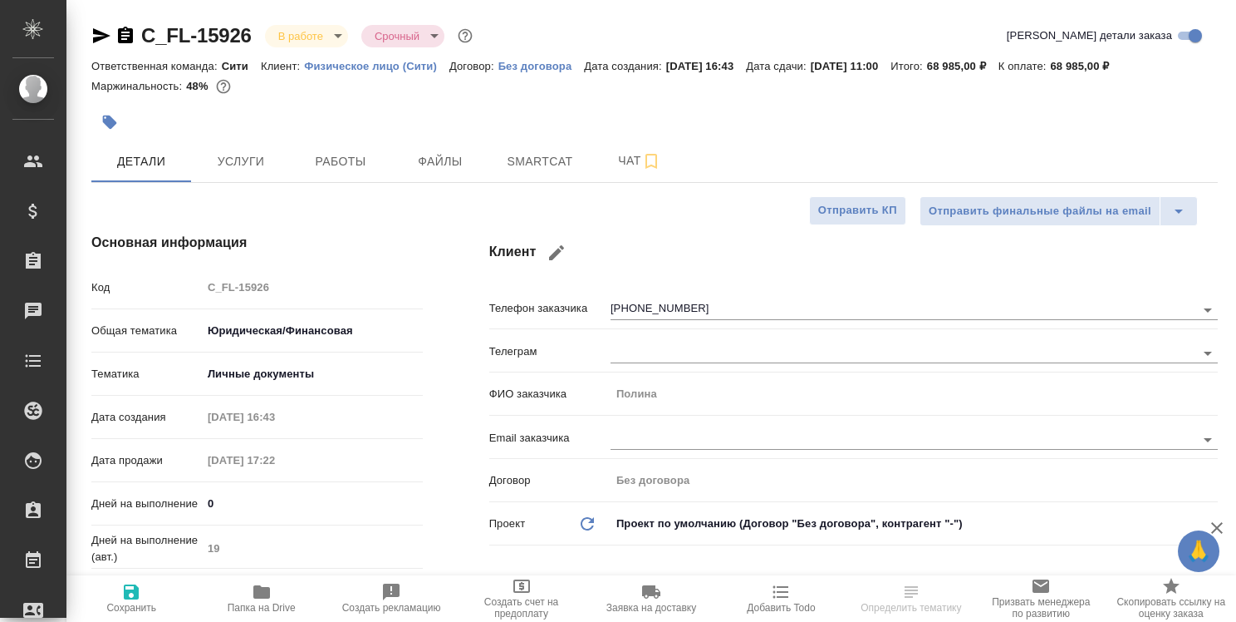
type textarea "x"
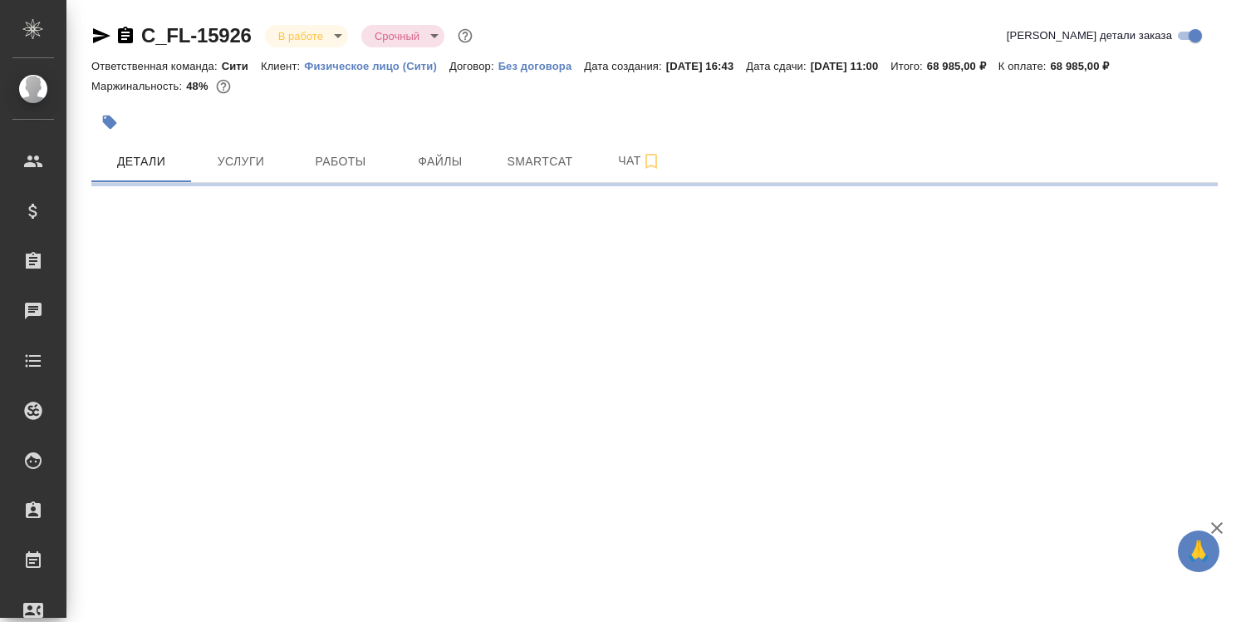
select select "RU"
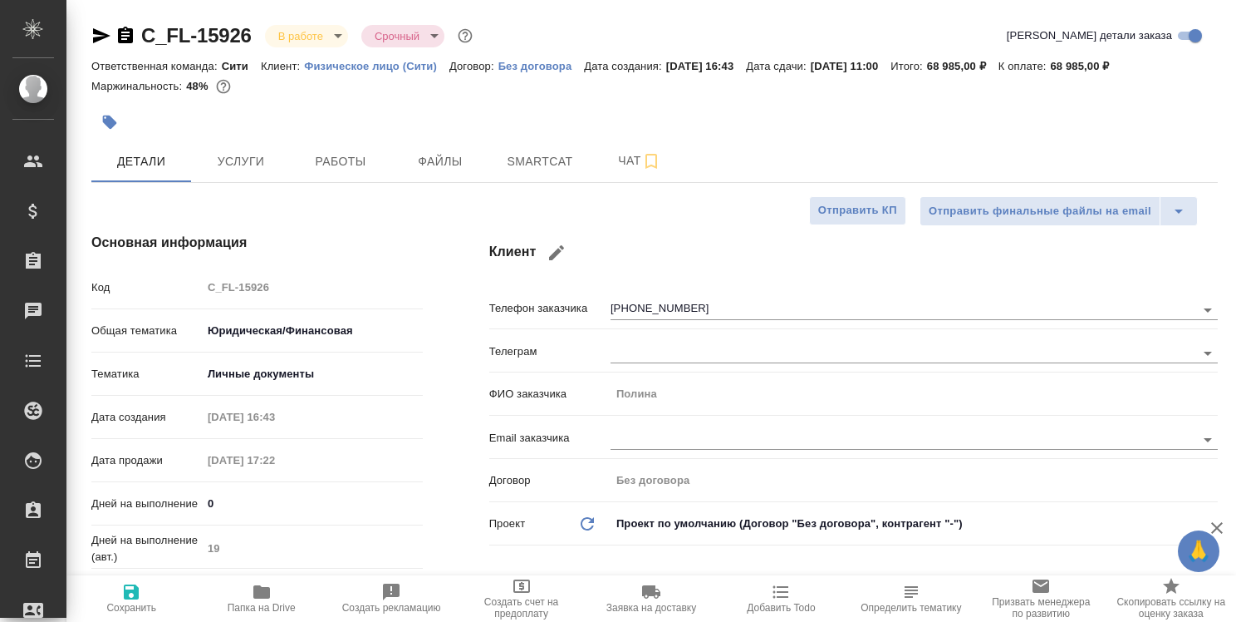
type textarea "x"
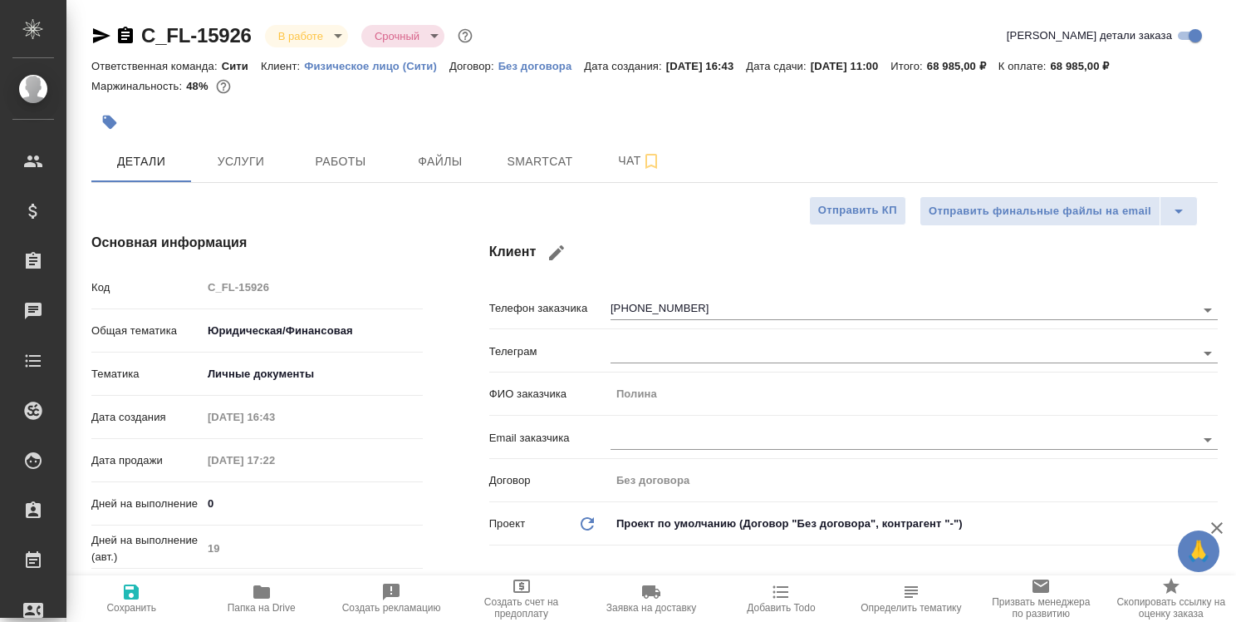
type textarea "x"
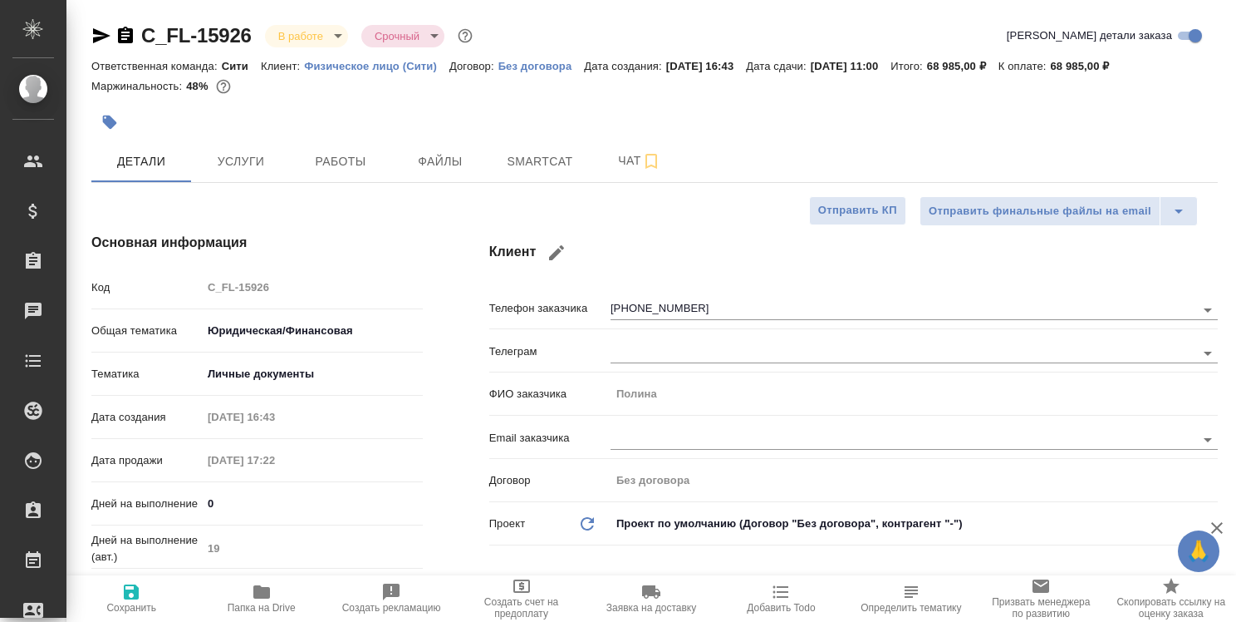
type textarea "x"
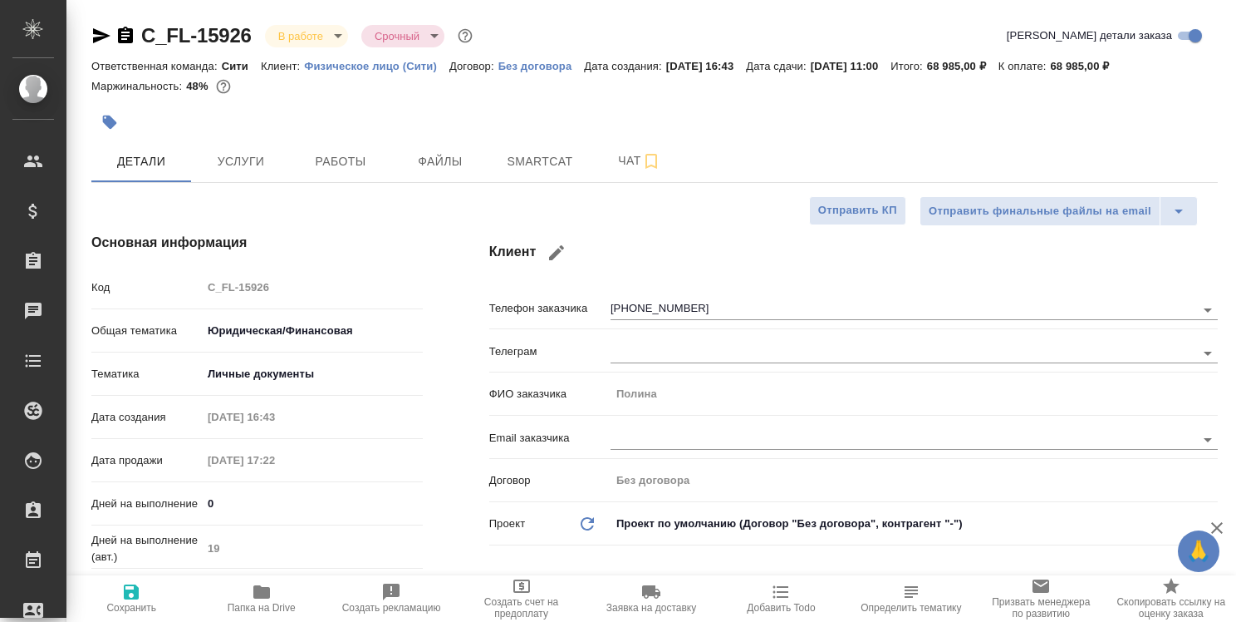
type textarea "x"
click at [343, 159] on span "Работы" at bounding box center [341, 161] width 80 height 21
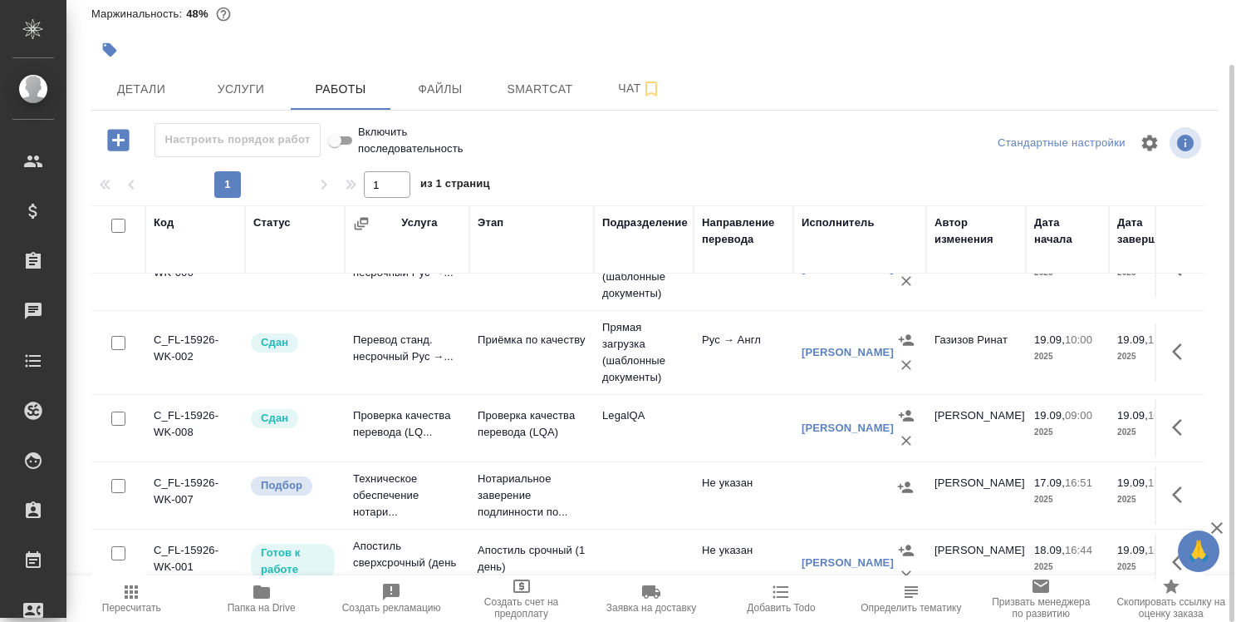
scroll to position [83, 0]
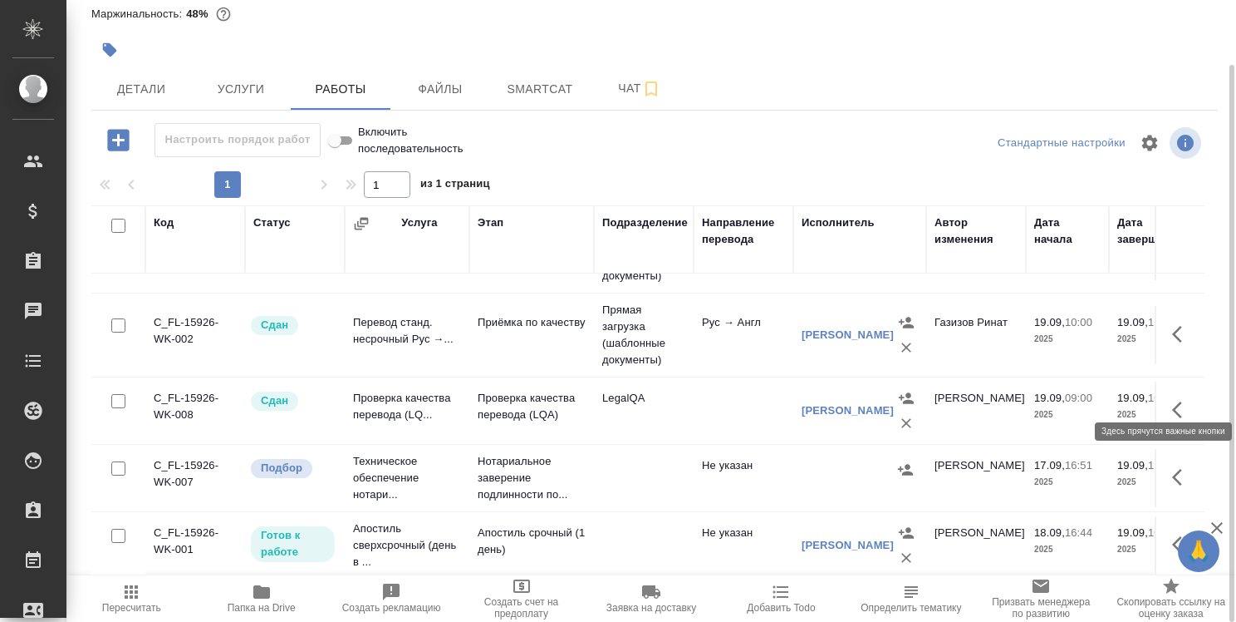
click at [1172, 400] on icon "button" at bounding box center [1182, 410] width 20 height 20
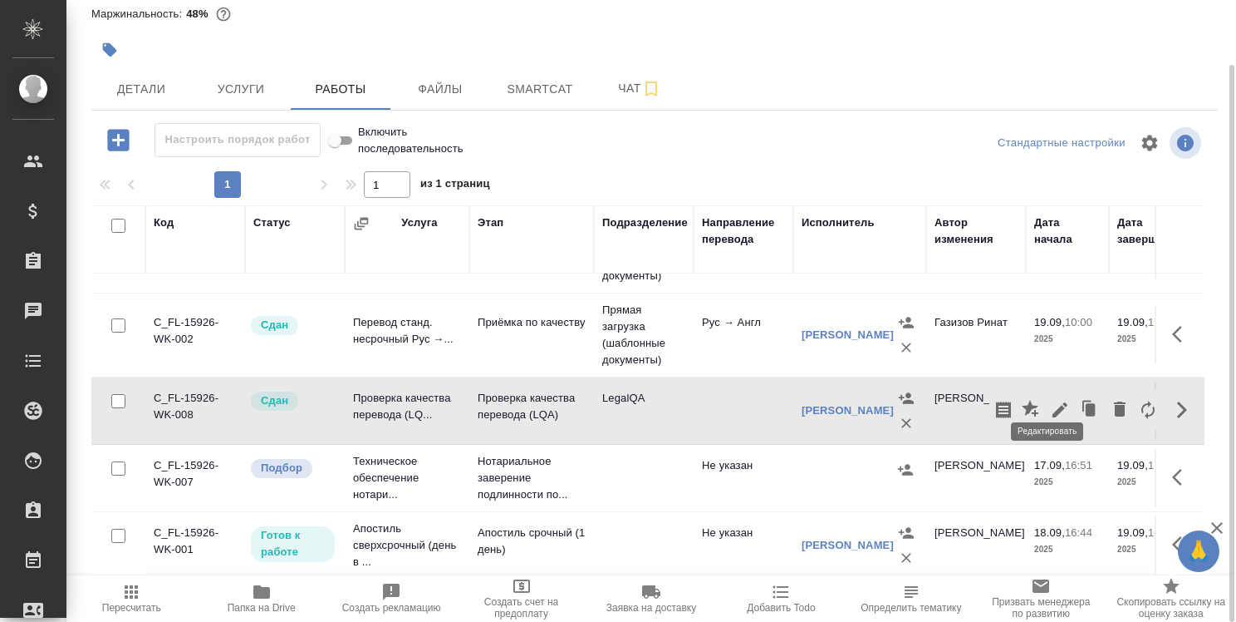
click at [1050, 400] on icon "button" at bounding box center [1060, 410] width 20 height 20
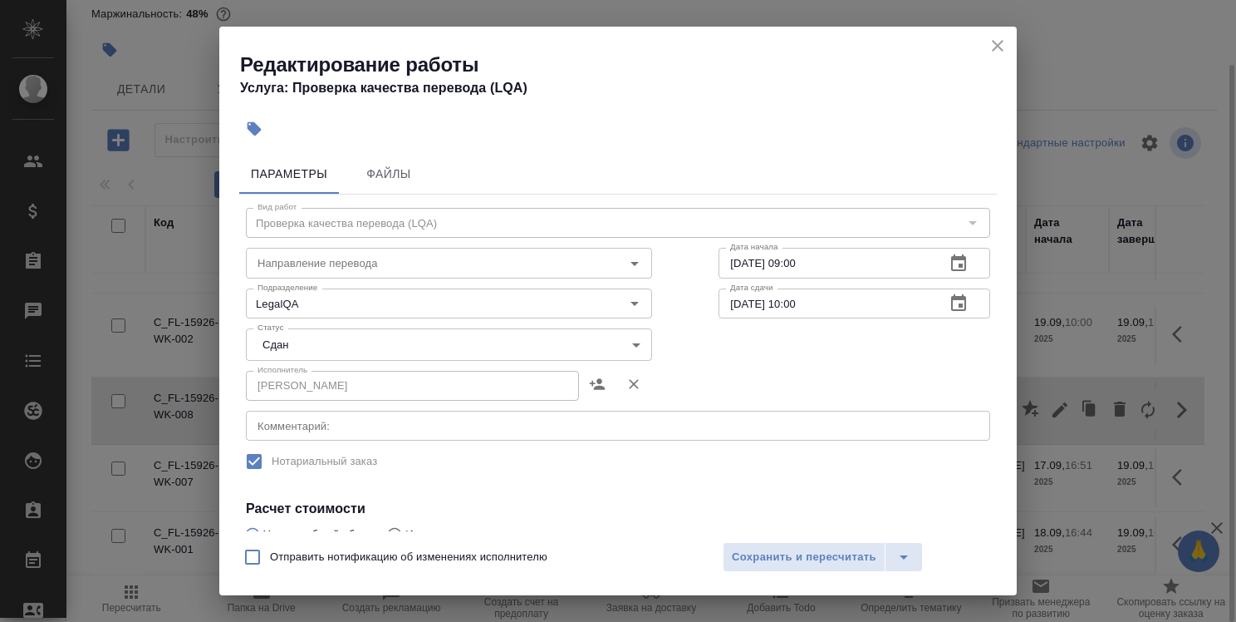
scroll to position [299, 0]
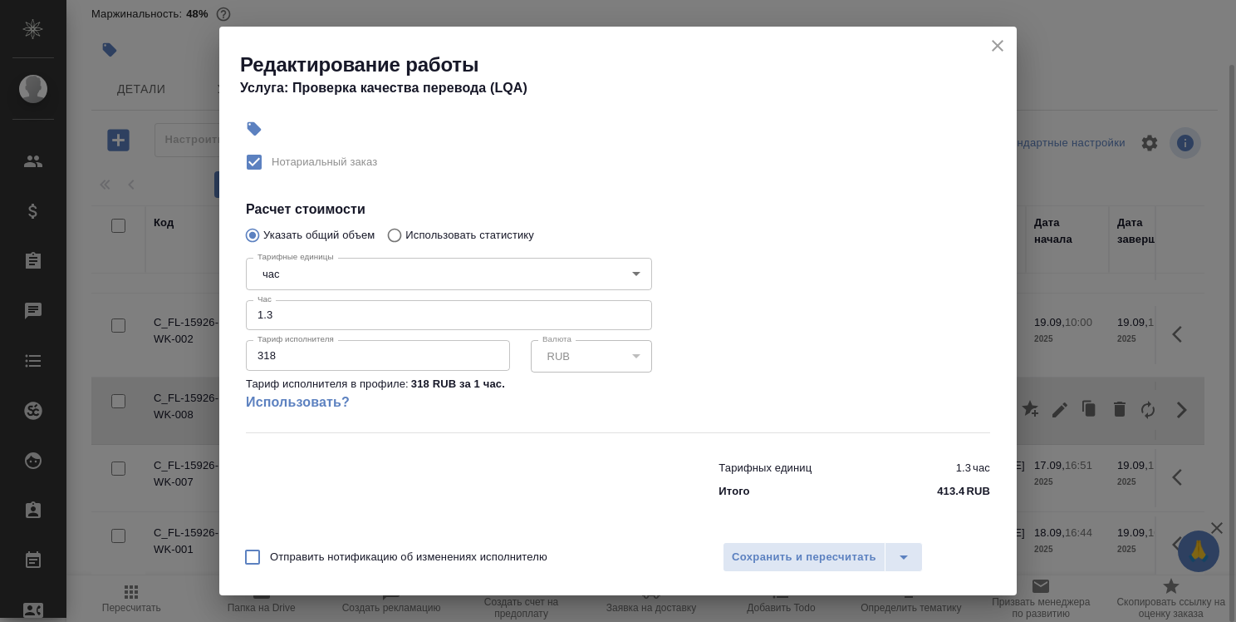
click at [990, 43] on icon "close" at bounding box center [998, 46] width 20 height 20
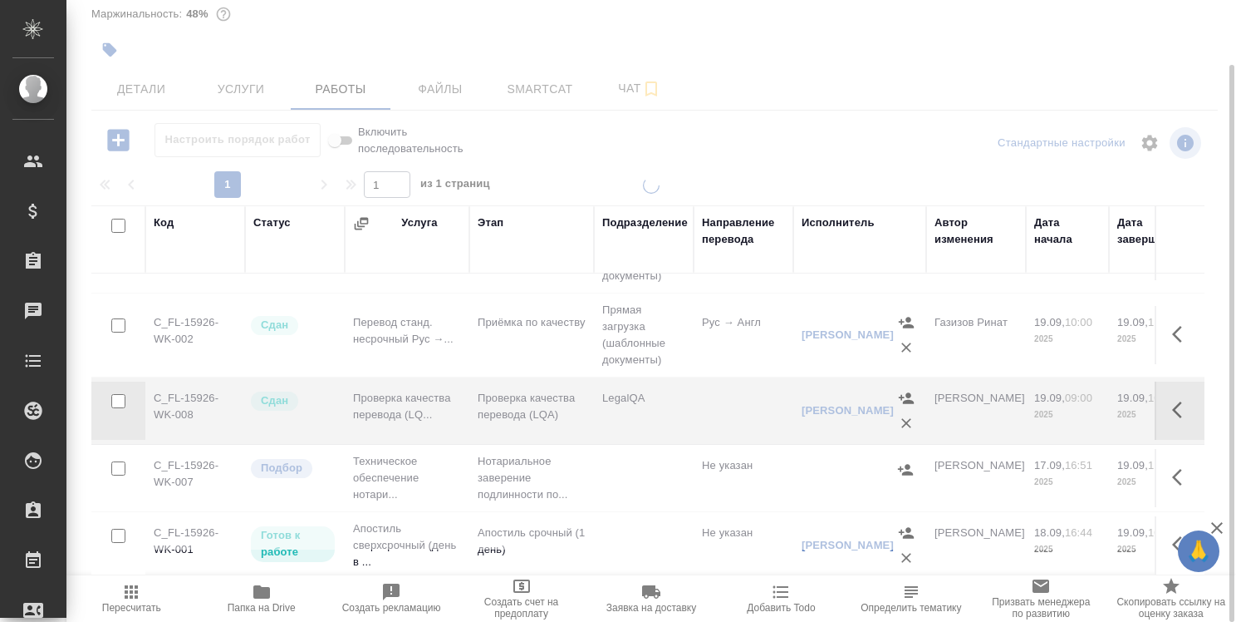
type input "completed"
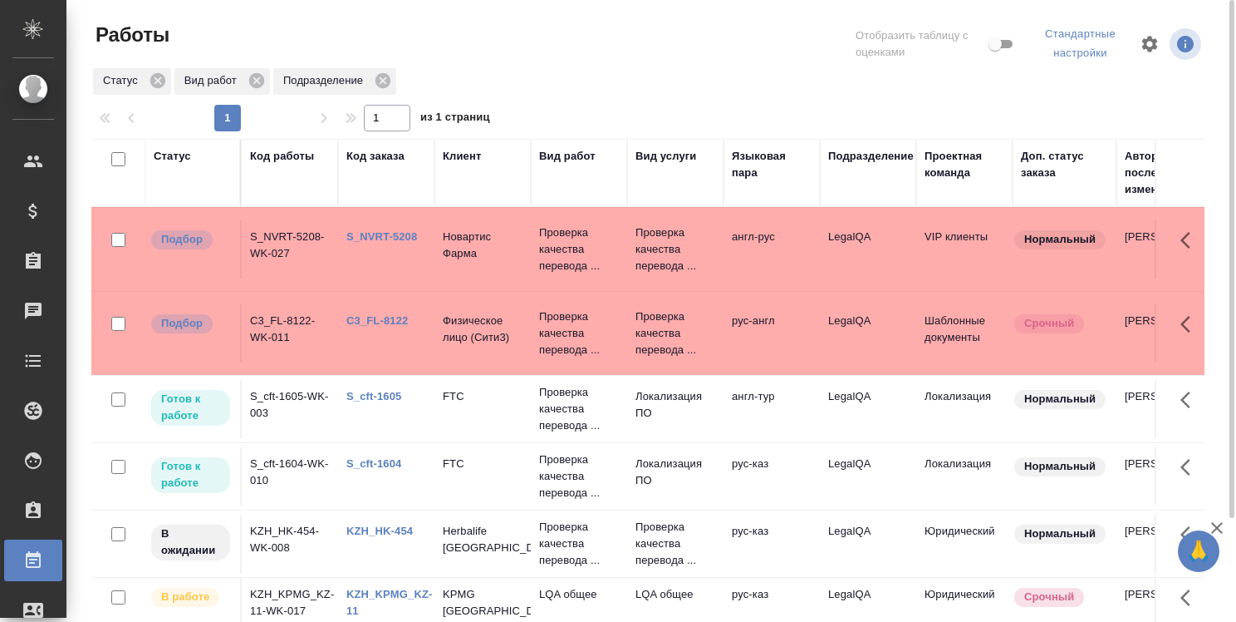
click at [411, 235] on link "S_NVRT-5208" at bounding box center [382, 236] width 71 height 12
click at [392, 317] on link "C3_FL-8122" at bounding box center [377, 320] width 61 height 12
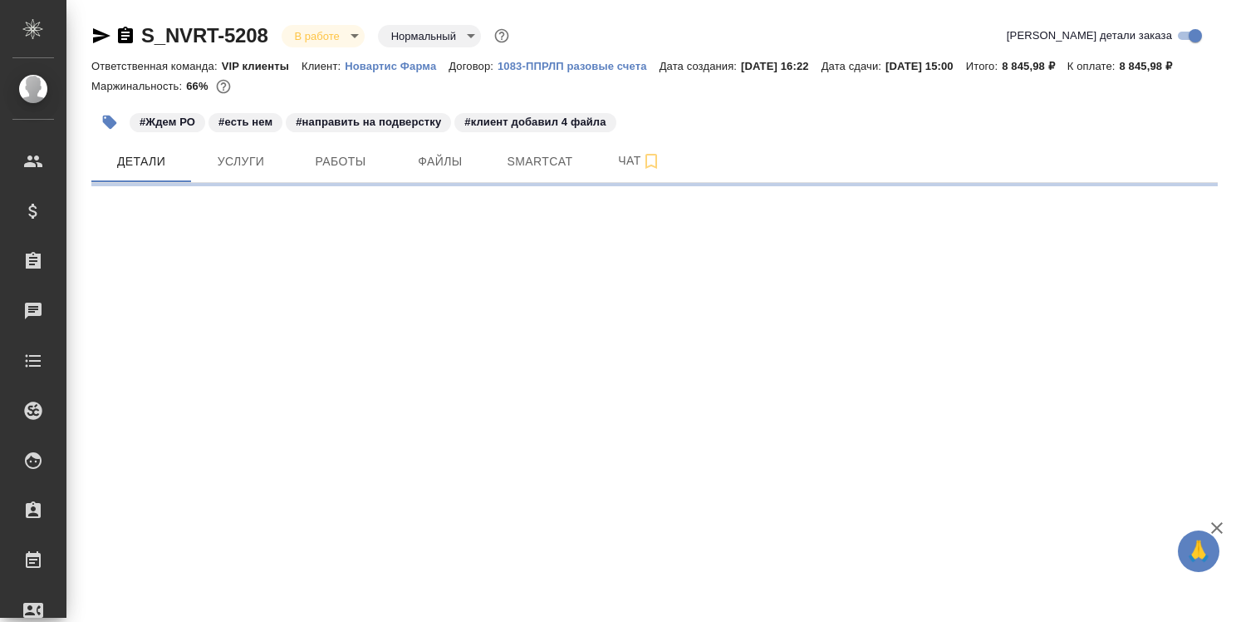
select select "RU"
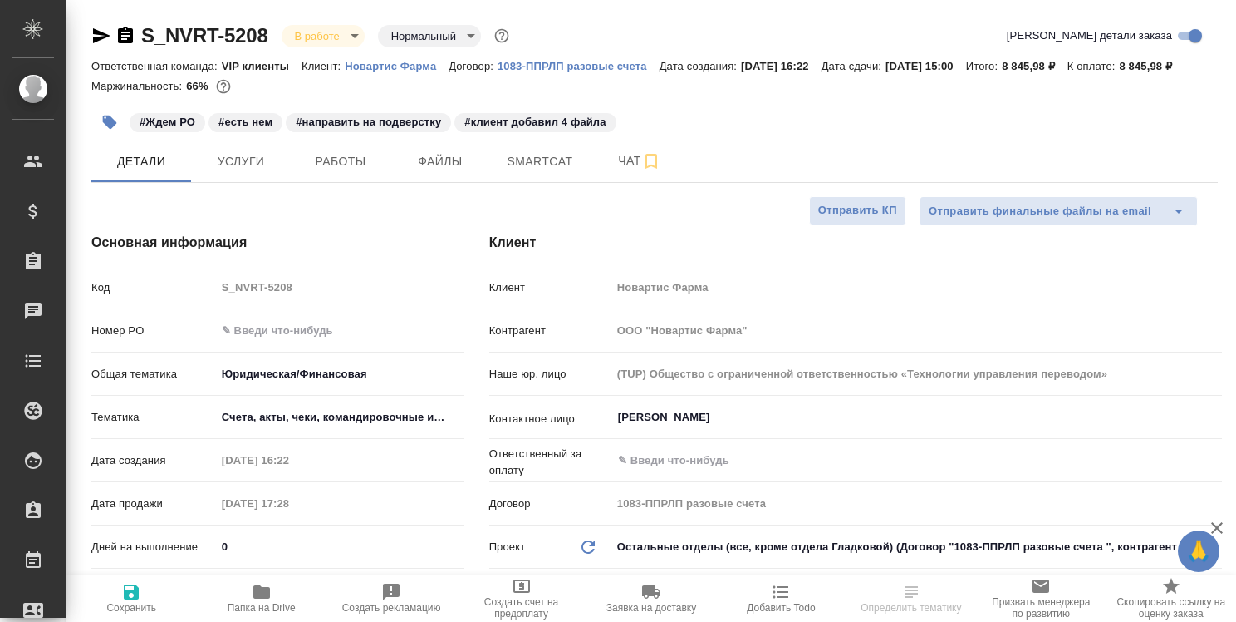
type textarea "x"
type input "Грабко Мария"
type input "[PERSON_NAME]"
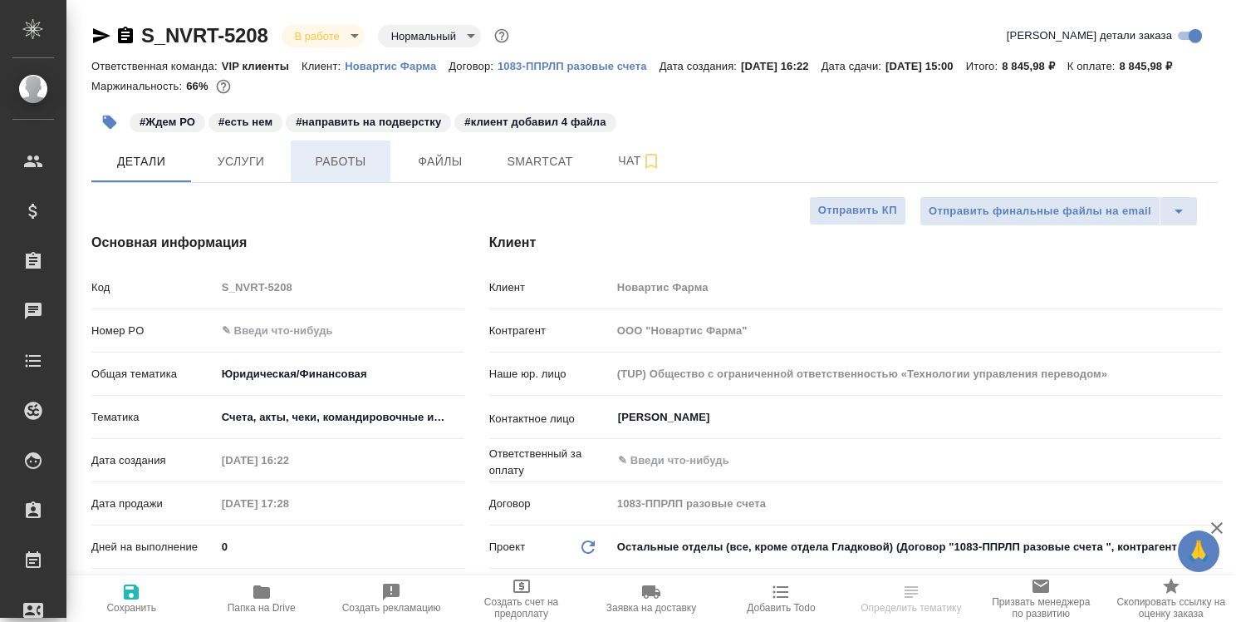
click at [356, 172] on span "Работы" at bounding box center [341, 161] width 80 height 21
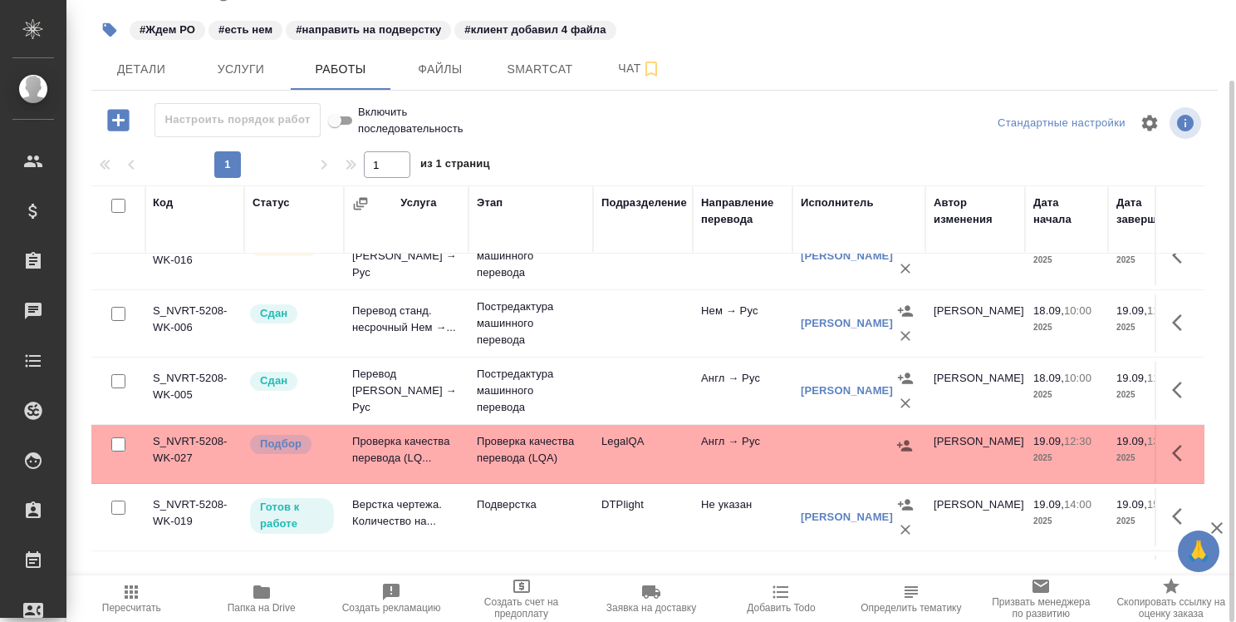
scroll to position [166, 0]
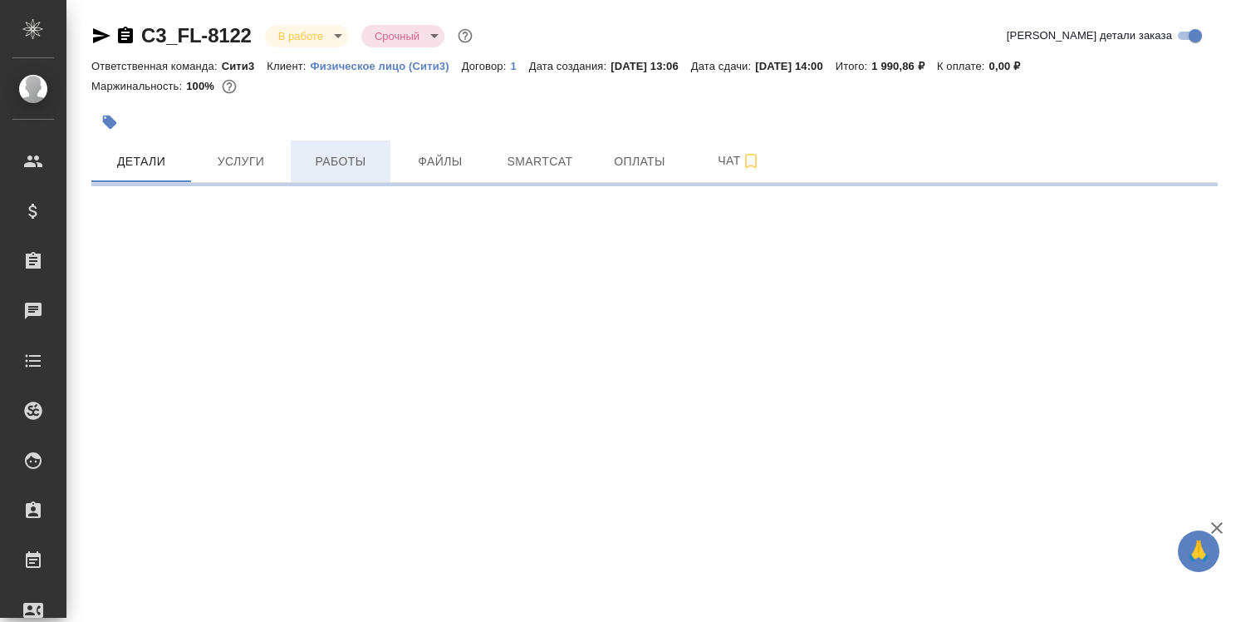
click at [348, 165] on span "Работы" at bounding box center [341, 161] width 80 height 21
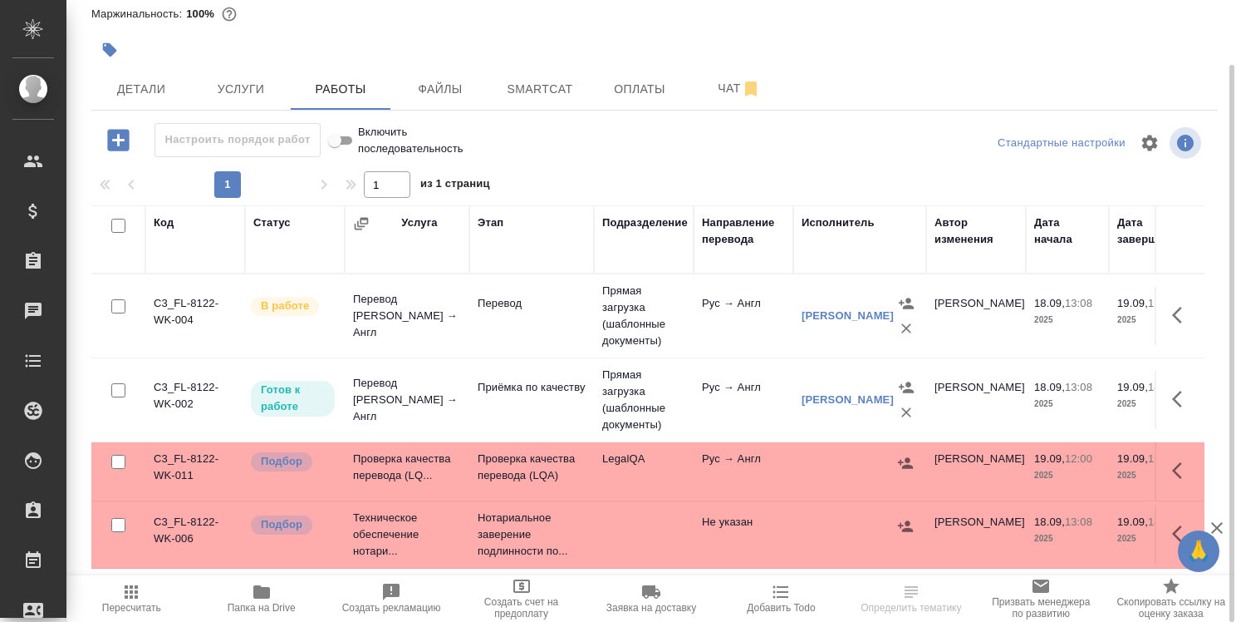
drag, startPoint x: 706, startPoint y: 575, endPoint x: 742, endPoint y: 578, distance: 35.9
click at [742, 578] on div "Пересчитать Папка на Drive Создать рекламацию Создать счет на предоплату Заявка…" at bounding box center [651, 598] width 1170 height 47
click at [259, 593] on icon "button" at bounding box center [261, 591] width 17 height 13
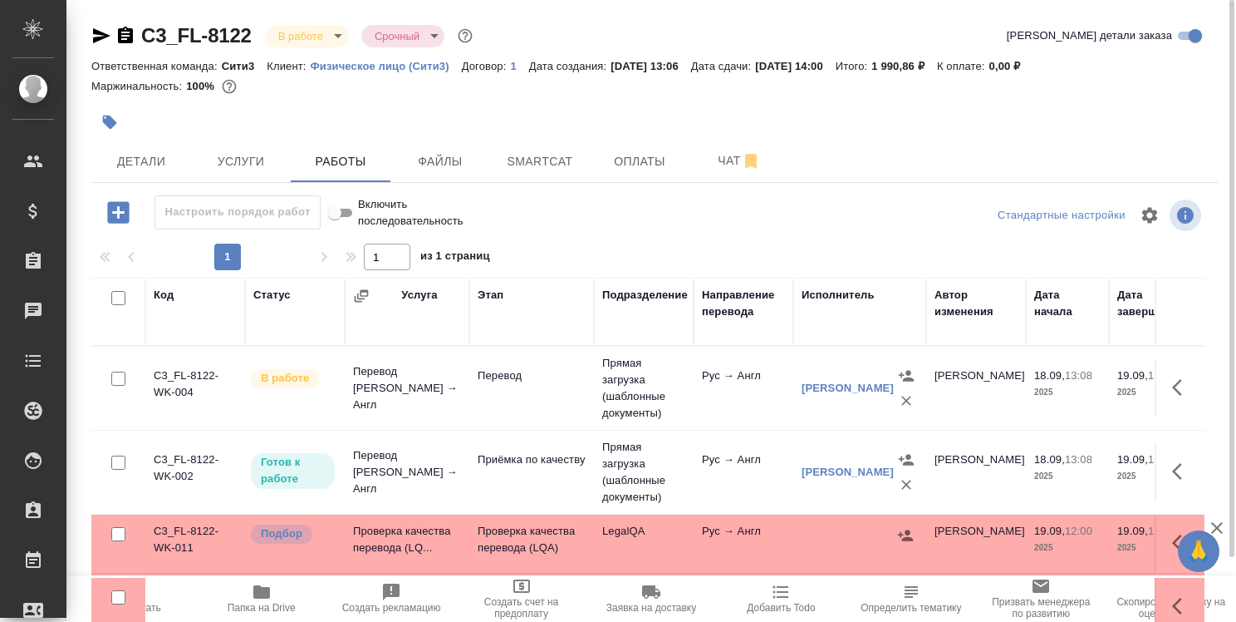
click at [100, 33] on icon "button" at bounding box center [101, 35] width 17 height 15
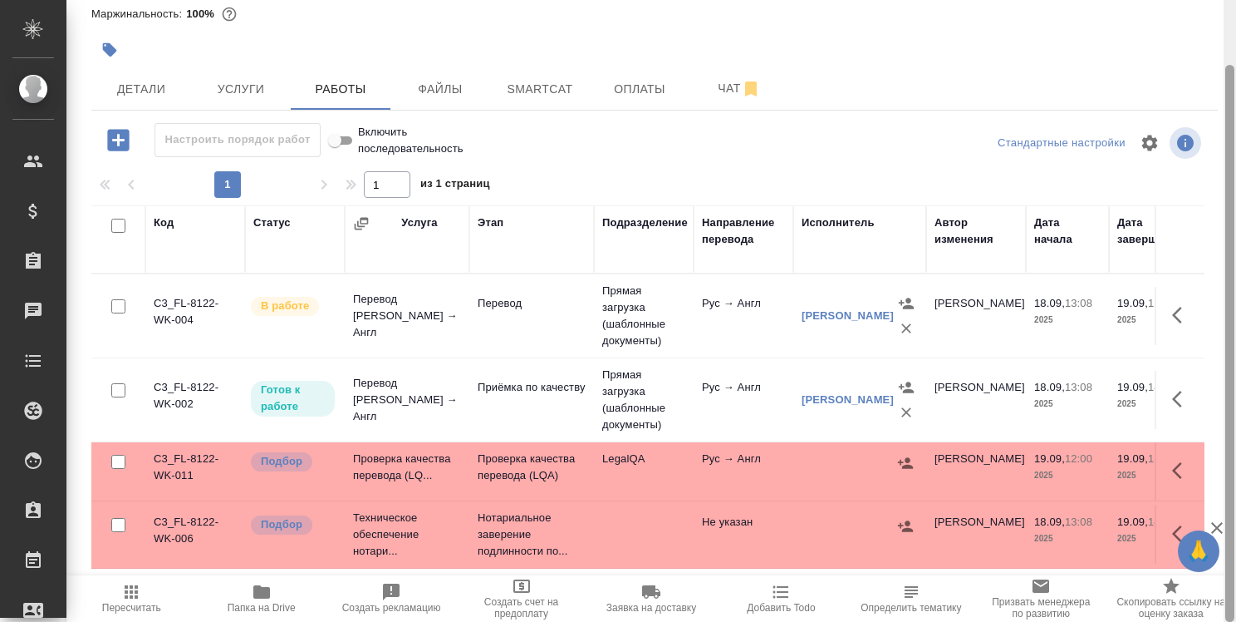
drag, startPoint x: 1234, startPoint y: 422, endPoint x: 1236, endPoint y: 469, distance: 47.4
click at [1236, 469] on div at bounding box center [1230, 311] width 12 height 622
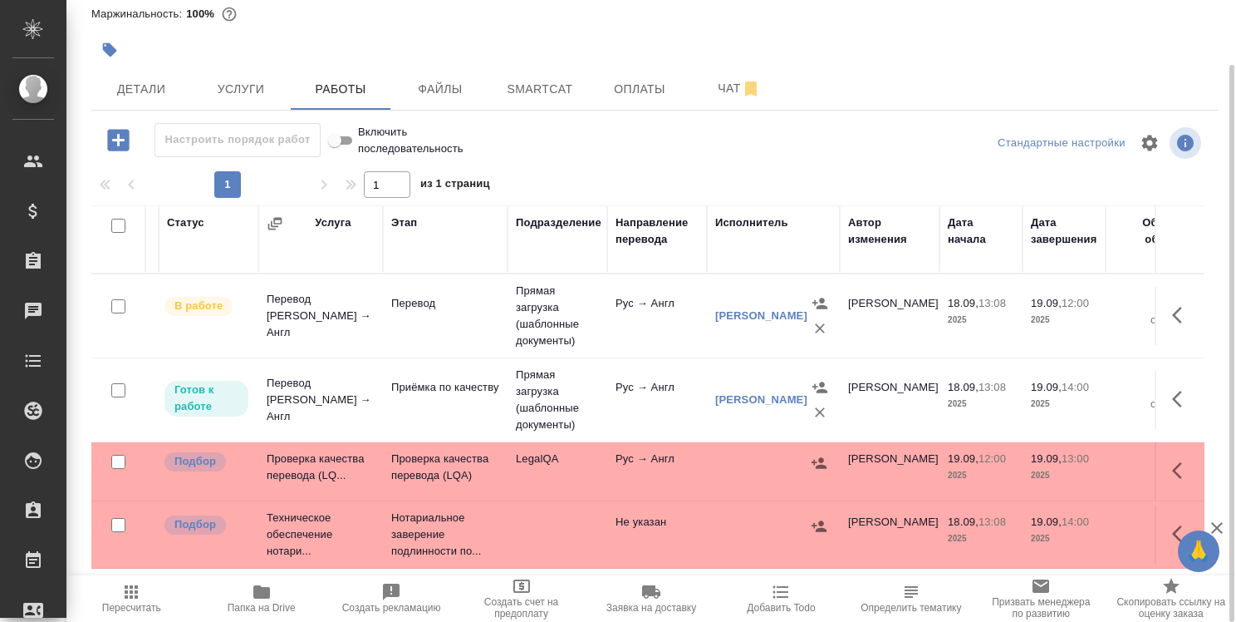
scroll to position [0, 0]
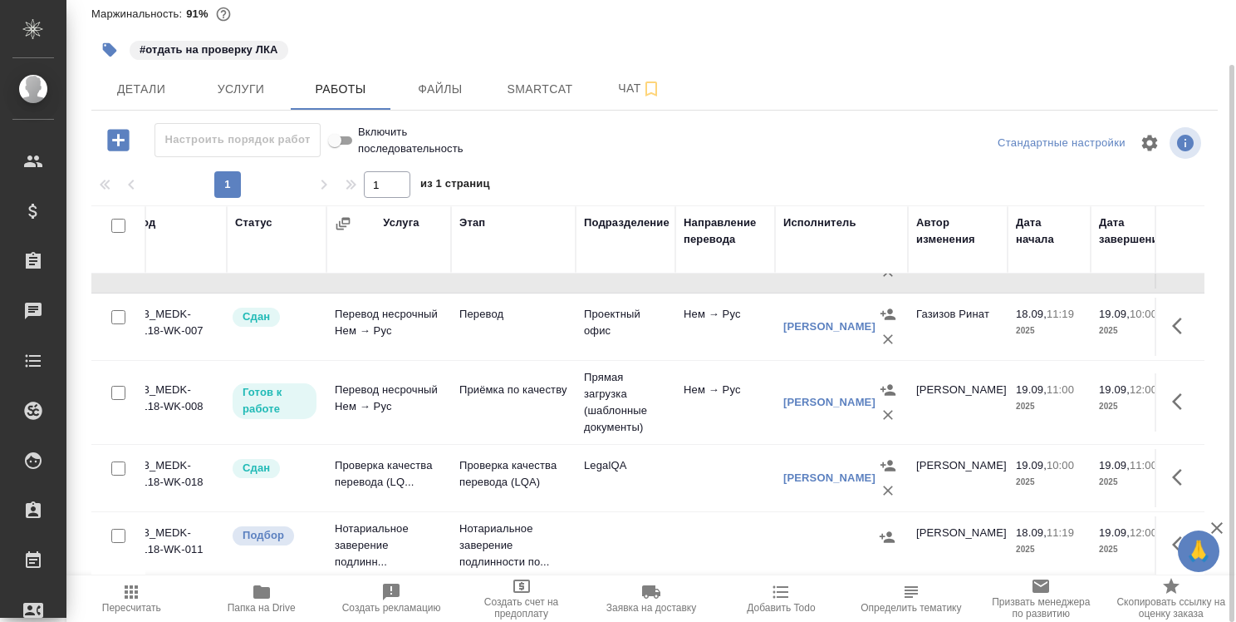
scroll to position [126, 0]
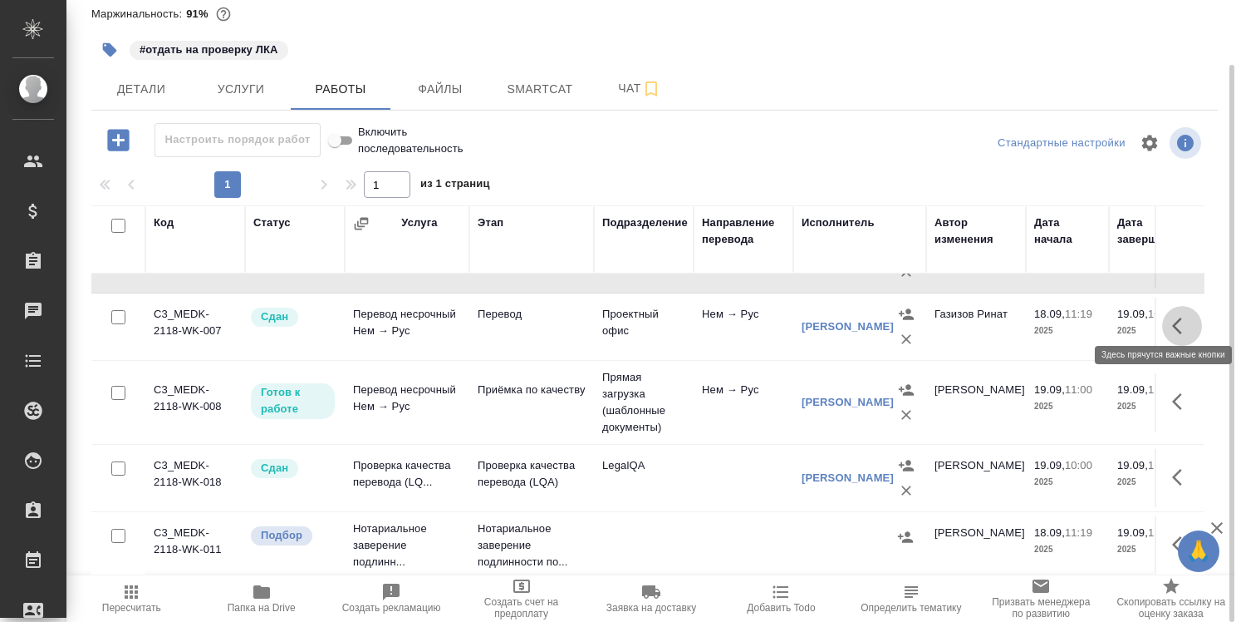
click at [1172, 316] on icon "button" at bounding box center [1182, 326] width 20 height 20
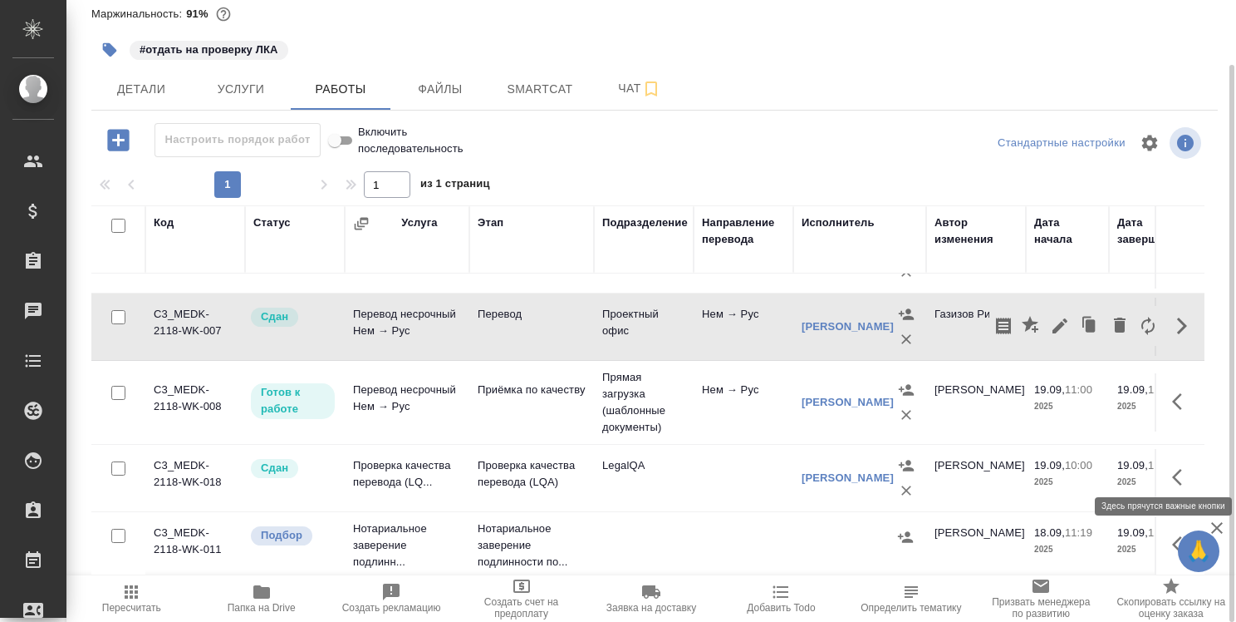
click at [1172, 469] on icon "button" at bounding box center [1177, 477] width 10 height 17
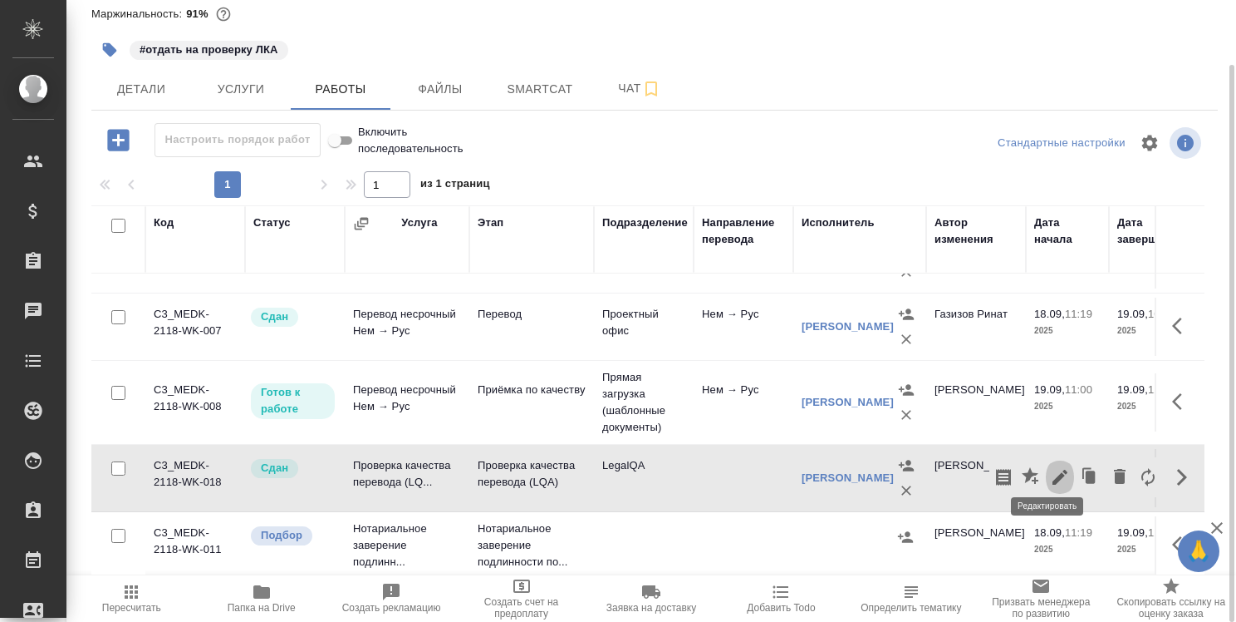
click at [1053, 469] on icon "button" at bounding box center [1060, 476] width 15 height 15
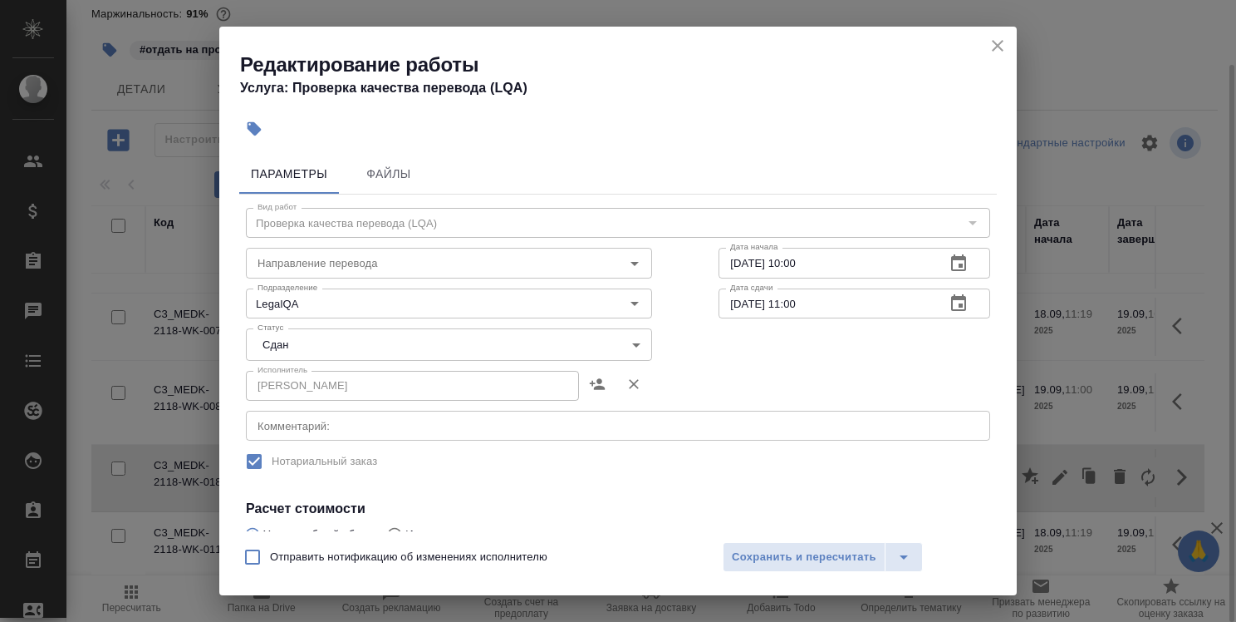
scroll to position [166, 0]
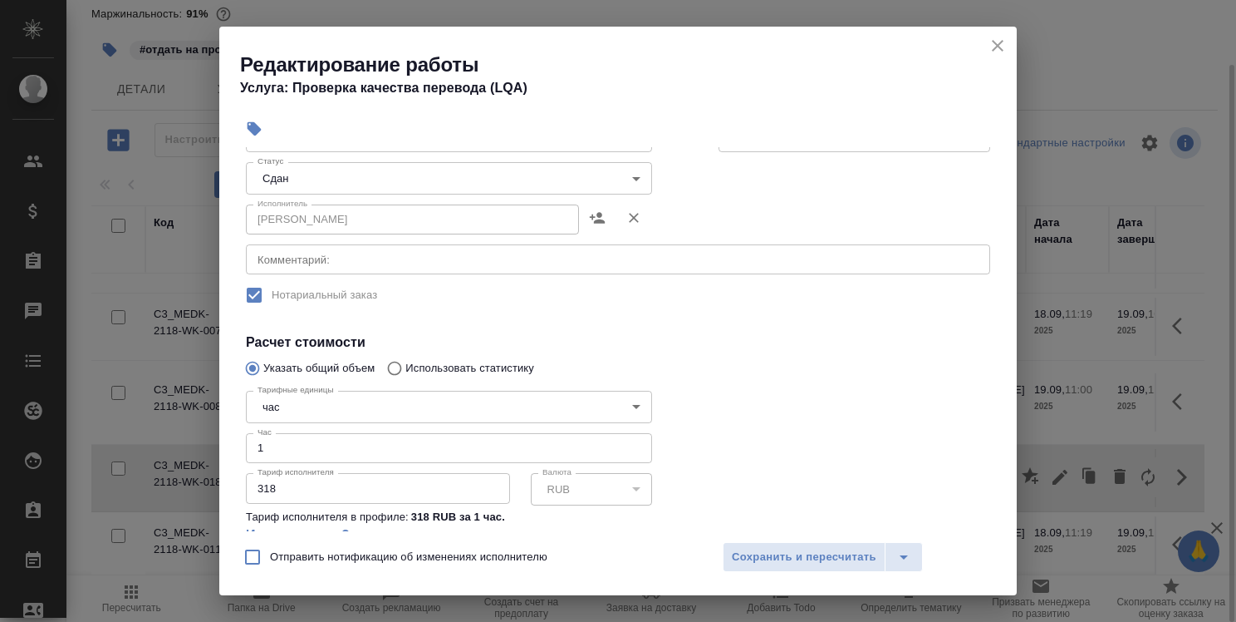
click at [998, 48] on icon "close" at bounding box center [998, 46] width 20 height 20
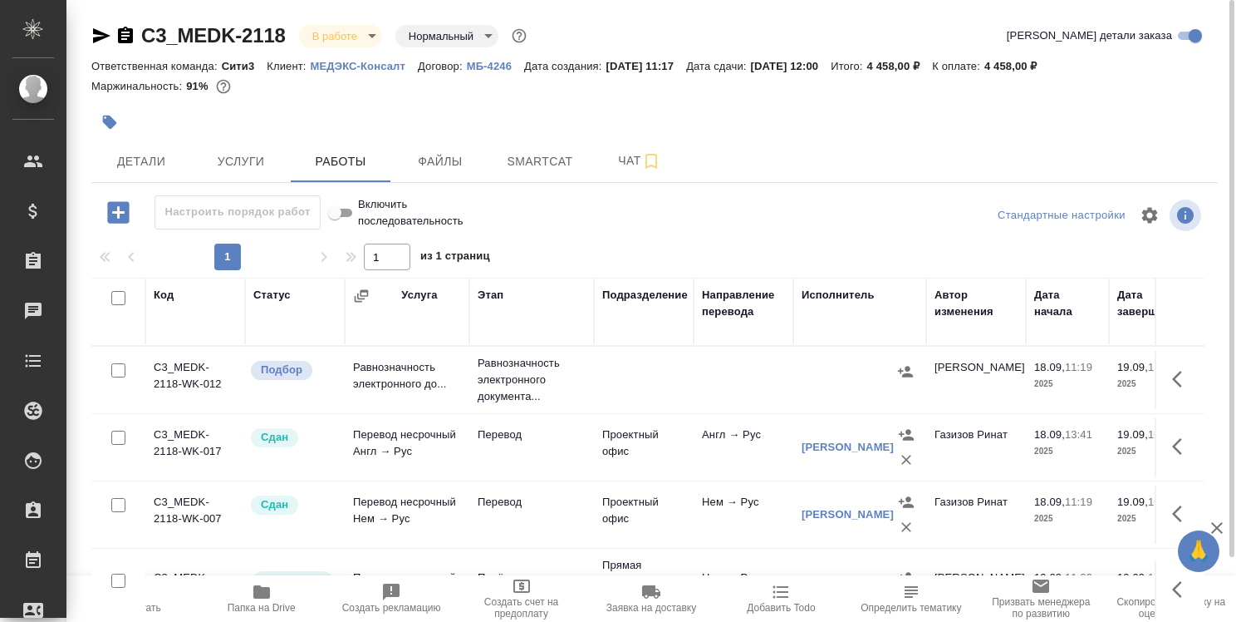
scroll to position [0, 0]
click at [1172, 437] on icon "button" at bounding box center [1182, 446] width 20 height 20
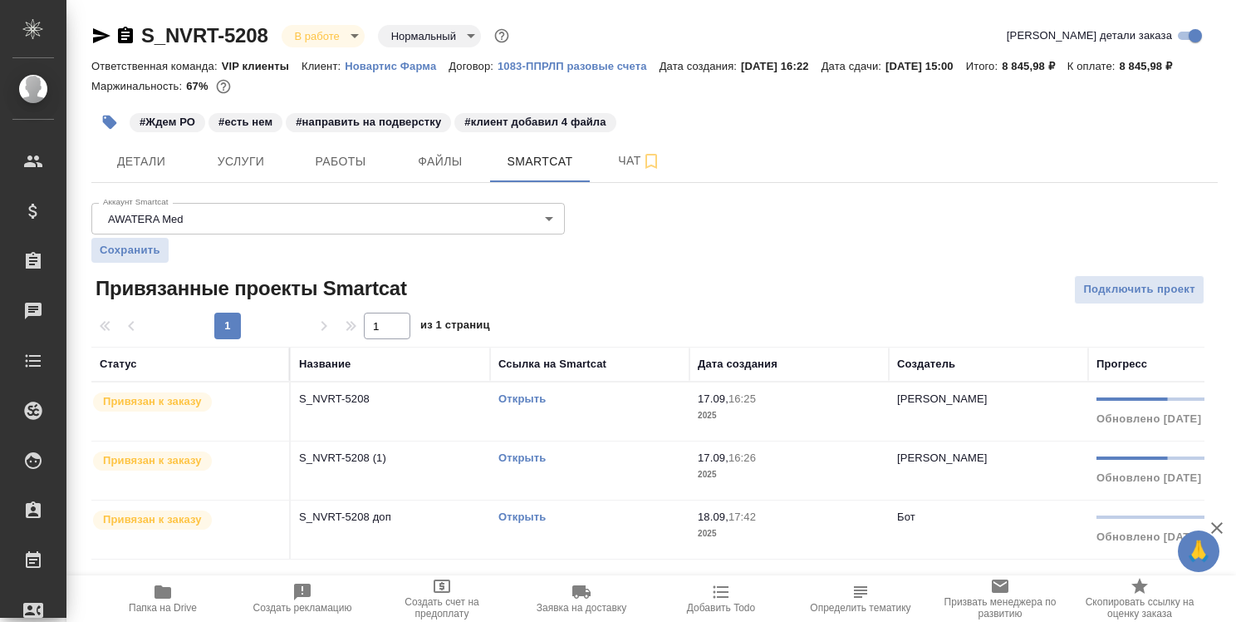
click at [165, 599] on icon "button" at bounding box center [163, 592] width 20 height 20
click at [148, 172] on span "Детали" at bounding box center [141, 161] width 80 height 21
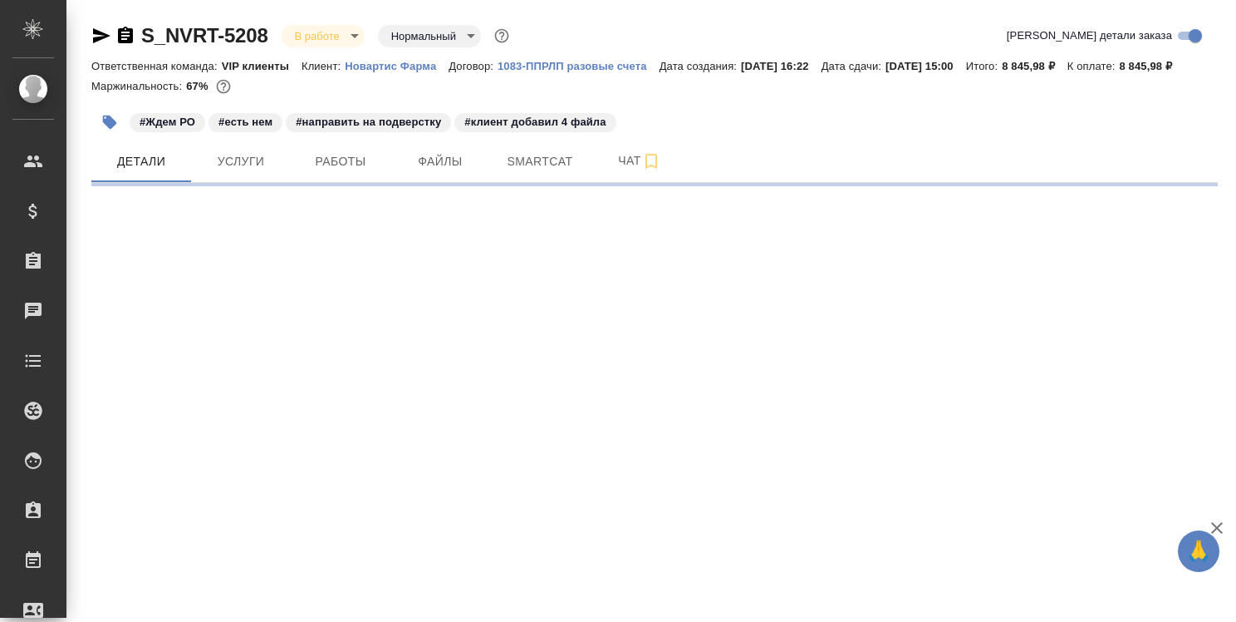
select select "RU"
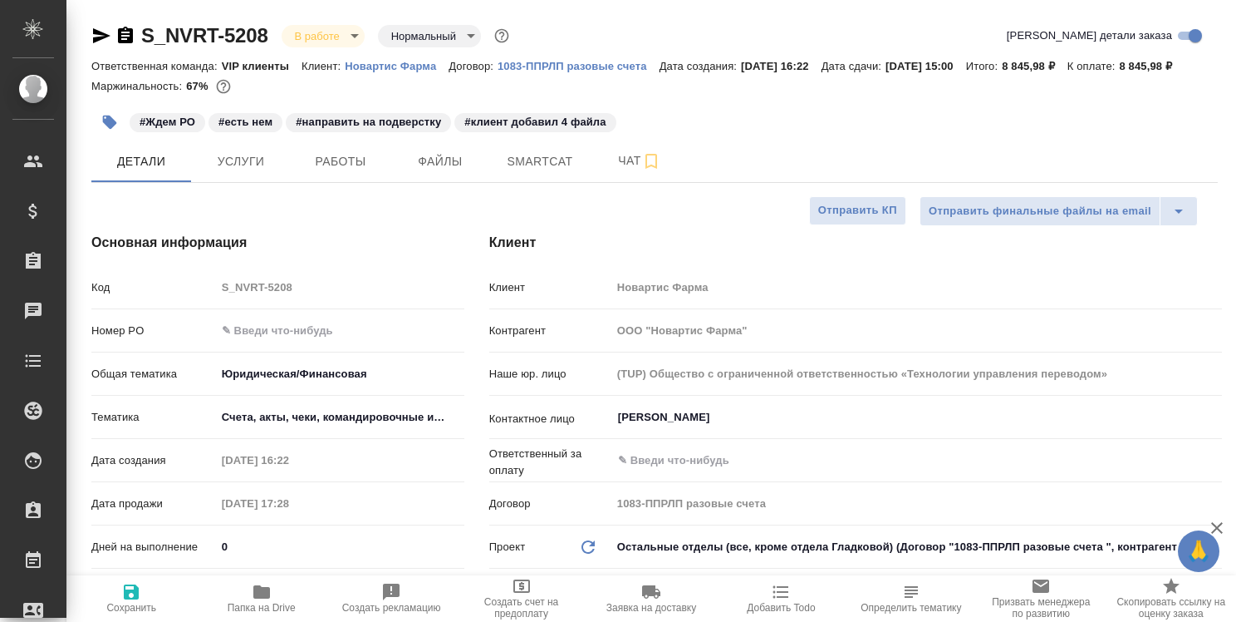
type textarea "x"
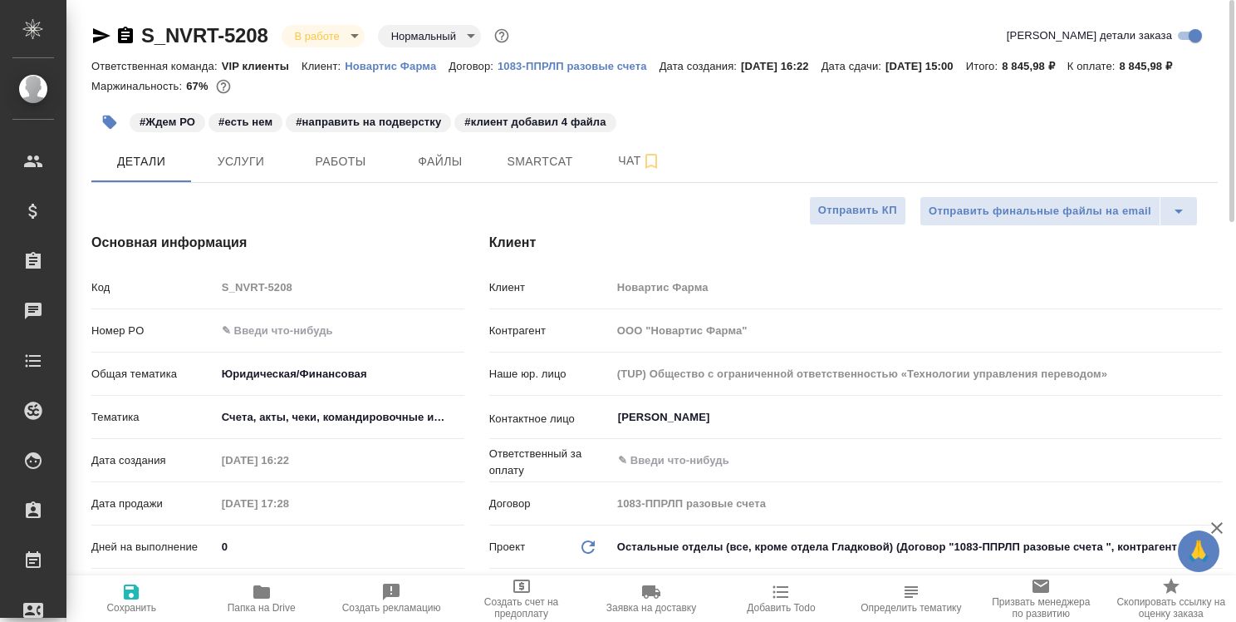
type textarea "x"
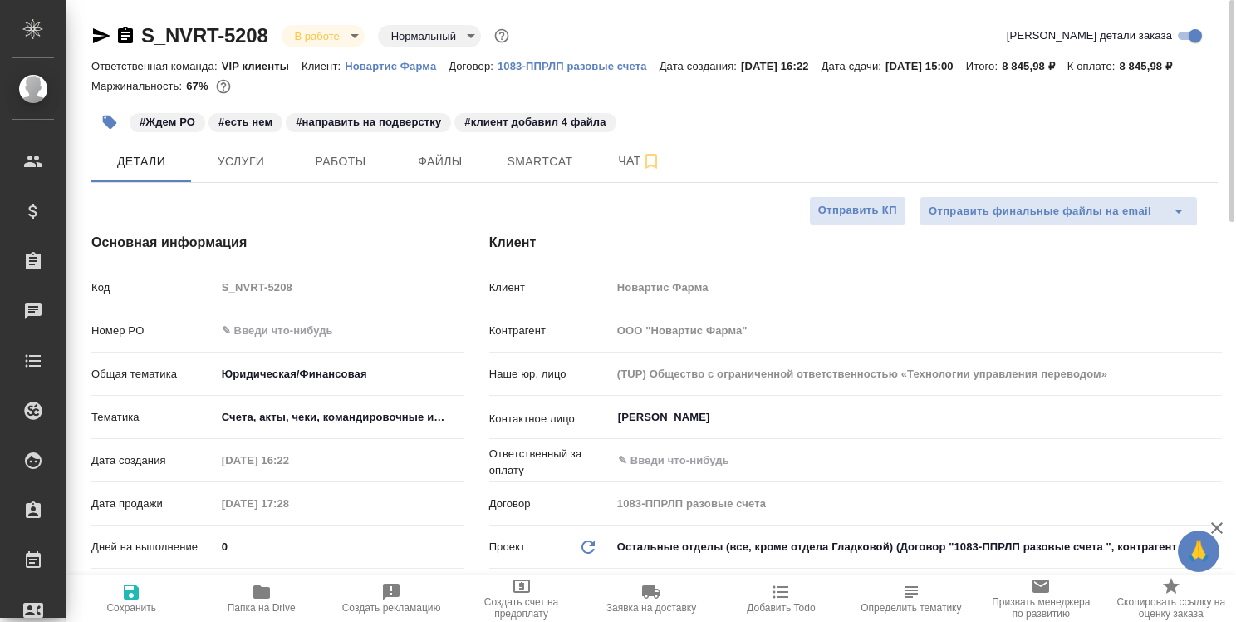
type textarea "x"
